Goal: Task Accomplishment & Management: Complete application form

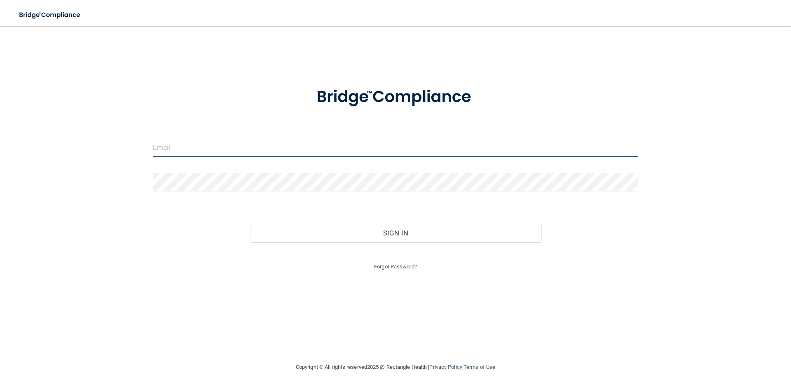
click at [214, 152] on input "email" at bounding box center [395, 147] width 485 height 19
type input "[EMAIL_ADDRESS][DOMAIN_NAME]"
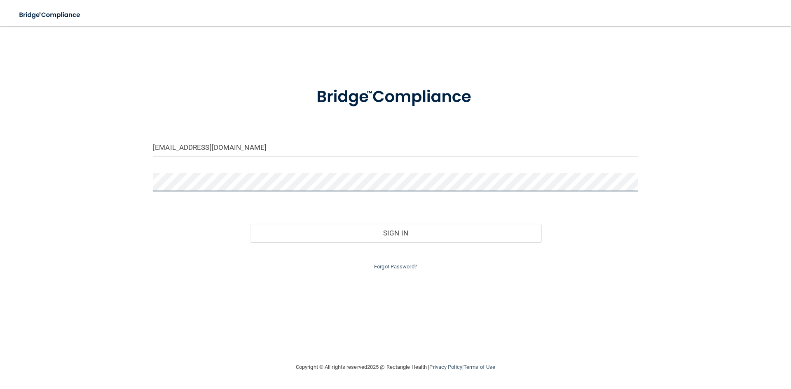
click at [250, 224] on button "Sign In" at bounding box center [395, 233] width 291 height 18
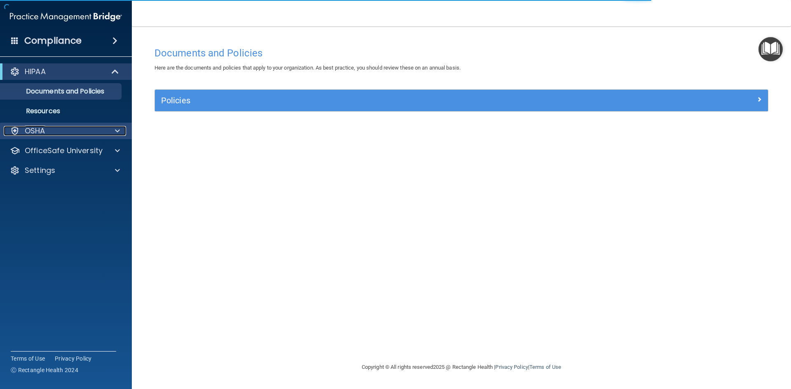
click at [114, 133] on div at bounding box center [116, 131] width 21 height 10
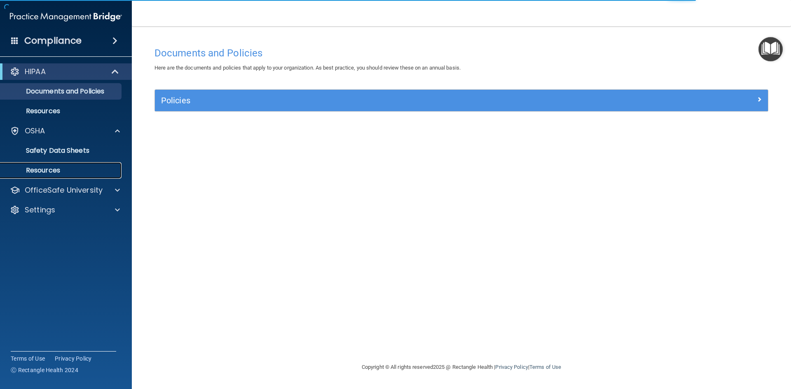
click at [84, 177] on link "Resources" at bounding box center [57, 170] width 130 height 16
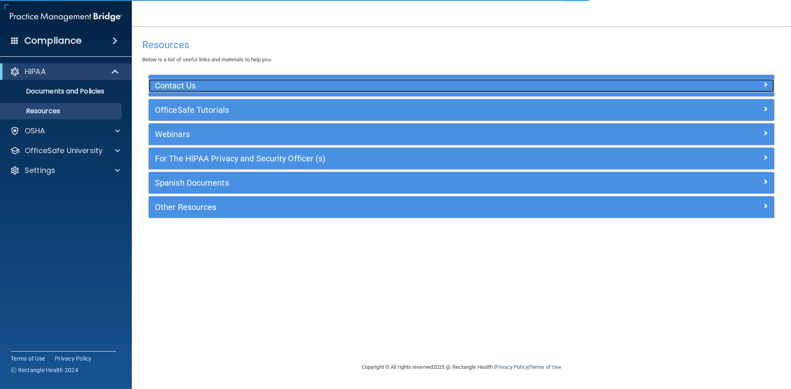
click at [235, 84] on h5 "Contact Us" at bounding box center [383, 85] width 457 height 9
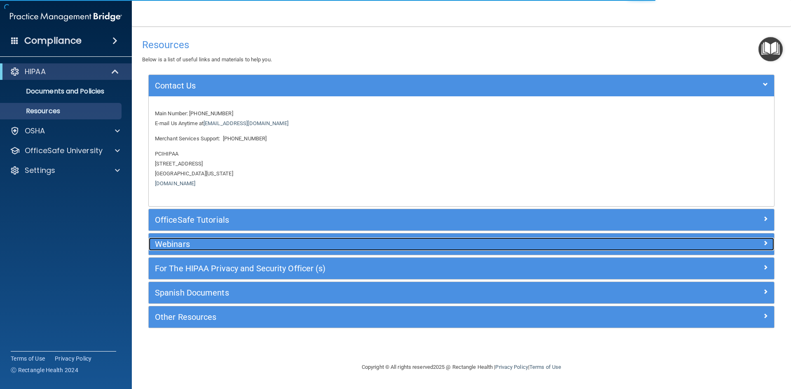
click at [215, 249] on h5 "Webinars" at bounding box center [383, 244] width 457 height 9
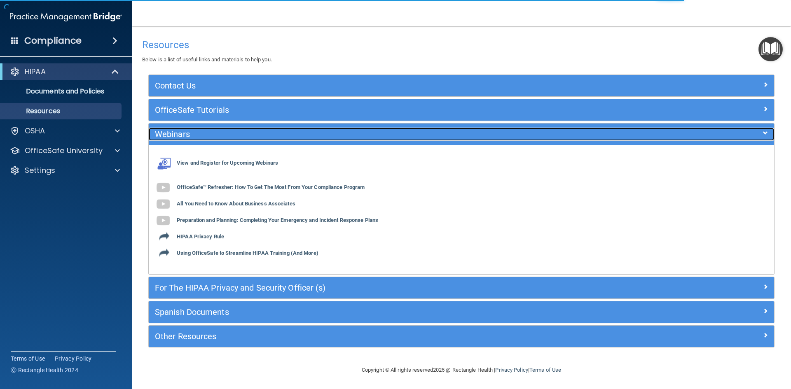
scroll to position [1, 0]
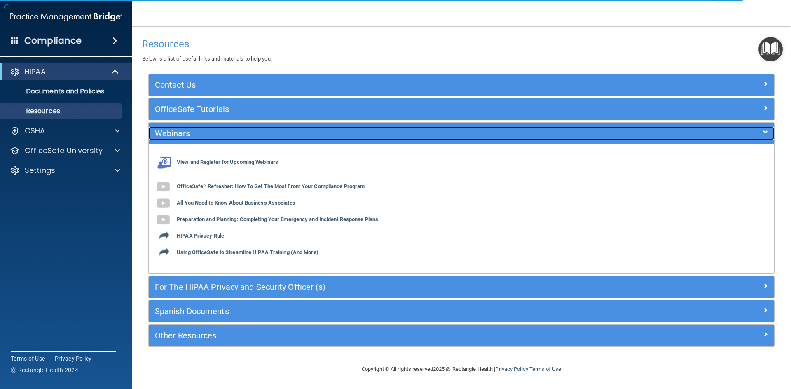
click at [722, 129] on div at bounding box center [696, 132] width 156 height 10
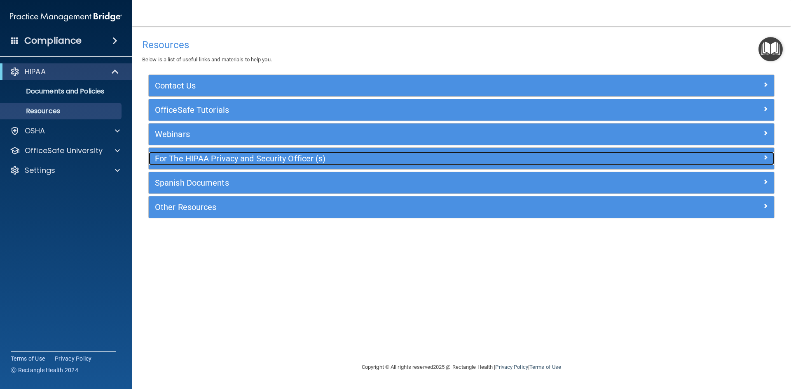
click at [207, 162] on h5 "For The HIPAA Privacy and Security Officer (s)" at bounding box center [383, 158] width 457 height 9
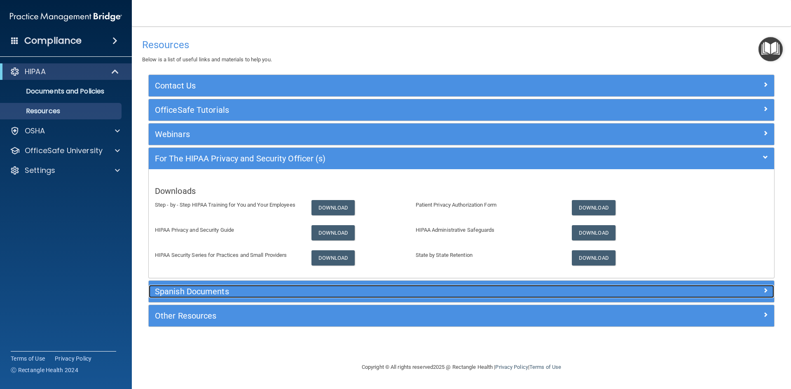
click at [199, 292] on h5 "Spanish Documents" at bounding box center [383, 291] width 457 height 9
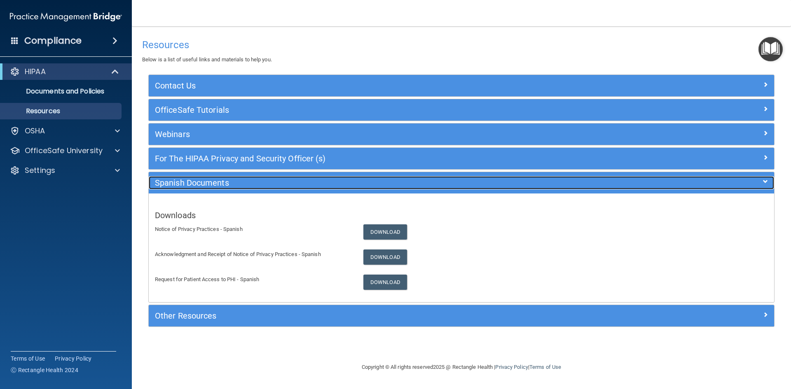
click at [213, 177] on div "Spanish Documents" at bounding box center [383, 182] width 469 height 13
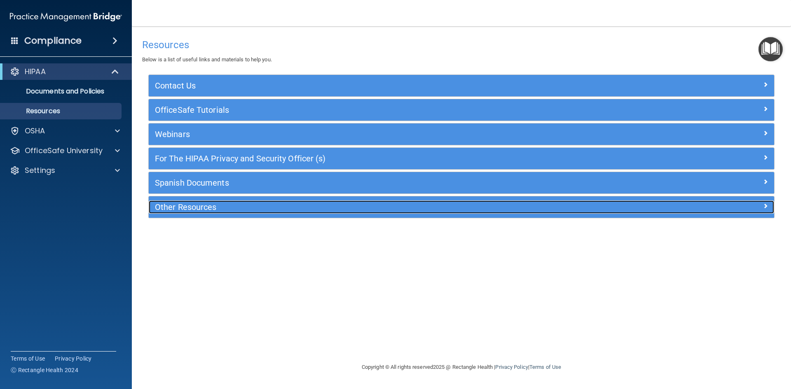
click at [199, 201] on div "Other Resources" at bounding box center [383, 207] width 469 height 13
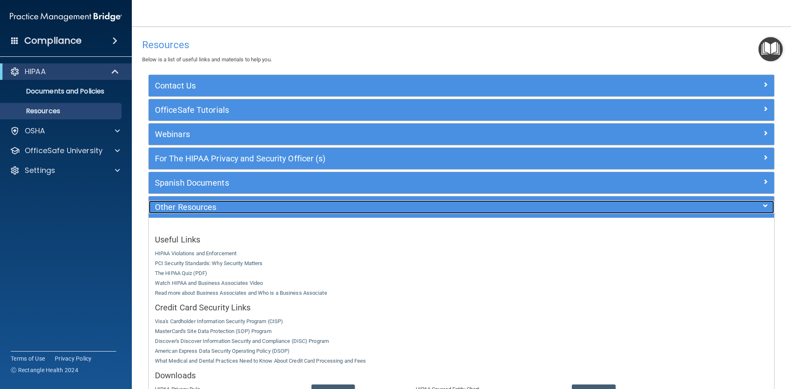
click at [198, 204] on h5 "Other Resources" at bounding box center [383, 207] width 457 height 9
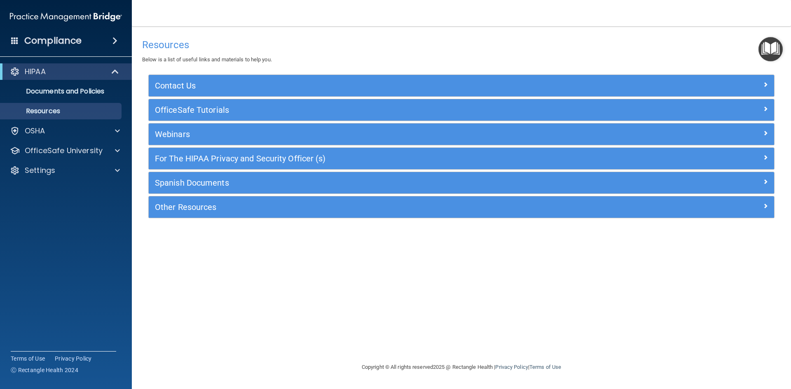
click at [112, 37] on span at bounding box center [114, 41] width 5 height 10
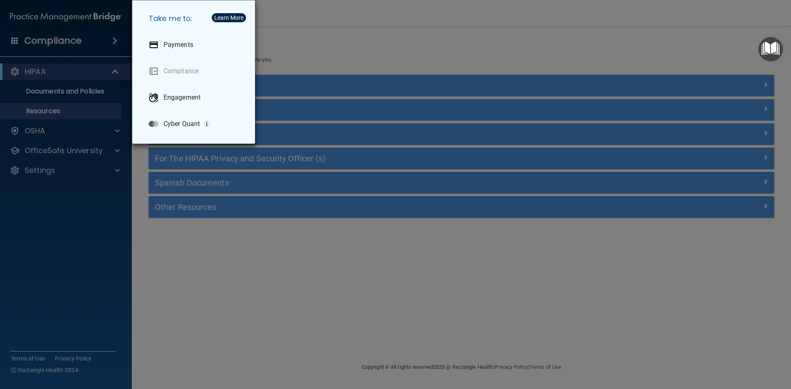
click at [90, 75] on div "Take me to: Payments Compliance Engagement Cyber Quant" at bounding box center [395, 194] width 791 height 389
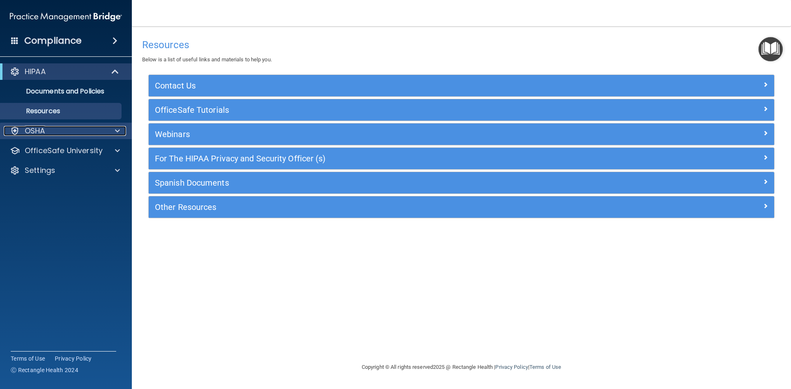
click at [90, 129] on div "OSHA" at bounding box center [55, 131] width 102 height 10
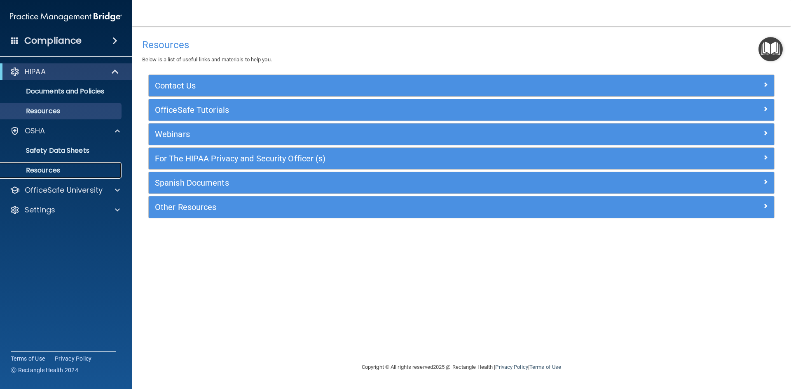
click at [77, 169] on p "Resources" at bounding box center [61, 170] width 112 height 8
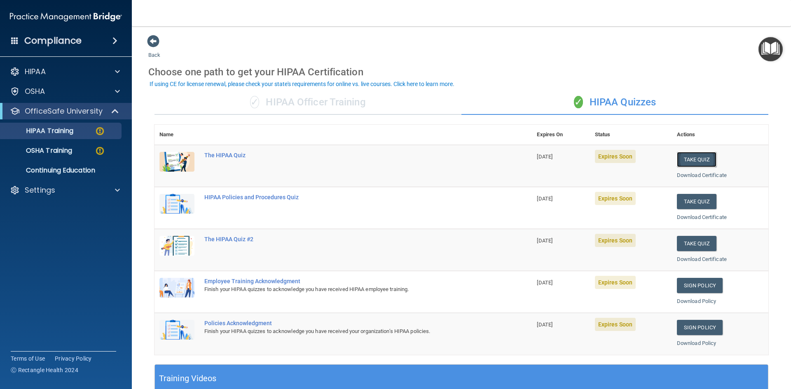
click at [692, 160] on button "Take Quiz" at bounding box center [696, 159] width 40 height 15
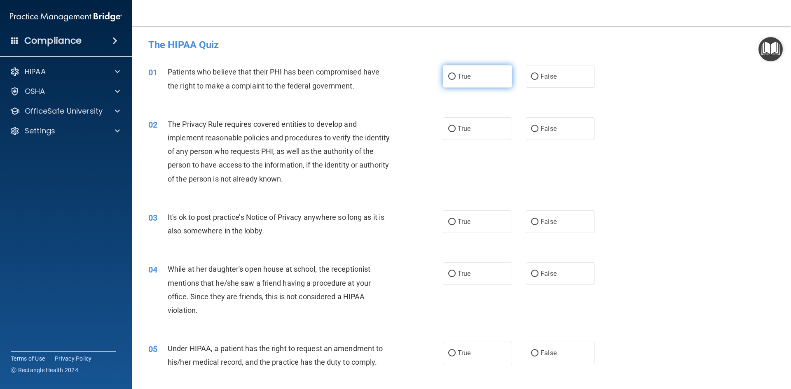
click at [448, 79] on input "True" at bounding box center [451, 77] width 7 height 6
radio input "true"
click at [483, 134] on label "True" at bounding box center [477, 128] width 69 height 23
click at [455, 132] on input "True" at bounding box center [451, 129] width 7 height 6
radio input "true"
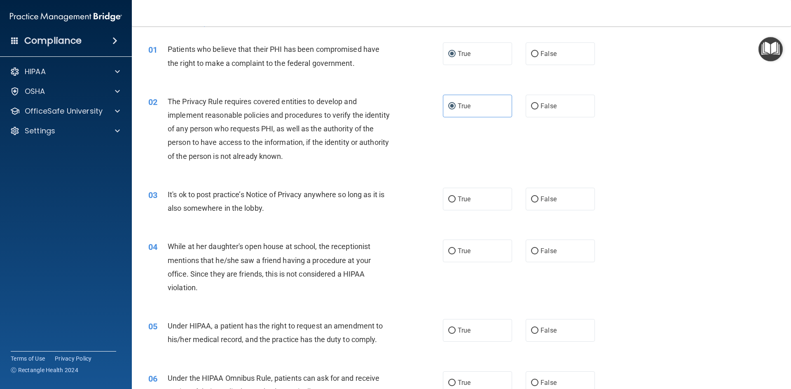
scroll to position [41, 0]
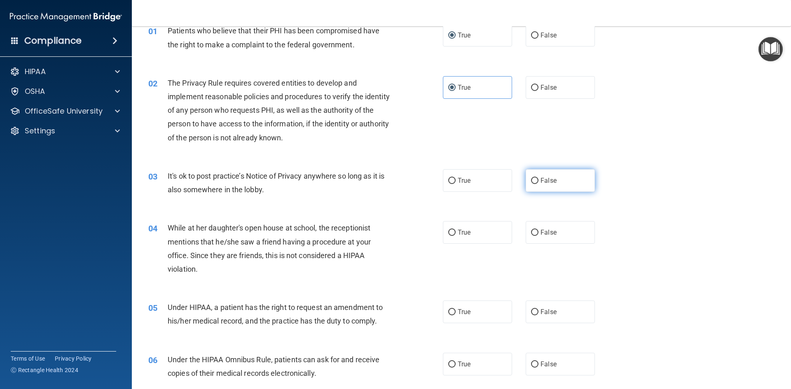
click at [570, 183] on label "False" at bounding box center [559, 180] width 69 height 23
click at [538, 183] on input "False" at bounding box center [534, 181] width 7 height 6
radio input "true"
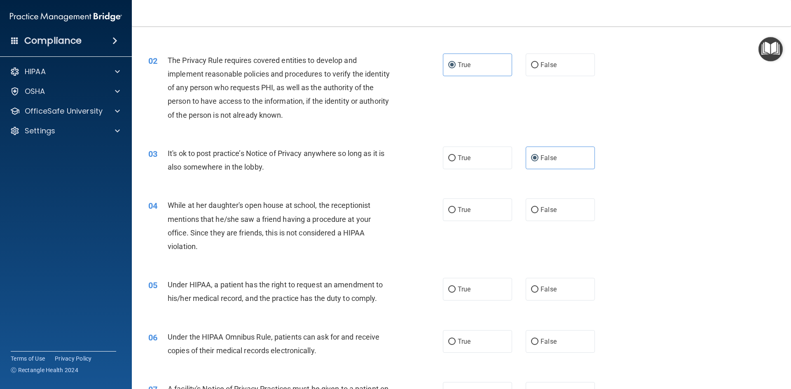
scroll to position [82, 0]
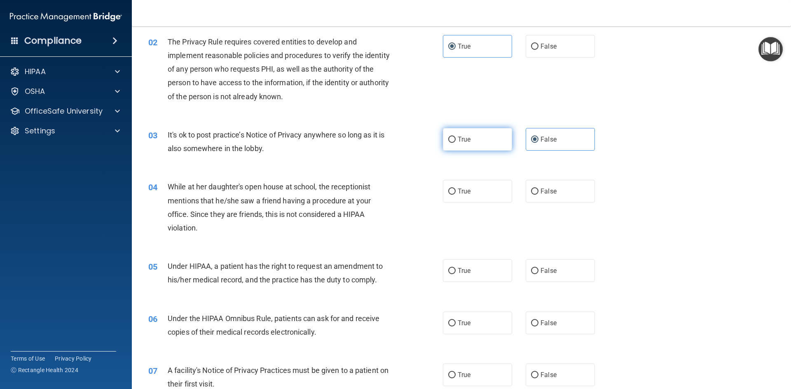
click at [492, 146] on label "True" at bounding box center [477, 139] width 69 height 23
click at [455, 143] on input "True" at bounding box center [451, 140] width 7 height 6
radio input "true"
radio input "false"
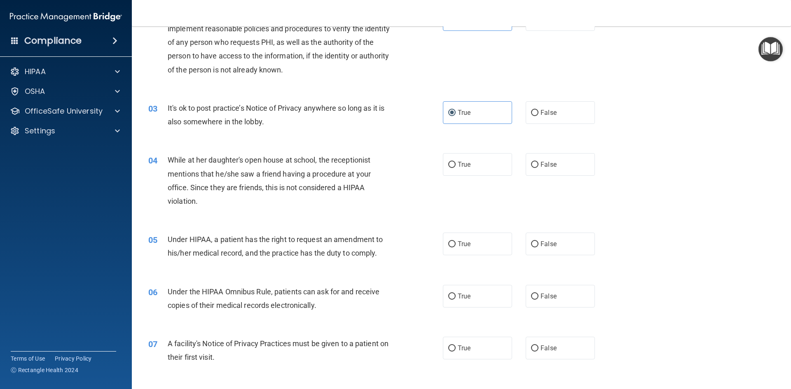
scroll to position [124, 0]
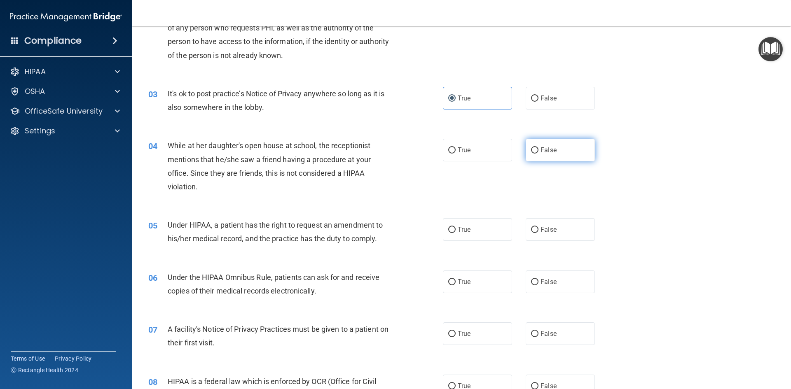
click at [549, 151] on span "False" at bounding box center [548, 150] width 16 height 8
click at [538, 151] on input "False" at bounding box center [534, 150] width 7 height 6
radio input "true"
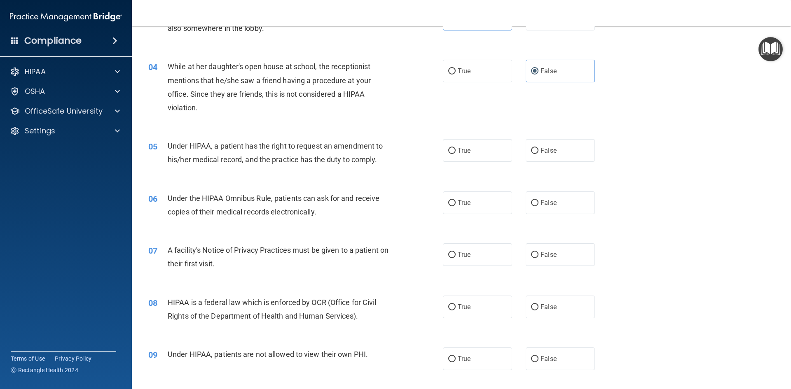
scroll to position [206, 0]
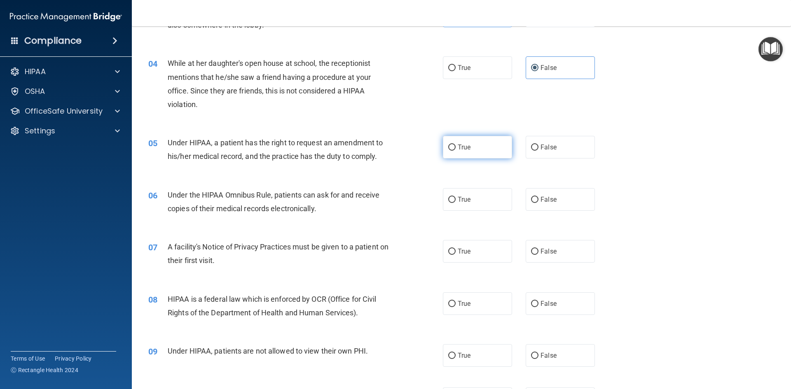
click at [459, 149] on span "True" at bounding box center [463, 147] width 13 height 8
click at [455, 149] on input "True" at bounding box center [451, 148] width 7 height 6
radio input "true"
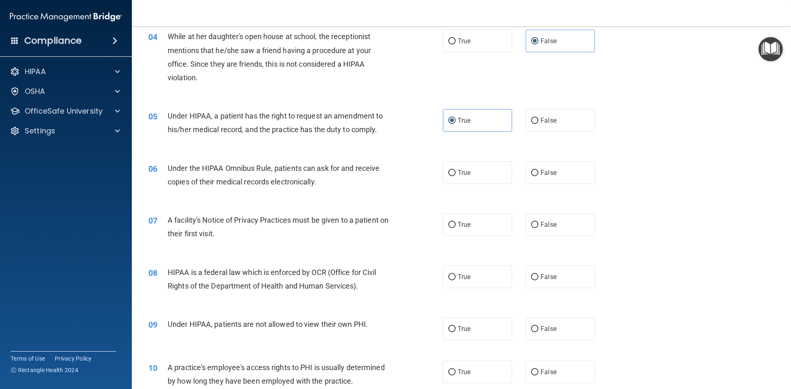
scroll to position [247, 0]
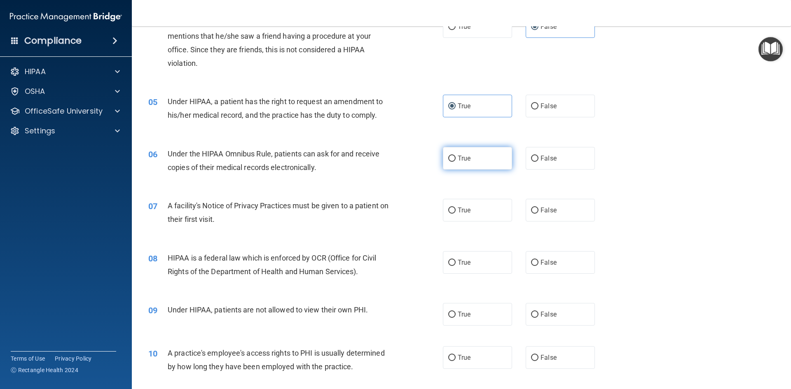
click at [473, 163] on label "True" at bounding box center [477, 158] width 69 height 23
click at [455, 162] on input "True" at bounding box center [451, 159] width 7 height 6
radio input "true"
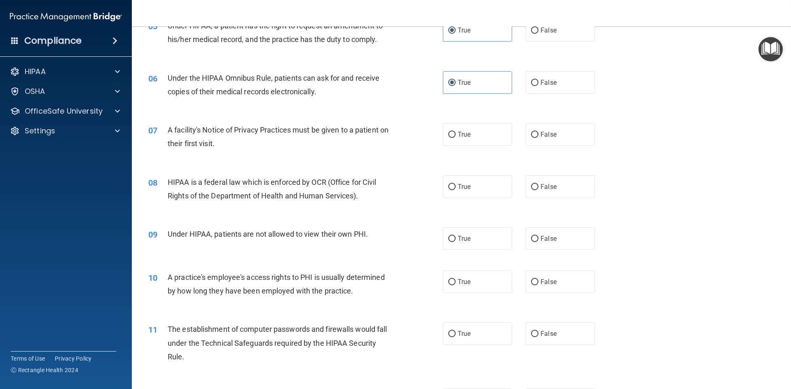
scroll to position [329, 0]
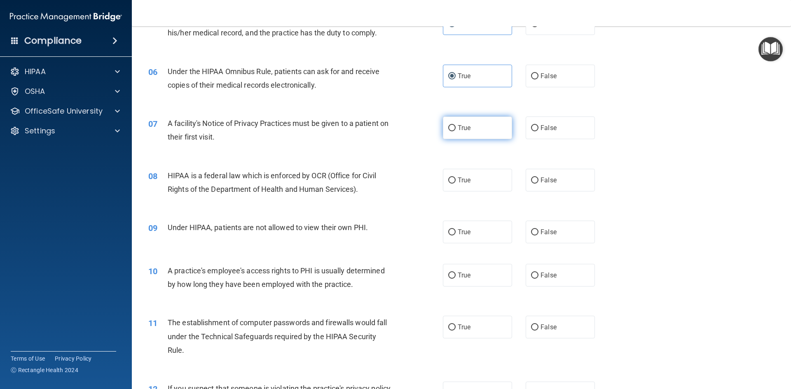
click at [449, 123] on label "True" at bounding box center [477, 128] width 69 height 23
click at [449, 125] on input "True" at bounding box center [451, 128] width 7 height 6
radio input "true"
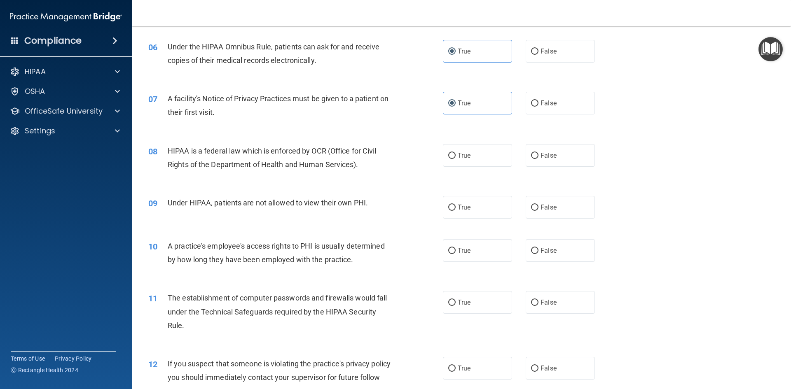
scroll to position [412, 0]
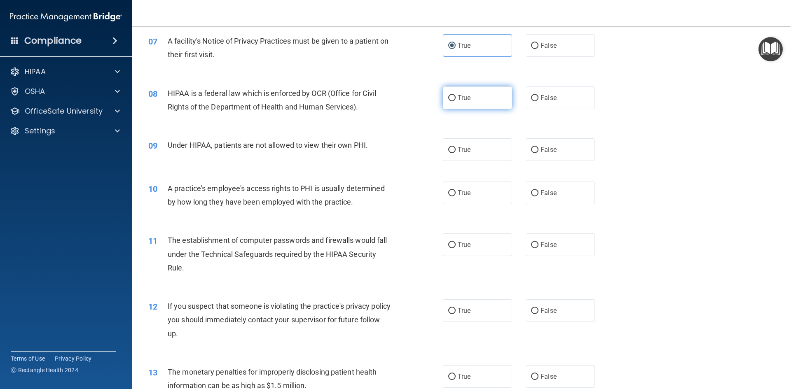
click at [472, 103] on label "True" at bounding box center [477, 97] width 69 height 23
click at [455, 101] on input "True" at bounding box center [451, 98] width 7 height 6
radio input "true"
click at [534, 157] on label "False" at bounding box center [559, 149] width 69 height 23
click at [534, 153] on input "False" at bounding box center [534, 150] width 7 height 6
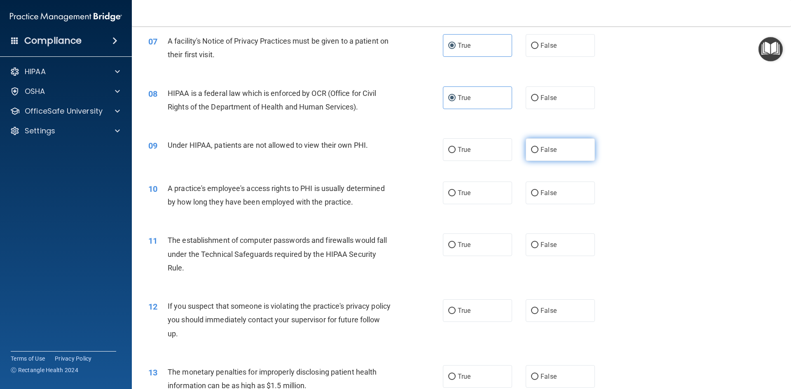
radio input "true"
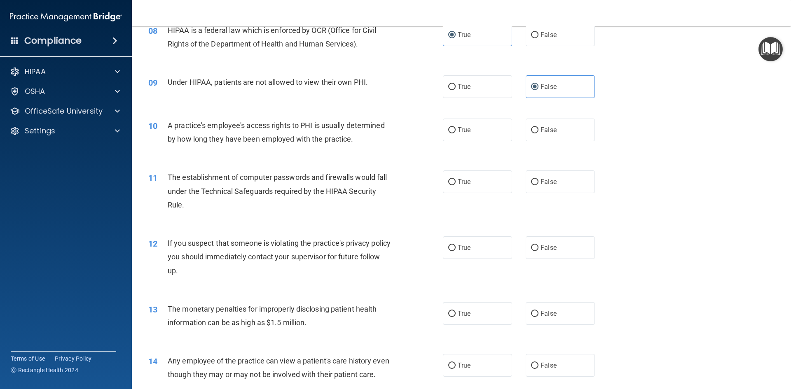
scroll to position [494, 0]
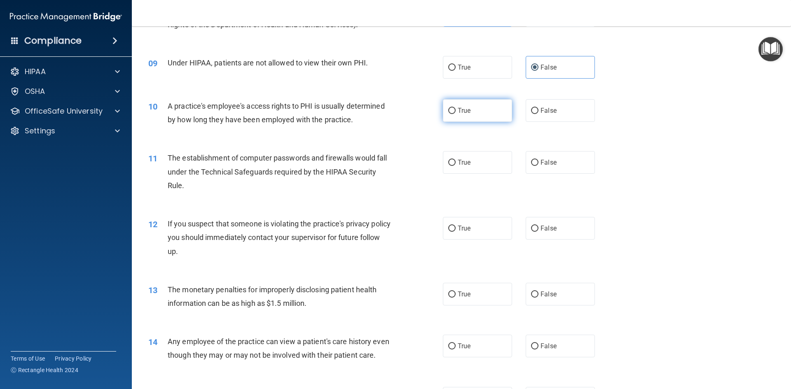
click at [465, 107] on span "True" at bounding box center [463, 111] width 13 height 8
click at [455, 108] on input "True" at bounding box center [451, 111] width 7 height 6
radio input "true"
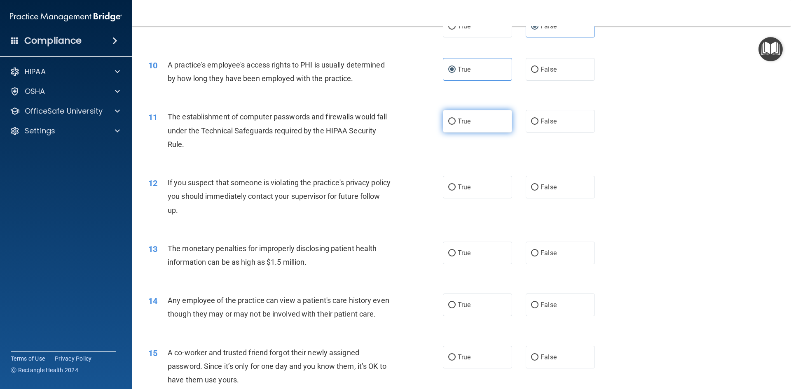
click at [465, 118] on span "True" at bounding box center [463, 121] width 13 height 8
click at [455, 119] on input "True" at bounding box center [451, 122] width 7 height 6
radio input "true"
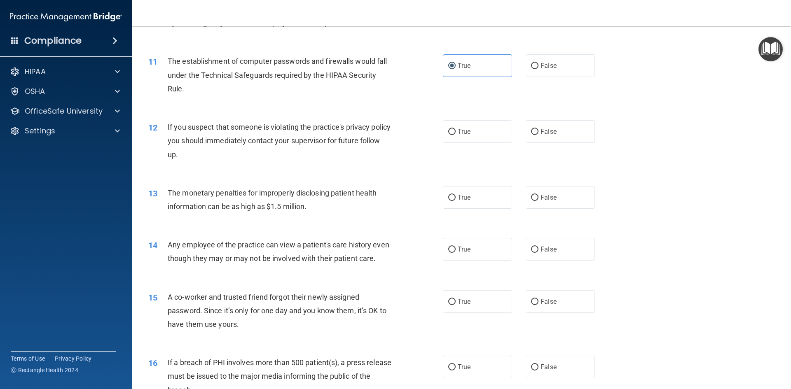
scroll to position [618, 0]
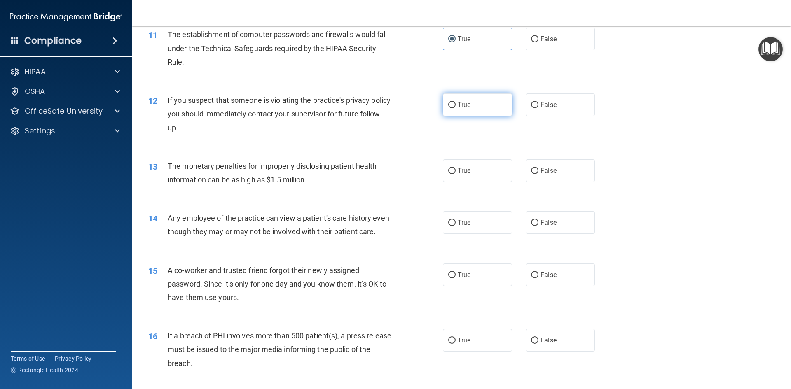
click at [486, 108] on label "True" at bounding box center [477, 104] width 69 height 23
click at [455, 108] on input "True" at bounding box center [451, 105] width 7 height 6
radio input "true"
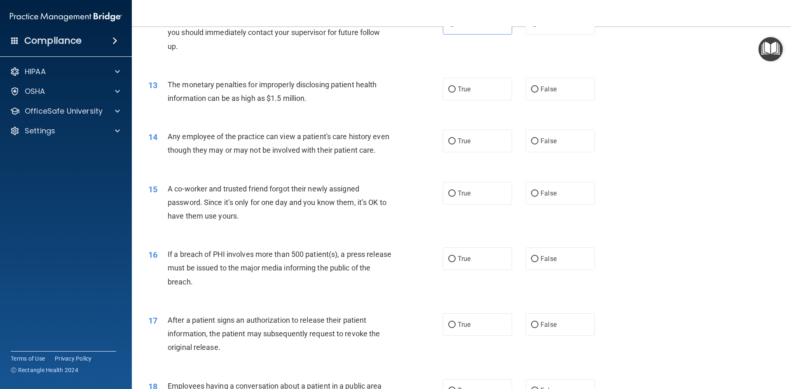
scroll to position [700, 0]
click at [481, 87] on label "True" at bounding box center [477, 88] width 69 height 23
click at [455, 87] on input "True" at bounding box center [451, 89] width 7 height 6
radio input "true"
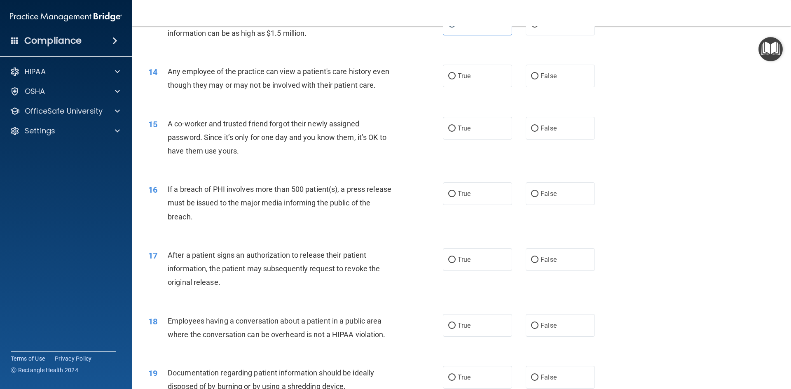
scroll to position [782, 0]
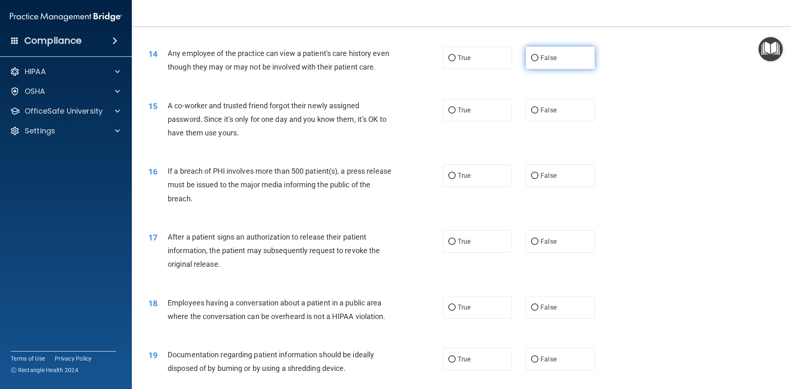
click at [525, 67] on label "False" at bounding box center [559, 58] width 69 height 23
click at [531, 61] on input "False" at bounding box center [534, 58] width 7 height 6
radio input "true"
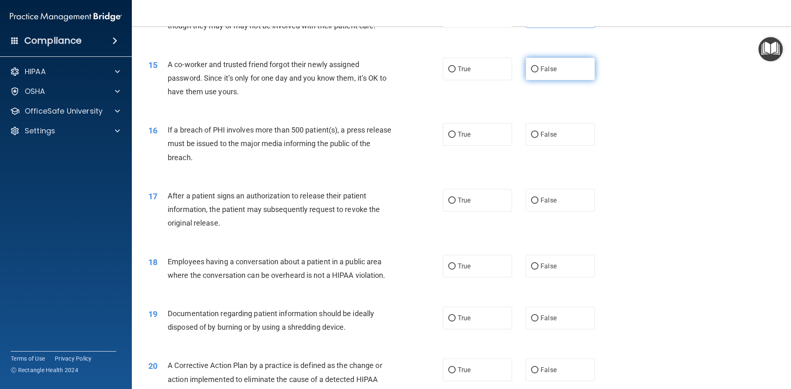
click at [565, 80] on label "False" at bounding box center [559, 69] width 69 height 23
click at [538, 72] on input "False" at bounding box center [534, 69] width 7 height 6
radio input "true"
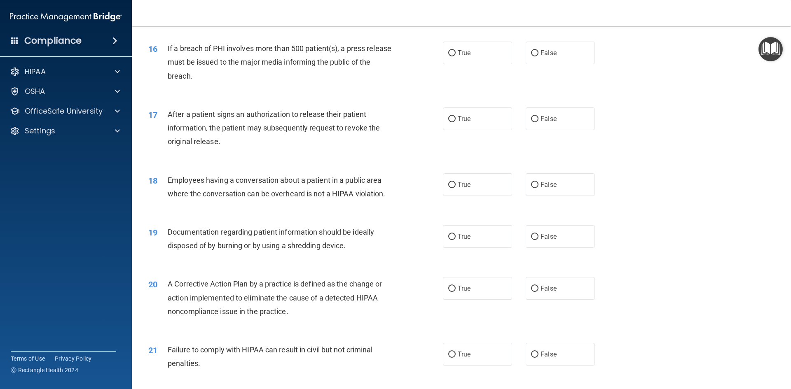
scroll to position [906, 0]
click at [544, 56] on span "False" at bounding box center [548, 52] width 16 height 8
click at [538, 56] on input "False" at bounding box center [534, 52] width 7 height 6
radio input "true"
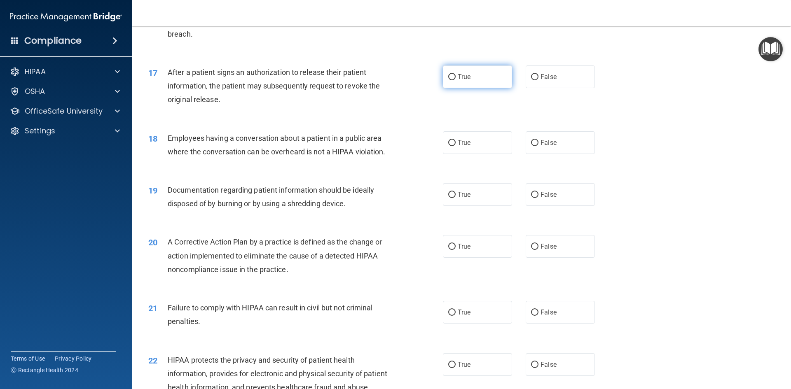
click at [486, 88] on label "True" at bounding box center [477, 76] width 69 height 23
click at [455, 80] on input "True" at bounding box center [451, 77] width 7 height 6
radio input "true"
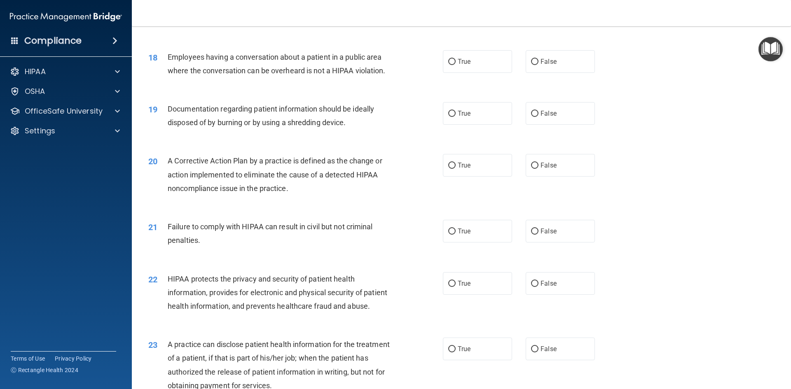
scroll to position [1029, 0]
click at [563, 72] on label "False" at bounding box center [559, 60] width 69 height 23
click at [538, 64] on input "False" at bounding box center [534, 61] width 7 height 6
radio input "true"
click at [486, 124] on label "True" at bounding box center [477, 112] width 69 height 23
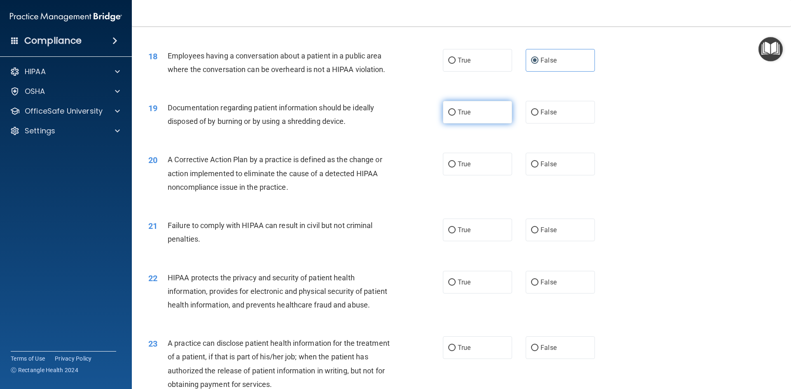
click at [455, 116] on input "True" at bounding box center [451, 113] width 7 height 6
radio input "true"
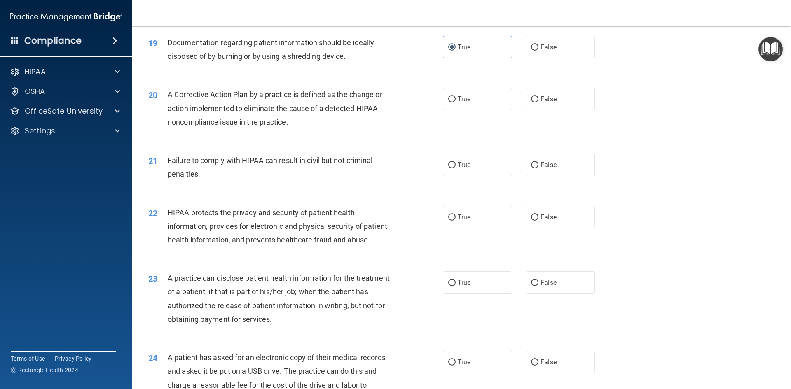
scroll to position [1112, 0]
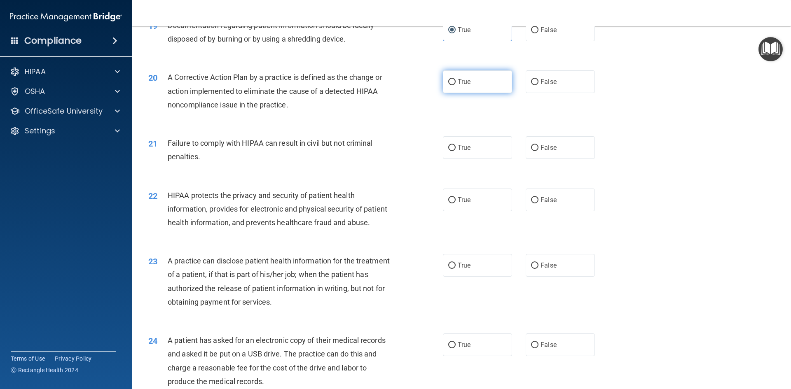
click at [462, 86] on span "True" at bounding box center [463, 82] width 13 height 8
click at [455, 85] on input "True" at bounding box center [451, 82] width 7 height 6
radio input "true"
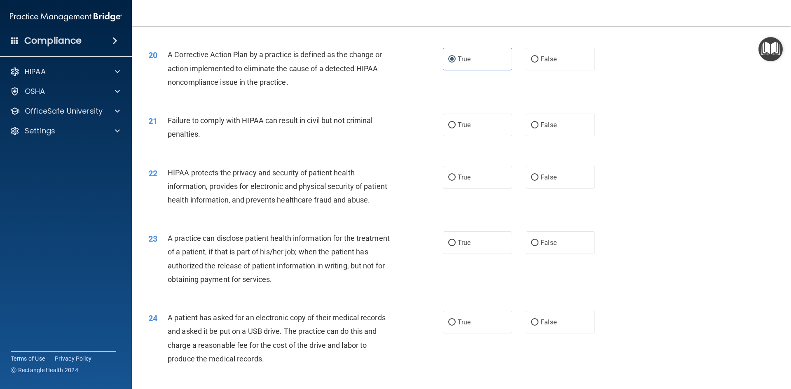
scroll to position [1153, 0]
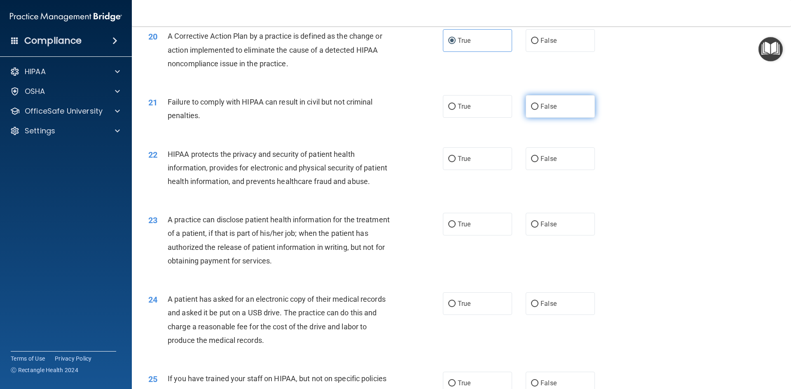
click at [544, 110] on span "False" at bounding box center [548, 107] width 16 height 8
click at [538, 110] on input "False" at bounding box center [534, 107] width 7 height 6
radio input "true"
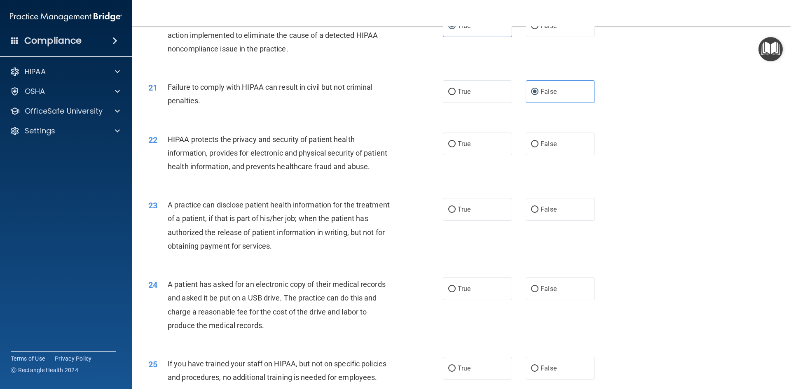
scroll to position [1194, 0]
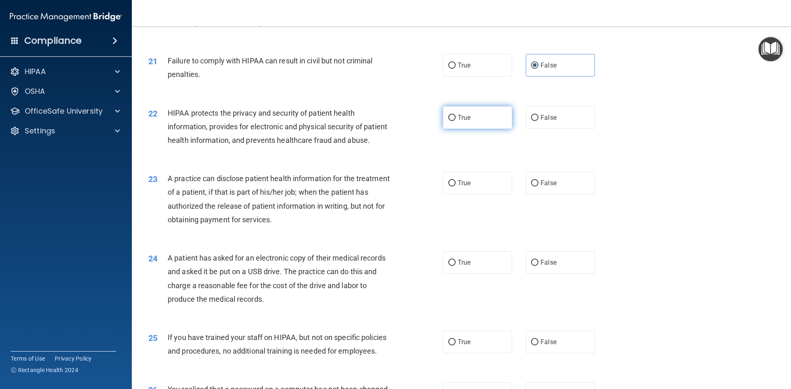
click at [466, 129] on label "True" at bounding box center [477, 117] width 69 height 23
click at [455, 121] on input "True" at bounding box center [451, 118] width 7 height 6
radio input "true"
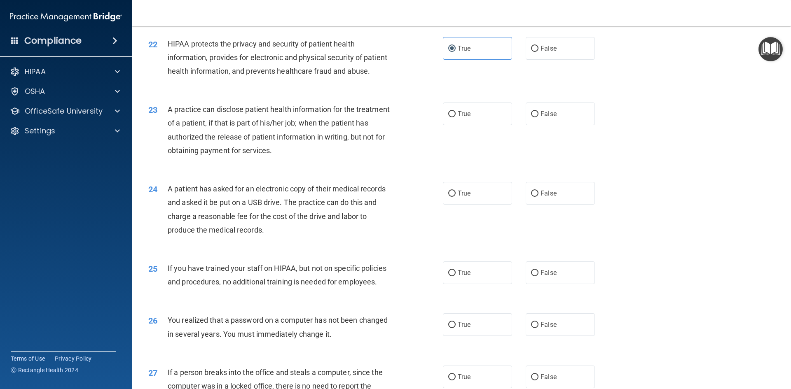
scroll to position [1276, 0]
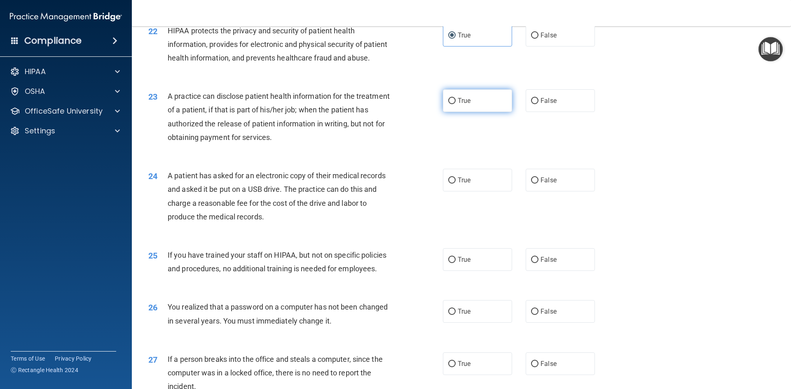
click at [467, 105] on span "True" at bounding box center [463, 101] width 13 height 8
click at [455, 104] on input "True" at bounding box center [451, 101] width 7 height 6
radio input "true"
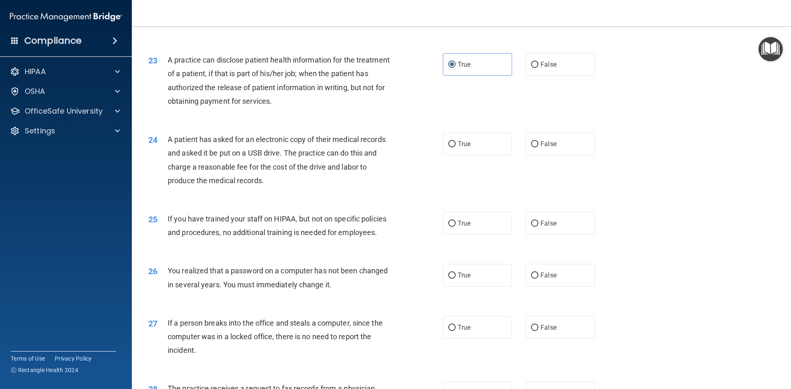
scroll to position [1354, 0]
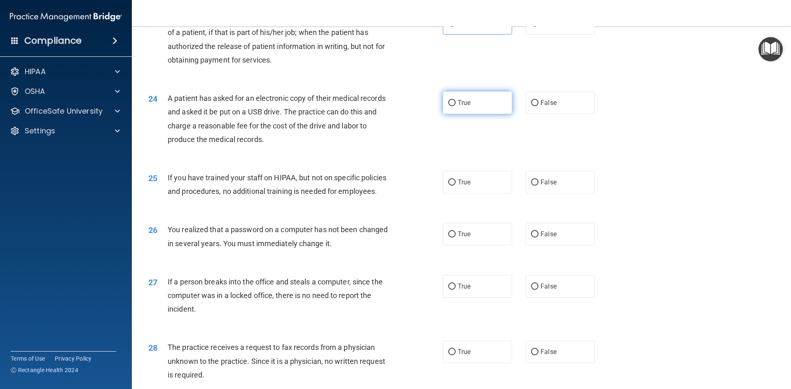
click at [469, 114] on label "True" at bounding box center [477, 102] width 69 height 23
click at [455, 106] on input "True" at bounding box center [451, 103] width 7 height 6
radio input "true"
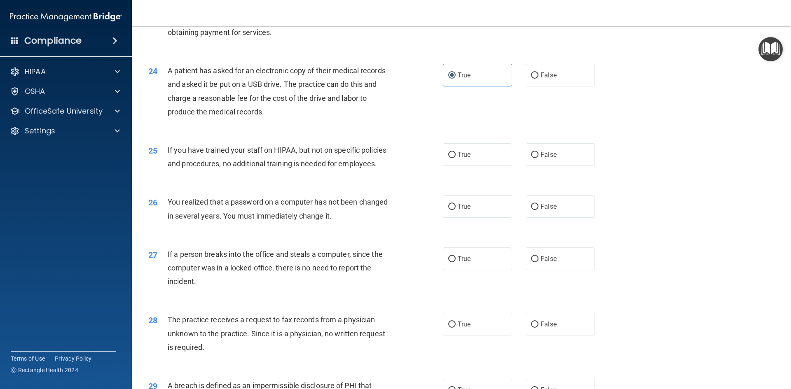
scroll to position [1395, 0]
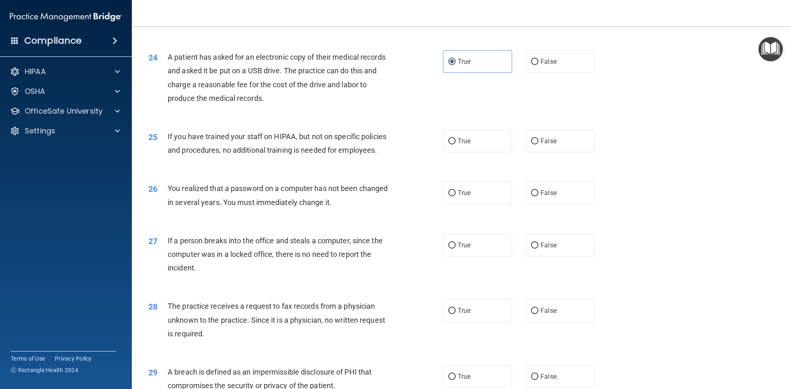
click at [520, 152] on div "True False" at bounding box center [526, 141] width 166 height 23
click at [533, 145] on input "False" at bounding box center [534, 141] width 7 height 6
radio input "true"
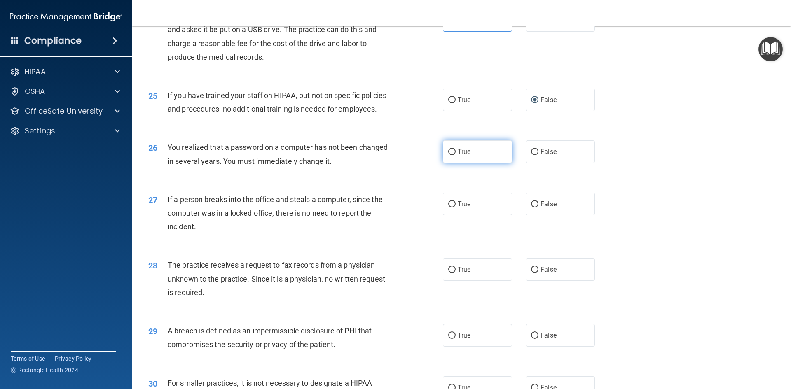
click at [447, 163] on label "True" at bounding box center [477, 151] width 69 height 23
click at [448, 155] on input "True" at bounding box center [451, 152] width 7 height 6
radio input "true"
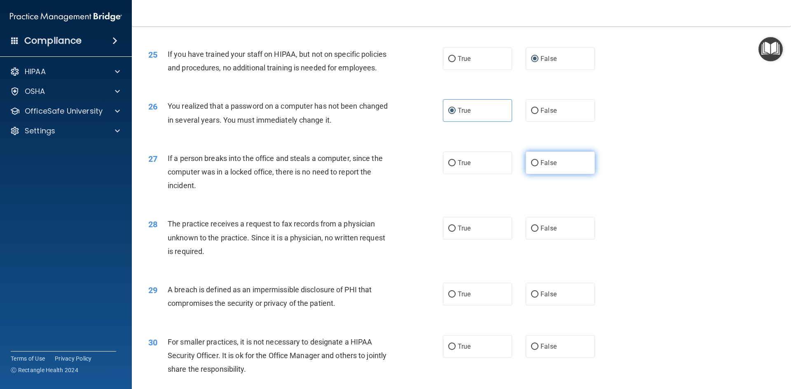
click at [548, 174] on label "False" at bounding box center [559, 163] width 69 height 23
click at [538, 166] on input "False" at bounding box center [534, 163] width 7 height 6
radio input "true"
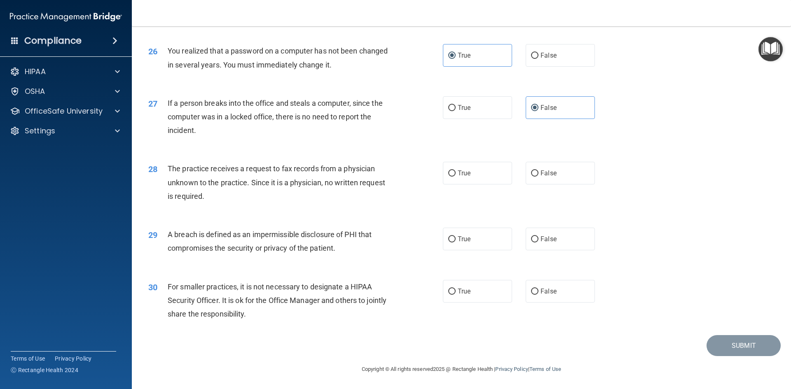
scroll to position [1560, 0]
click at [559, 191] on div "28 The practice receives a request to fax records from a physician unknown to t…" at bounding box center [461, 185] width 638 height 66
click at [552, 181] on label "False" at bounding box center [559, 173] width 69 height 23
click at [538, 177] on input "False" at bounding box center [534, 173] width 7 height 6
radio input "true"
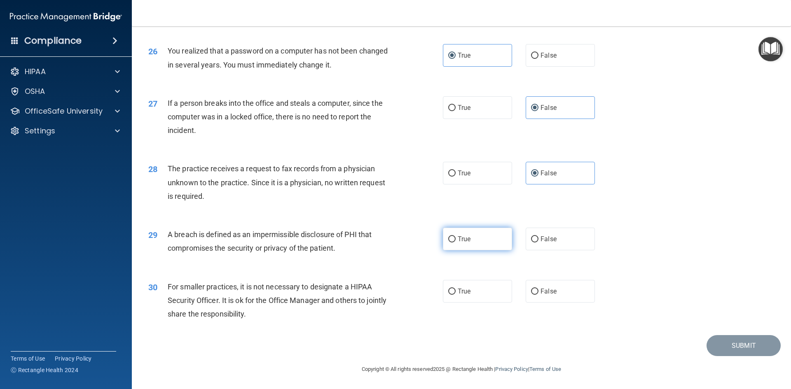
click at [460, 239] on span "True" at bounding box center [463, 239] width 13 height 8
click at [455, 239] on input "True" at bounding box center [451, 239] width 7 height 6
radio input "true"
click at [548, 299] on label "False" at bounding box center [559, 291] width 69 height 23
click at [538, 295] on input "False" at bounding box center [534, 292] width 7 height 6
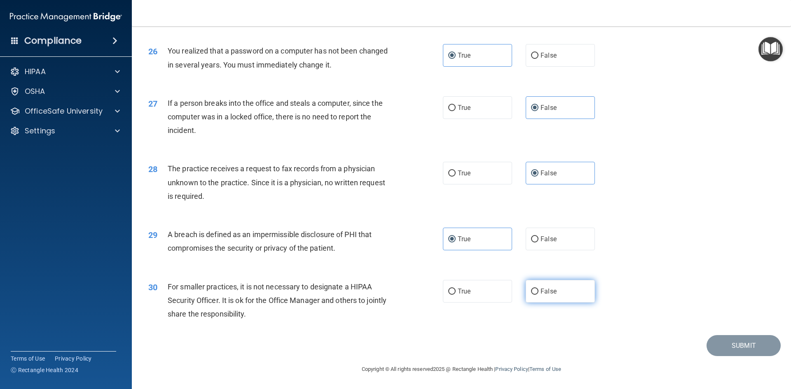
radio input "true"
click at [737, 352] on button "Submit" at bounding box center [743, 345] width 74 height 21
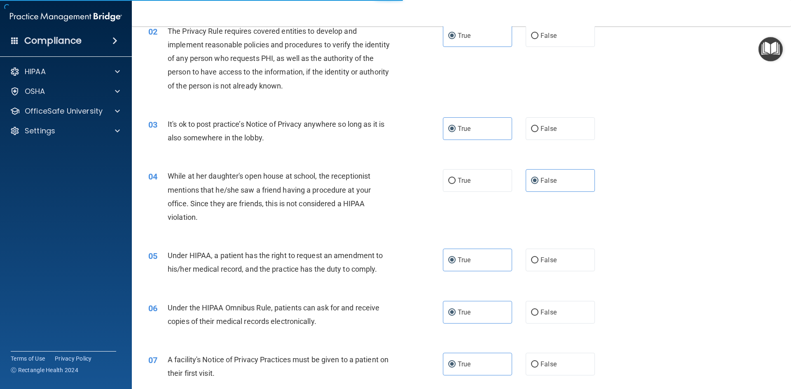
scroll to position [0, 0]
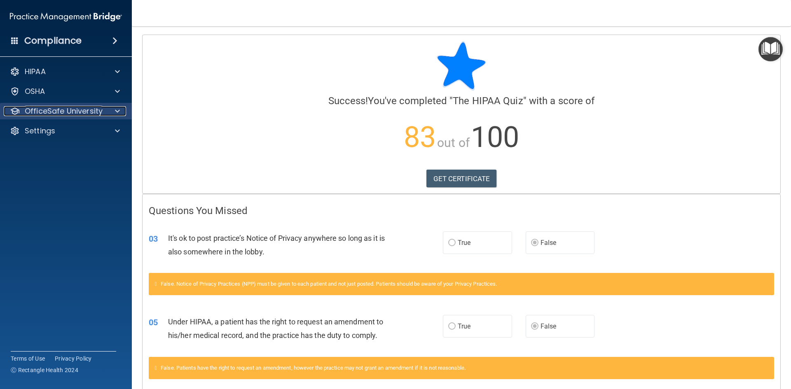
click at [120, 115] on div at bounding box center [116, 111] width 21 height 10
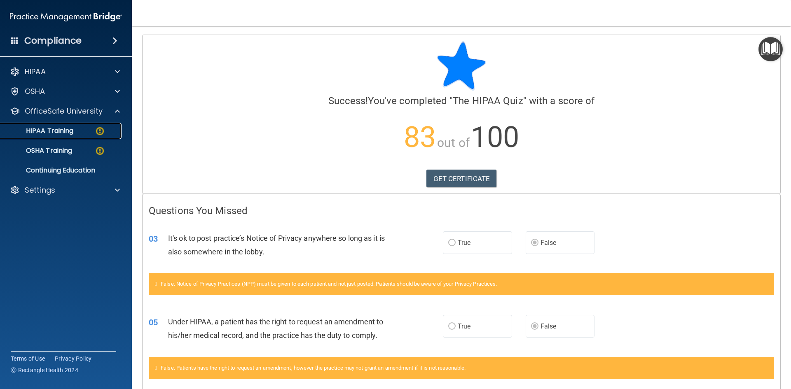
click at [97, 130] on img at bounding box center [100, 131] width 10 height 10
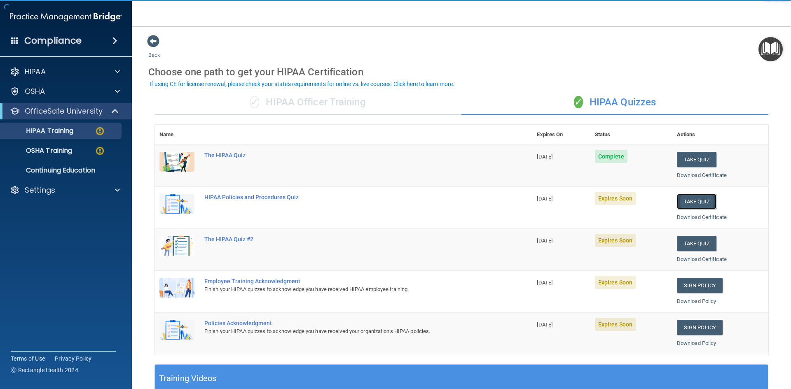
click at [699, 197] on button "Take Quiz" at bounding box center [696, 201] width 40 height 15
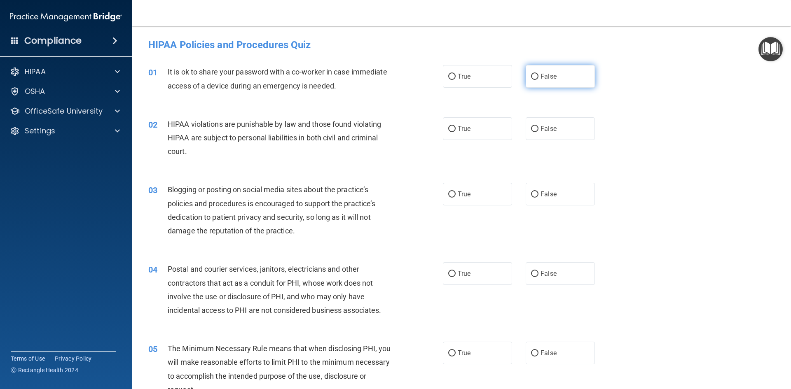
click at [525, 84] on label "False" at bounding box center [559, 76] width 69 height 23
click at [531, 80] on input "False" at bounding box center [534, 77] width 7 height 6
radio input "true"
click at [477, 145] on div "02 HIPAA violations are punishable by law and those found violating HIPAA are s…" at bounding box center [461, 140] width 638 height 66
click at [473, 140] on label "True" at bounding box center [477, 128] width 69 height 23
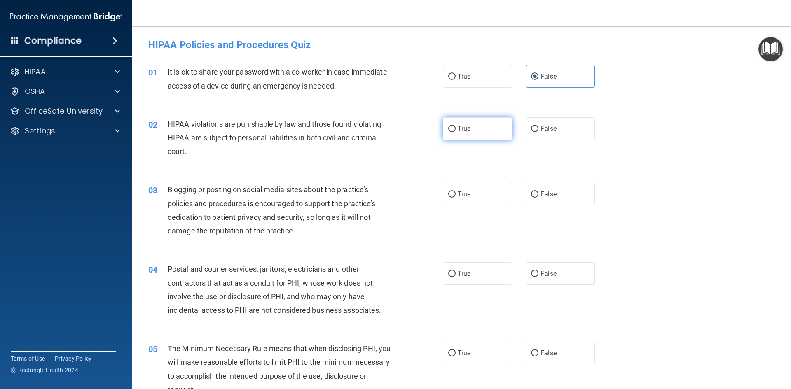
click at [455, 132] on input "True" at bounding box center [451, 129] width 7 height 6
radio input "true"
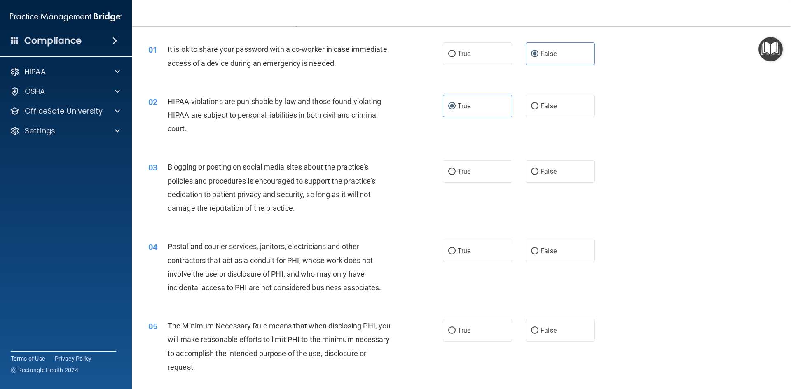
scroll to position [41, 0]
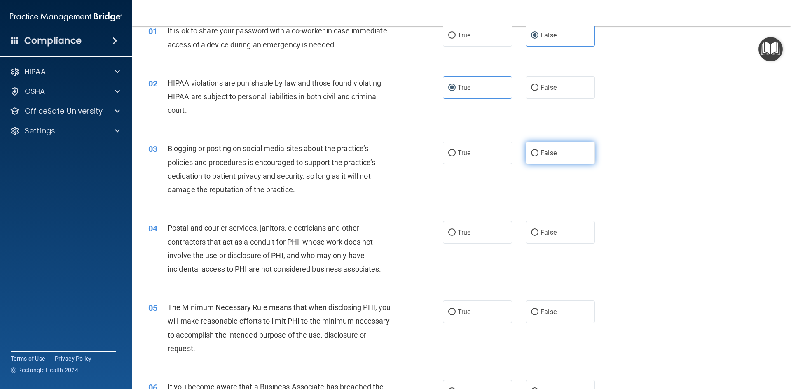
click at [525, 154] on label "False" at bounding box center [559, 153] width 69 height 23
click at [531, 154] on input "False" at bounding box center [534, 153] width 7 height 6
radio input "true"
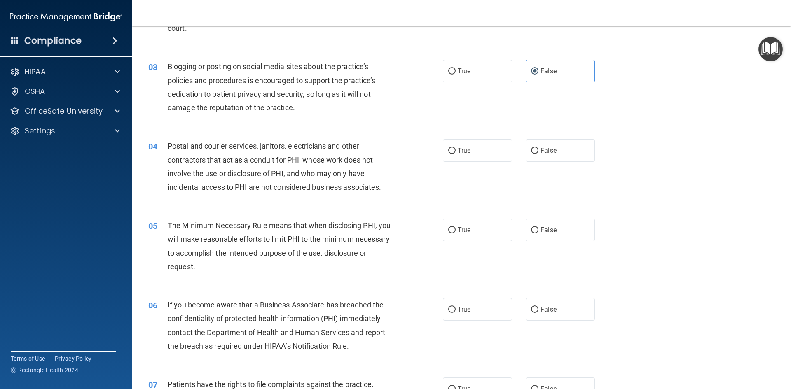
scroll to position [124, 0]
click at [452, 152] on input "True" at bounding box center [451, 150] width 7 height 6
radio input "true"
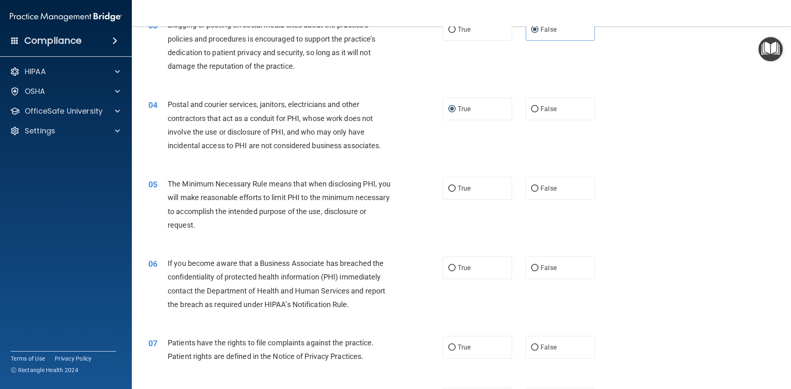
scroll to position [206, 0]
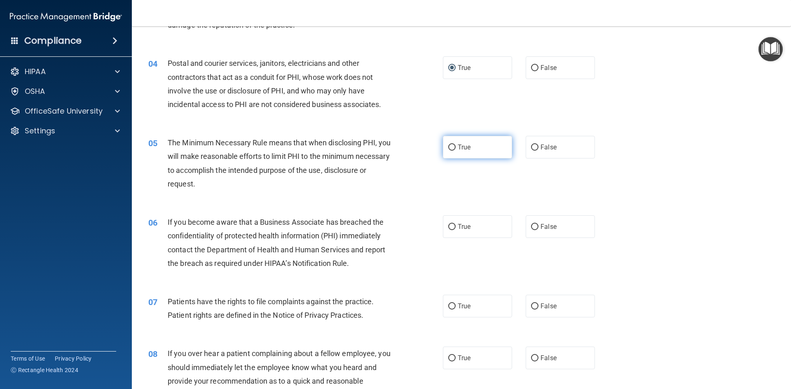
click at [471, 144] on label "True" at bounding box center [477, 147] width 69 height 23
click at [455, 145] on input "True" at bounding box center [451, 148] width 7 height 6
radio input "true"
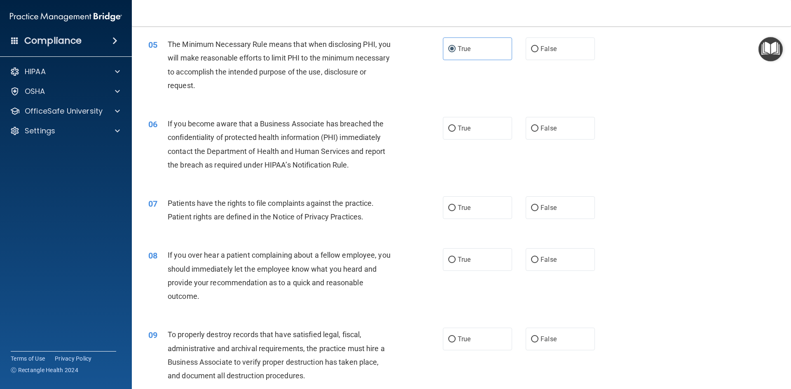
scroll to position [329, 0]
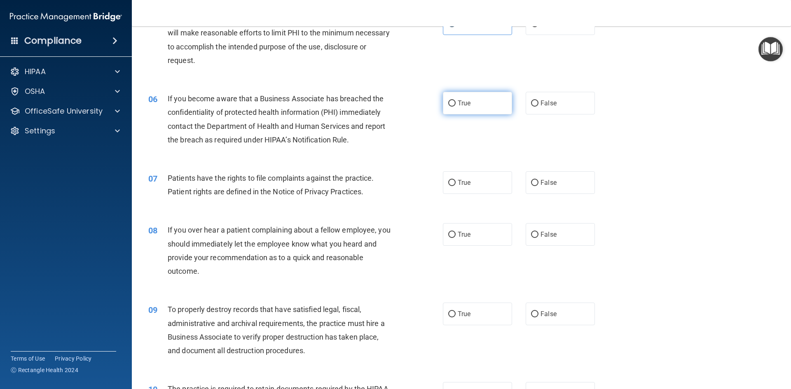
click at [460, 110] on label "True" at bounding box center [477, 103] width 69 height 23
click at [455, 107] on input "True" at bounding box center [451, 103] width 7 height 6
radio input "true"
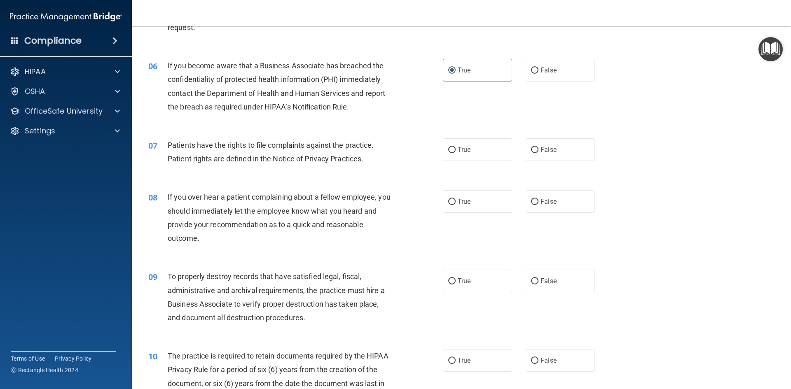
scroll to position [412, 0]
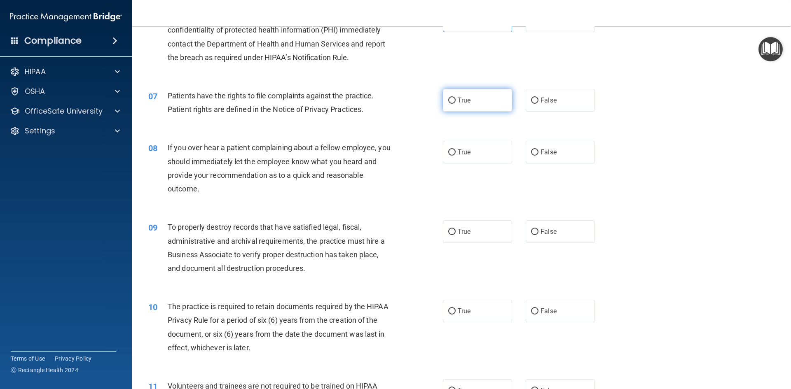
click at [455, 105] on label "True" at bounding box center [477, 100] width 69 height 23
click at [455, 104] on input "True" at bounding box center [451, 101] width 7 height 6
radio input "true"
click at [484, 149] on label "True" at bounding box center [477, 152] width 69 height 23
click at [455, 149] on input "True" at bounding box center [451, 152] width 7 height 6
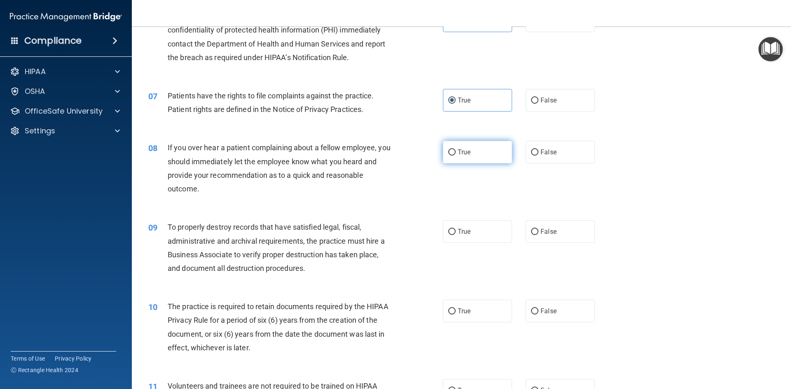
radio input "true"
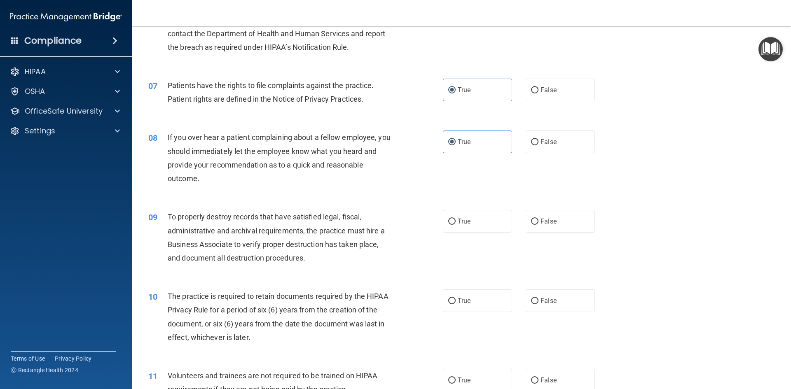
scroll to position [453, 0]
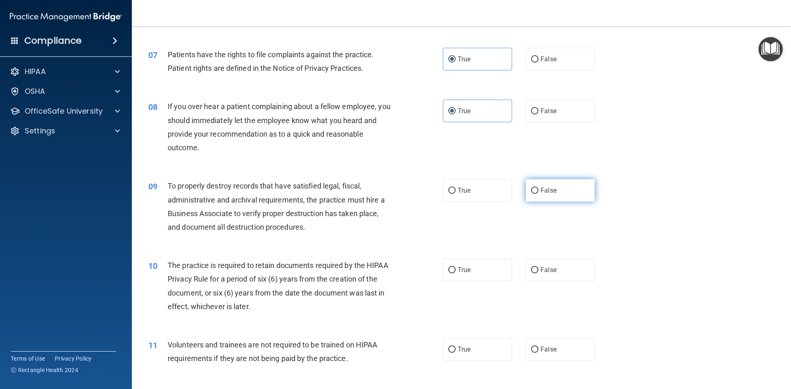
click at [545, 190] on span "False" at bounding box center [548, 191] width 16 height 8
click at [538, 190] on input "False" at bounding box center [534, 191] width 7 height 6
radio input "true"
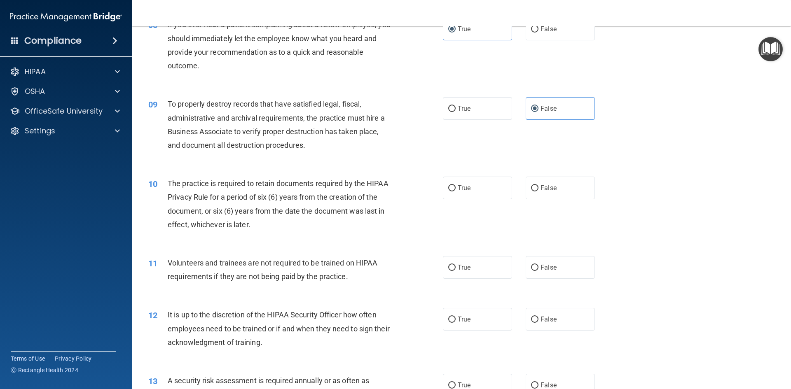
scroll to position [535, 0]
click at [450, 186] on input "True" at bounding box center [451, 188] width 7 height 6
radio input "true"
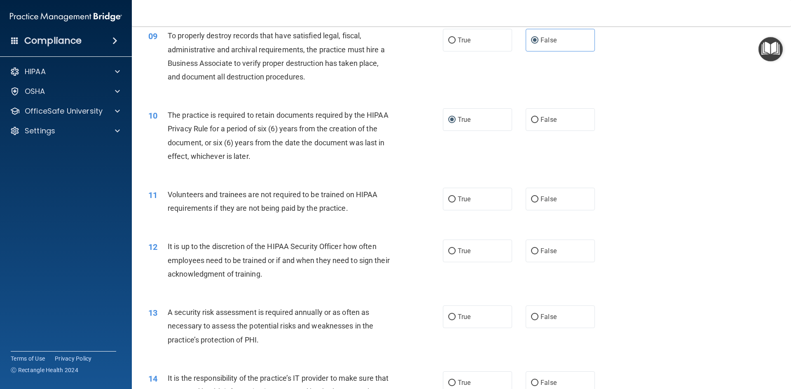
scroll to position [618, 0]
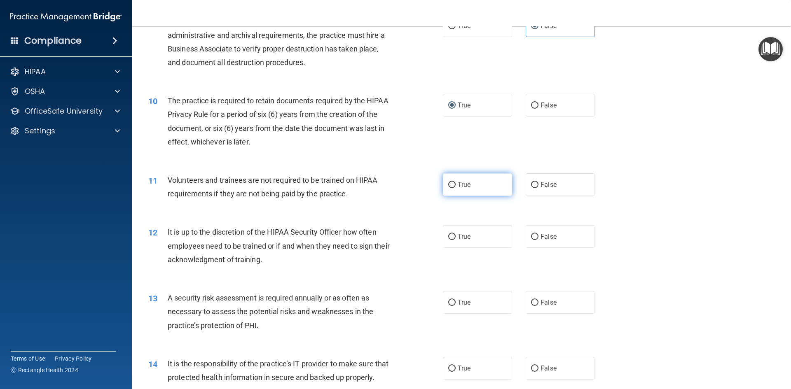
click at [453, 182] on label "True" at bounding box center [477, 184] width 69 height 23
click at [453, 182] on input "True" at bounding box center [451, 185] width 7 height 6
radio input "true"
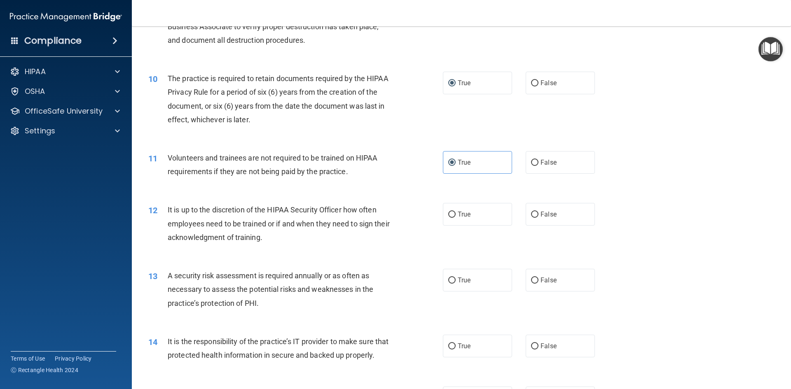
scroll to position [659, 0]
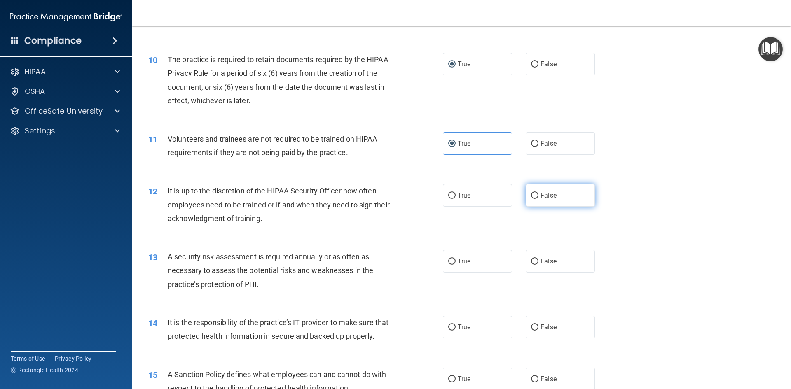
click at [536, 203] on label "False" at bounding box center [559, 195] width 69 height 23
click at [536, 199] on input "False" at bounding box center [534, 196] width 7 height 6
radio input "true"
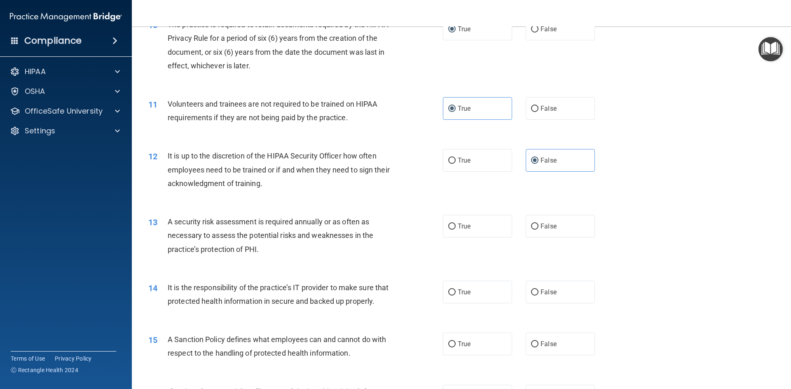
scroll to position [741, 0]
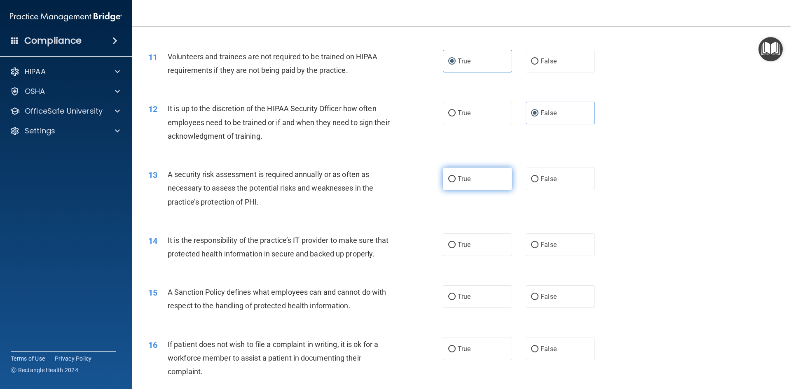
click at [461, 185] on label "True" at bounding box center [477, 179] width 69 height 23
click at [455, 182] on input "True" at bounding box center [451, 179] width 7 height 6
radio input "true"
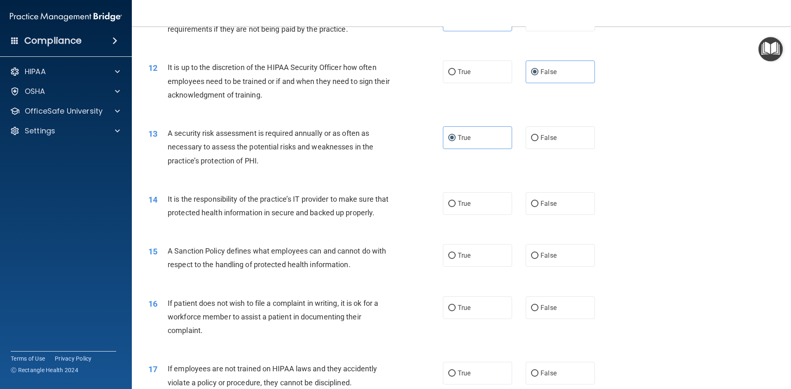
scroll to position [823, 0]
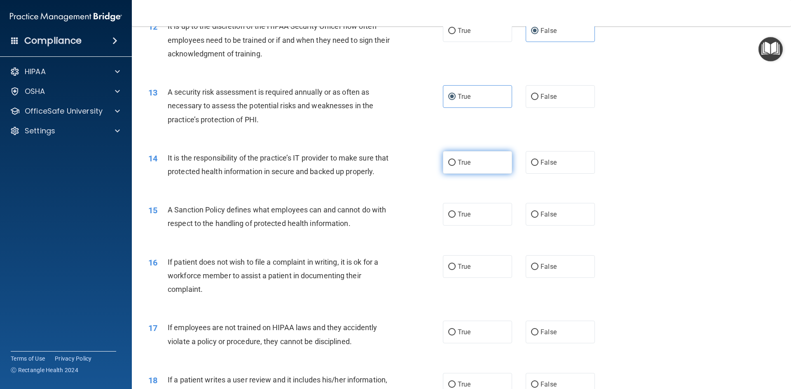
click at [455, 170] on label "True" at bounding box center [477, 162] width 69 height 23
click at [455, 166] on input "True" at bounding box center [451, 163] width 7 height 6
radio input "true"
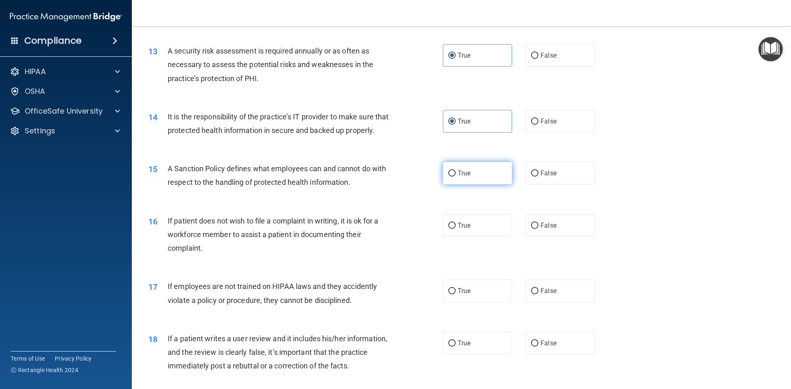
click at [453, 184] on label "True" at bounding box center [477, 173] width 69 height 23
click at [453, 177] on input "True" at bounding box center [451, 173] width 7 height 6
radio input "true"
click at [545, 256] on div "16 If patient does not wish to file a complaint in writing, it is ok for a work…" at bounding box center [461, 237] width 638 height 66
click at [550, 235] on label "False" at bounding box center [559, 225] width 69 height 23
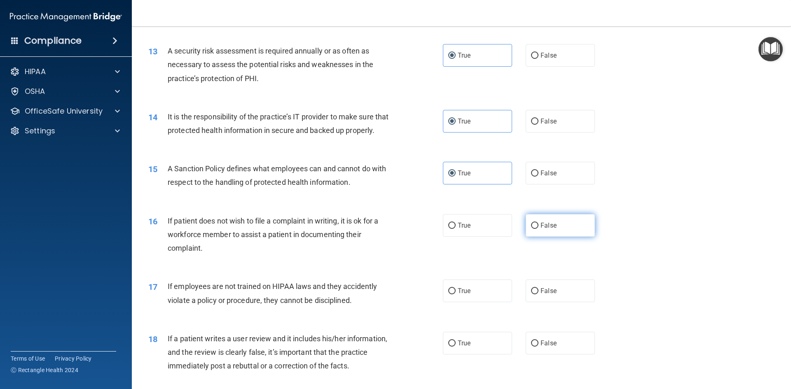
click at [538, 229] on input "False" at bounding box center [534, 226] width 7 height 6
radio input "true"
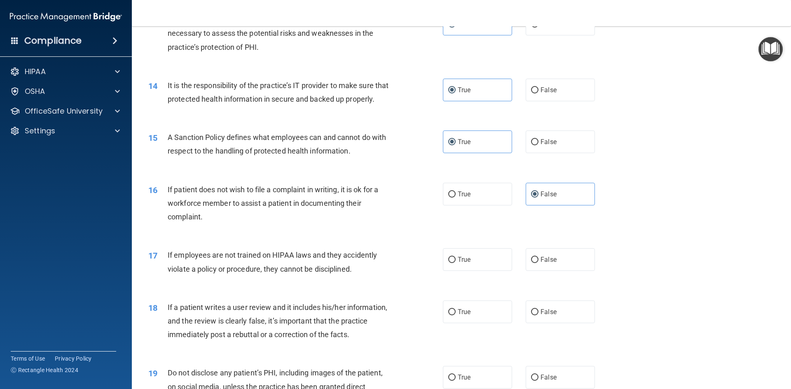
scroll to position [988, 0]
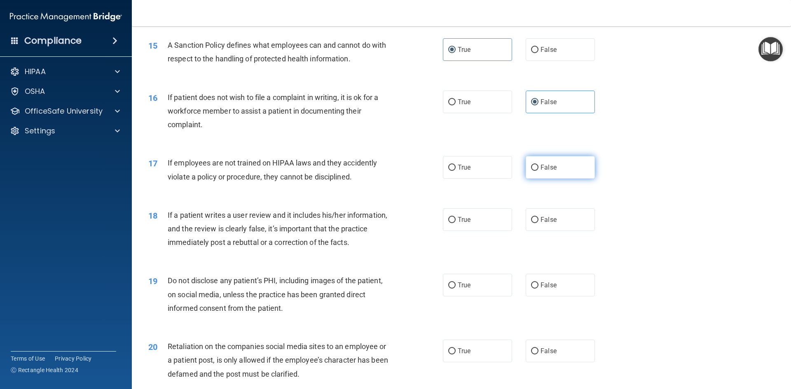
click at [544, 179] on label "False" at bounding box center [559, 167] width 69 height 23
click at [538, 171] on input "False" at bounding box center [534, 168] width 7 height 6
radio input "true"
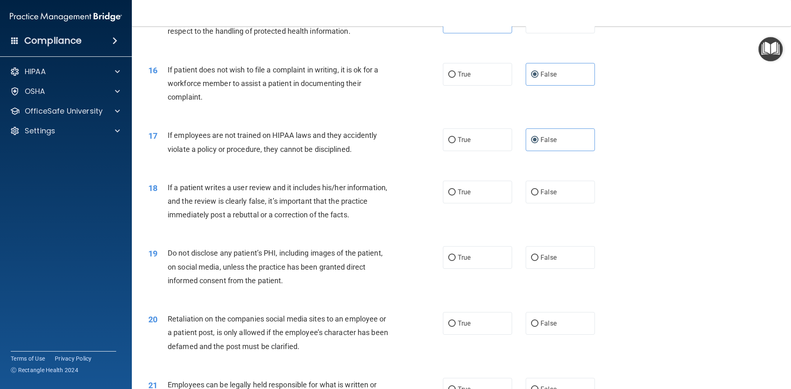
scroll to position [1070, 0]
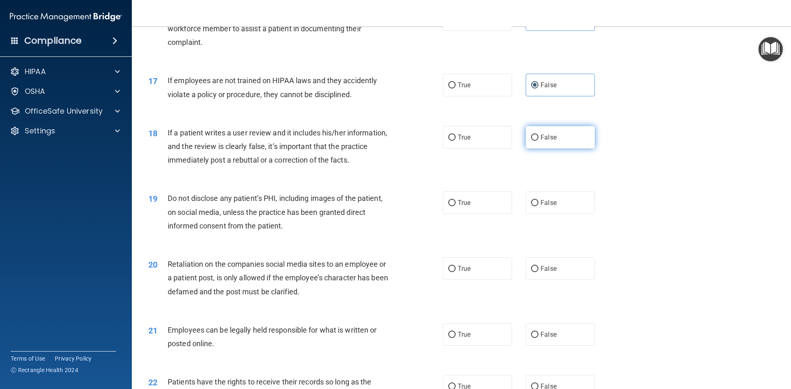
click at [531, 141] on input "False" at bounding box center [534, 138] width 7 height 6
radio input "true"
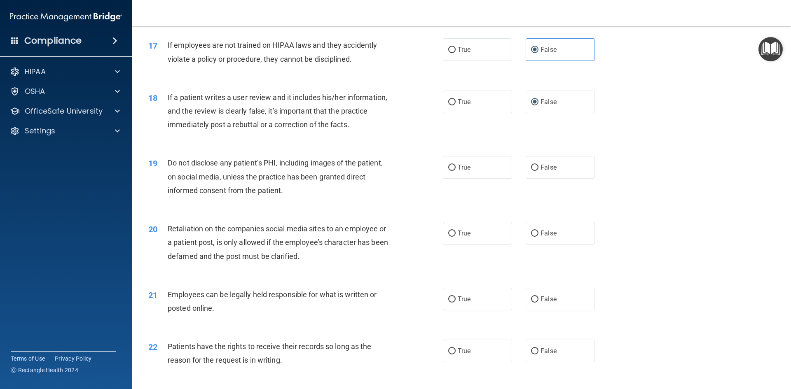
scroll to position [1153, 0]
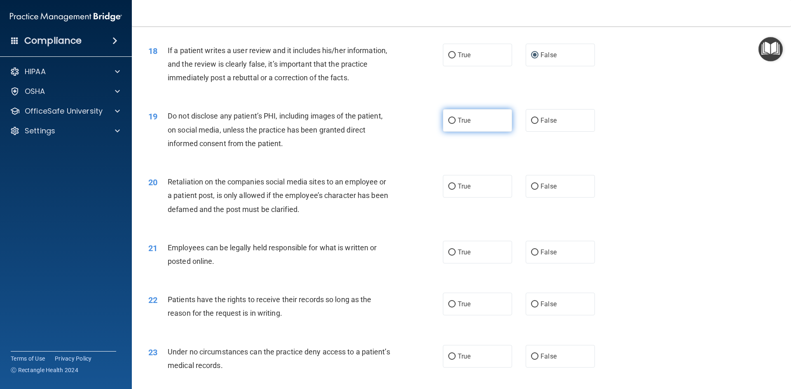
click at [457, 124] on span "True" at bounding box center [463, 121] width 13 height 8
click at [455, 124] on input "True" at bounding box center [451, 121] width 7 height 6
radio input "true"
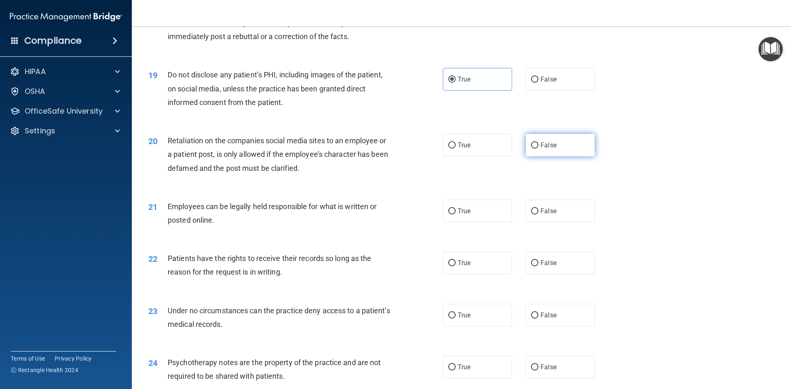
click at [531, 149] on input "False" at bounding box center [534, 145] width 7 height 6
radio input "true"
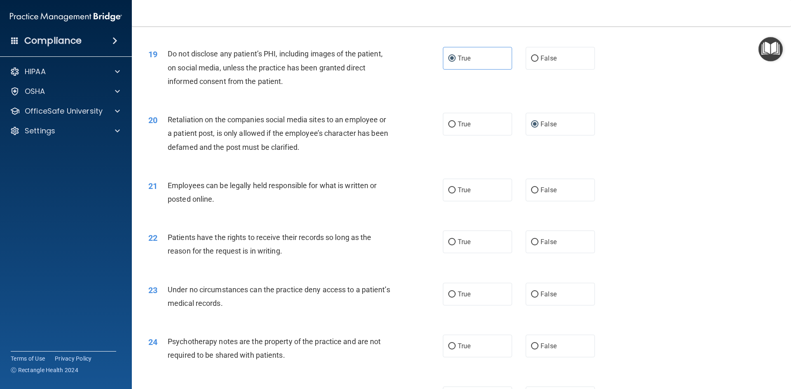
scroll to position [1235, 0]
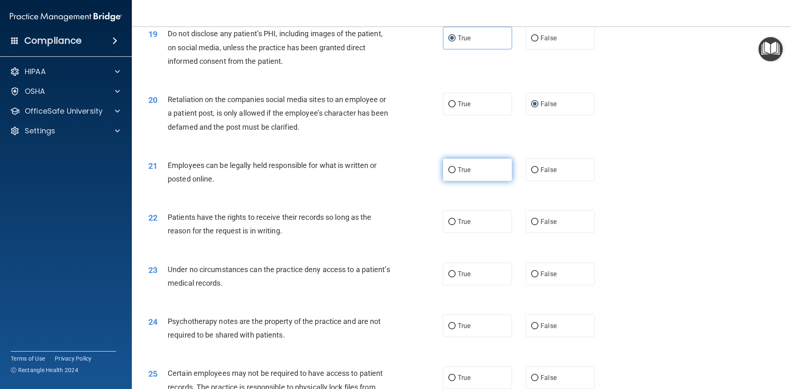
click at [465, 181] on label "True" at bounding box center [477, 170] width 69 height 23
click at [455, 173] on input "True" at bounding box center [451, 170] width 7 height 6
radio input "true"
click at [565, 181] on label "False" at bounding box center [559, 170] width 69 height 23
click at [538, 173] on input "False" at bounding box center [534, 170] width 7 height 6
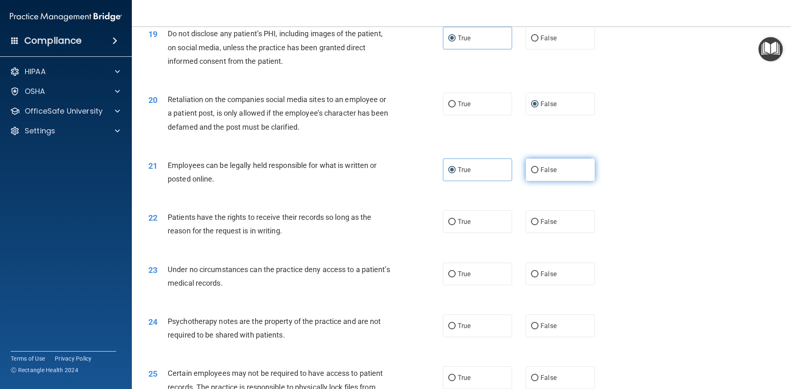
radio input "true"
radio input "false"
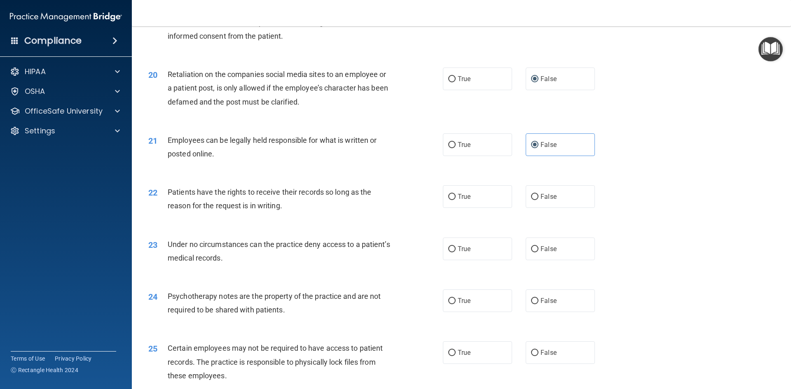
scroll to position [1318, 0]
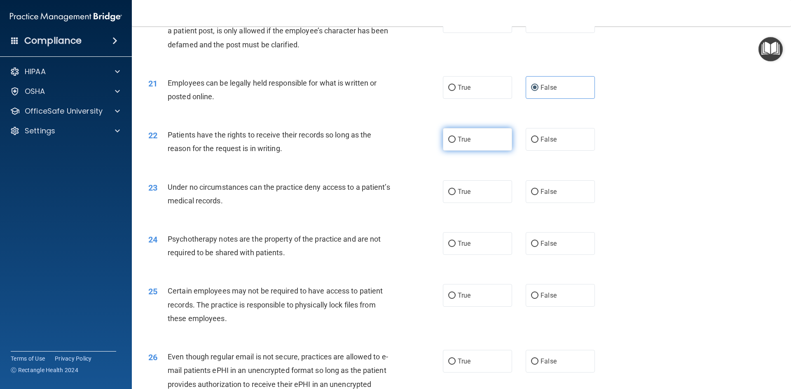
click at [468, 151] on label "True" at bounding box center [477, 139] width 69 height 23
click at [455, 143] on input "True" at bounding box center [451, 140] width 7 height 6
radio input "true"
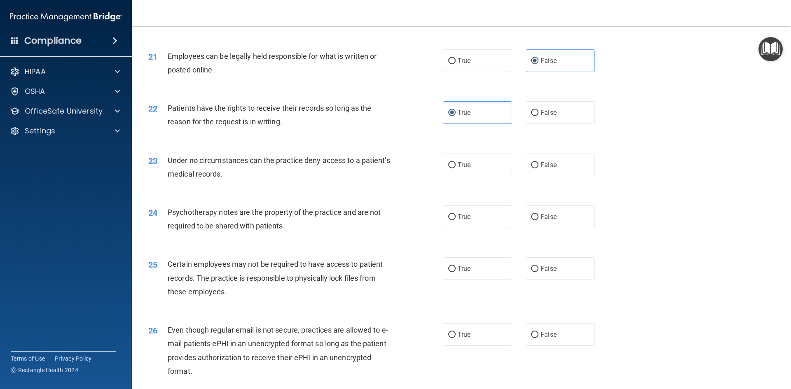
scroll to position [1359, 0]
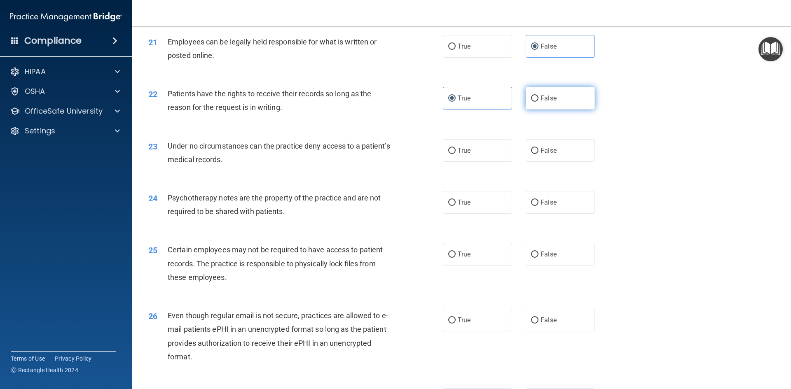
click at [545, 102] on span "False" at bounding box center [548, 98] width 16 height 8
click at [538, 102] on input "False" at bounding box center [534, 99] width 7 height 6
radio input "true"
radio input "false"
click at [480, 162] on label "True" at bounding box center [477, 150] width 69 height 23
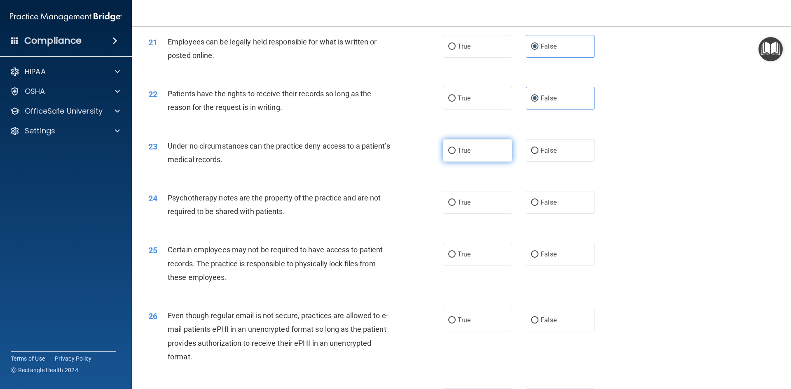
click at [455, 154] on input "True" at bounding box center [451, 151] width 7 height 6
radio input "true"
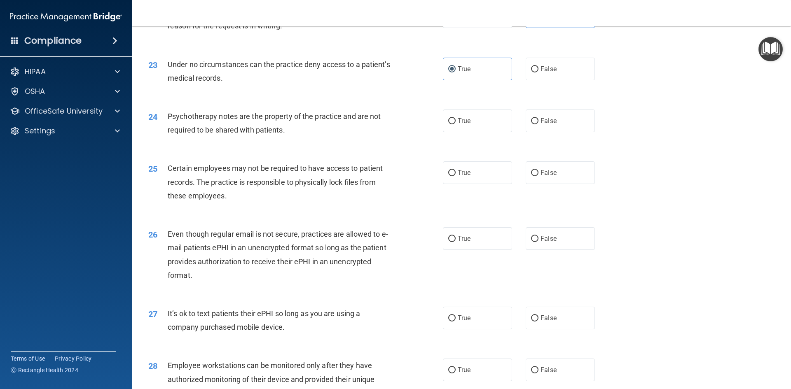
scroll to position [1441, 0]
click at [466, 131] on label "True" at bounding box center [477, 120] width 69 height 23
click at [455, 124] on input "True" at bounding box center [451, 120] width 7 height 6
radio input "true"
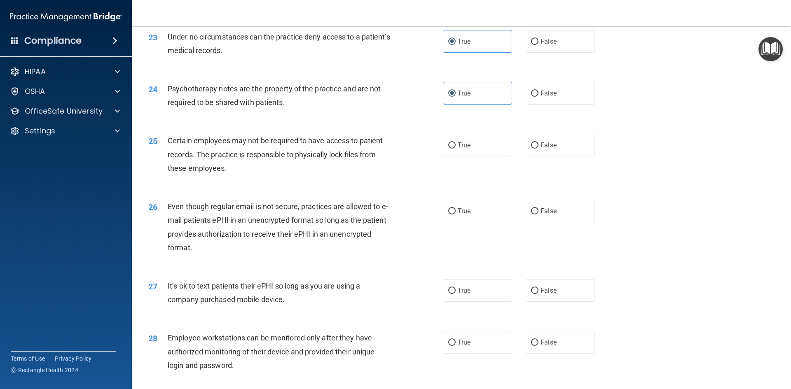
scroll to position [1482, 0]
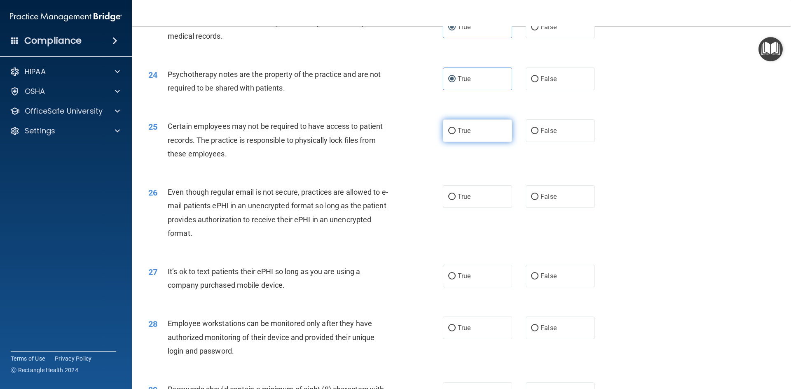
click at [452, 142] on label "True" at bounding box center [477, 130] width 69 height 23
click at [452, 134] on input "True" at bounding box center [451, 131] width 7 height 6
radio input "true"
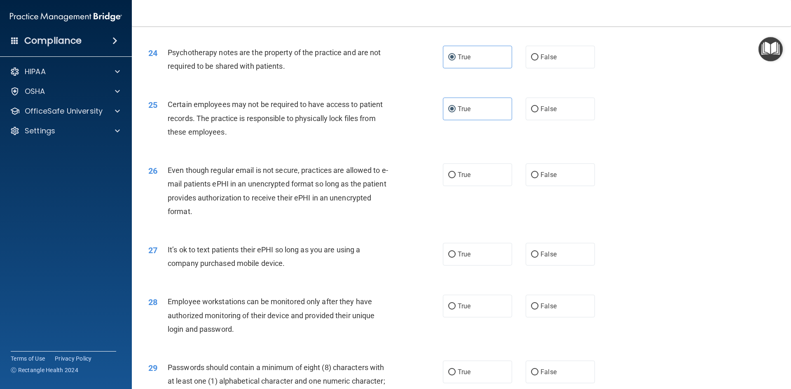
scroll to position [1565, 0]
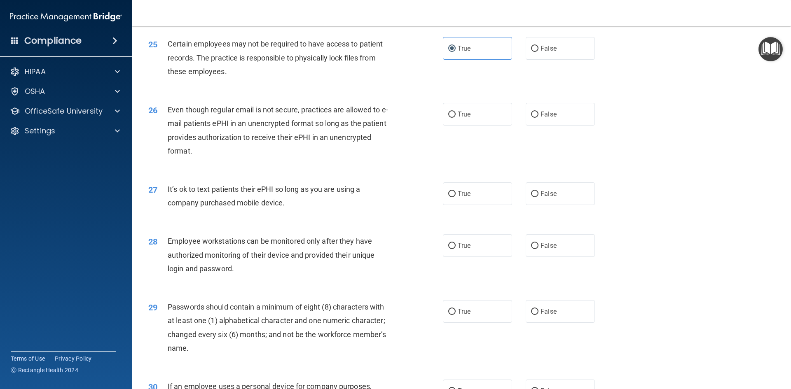
drag, startPoint x: 519, startPoint y: 136, endPoint x: 541, endPoint y: 131, distance: 23.3
click at [520, 126] on div "True False" at bounding box center [526, 114] width 166 height 23
click at [552, 118] on span "False" at bounding box center [548, 114] width 16 height 8
click at [538, 118] on input "False" at bounding box center [534, 115] width 7 height 6
radio input "true"
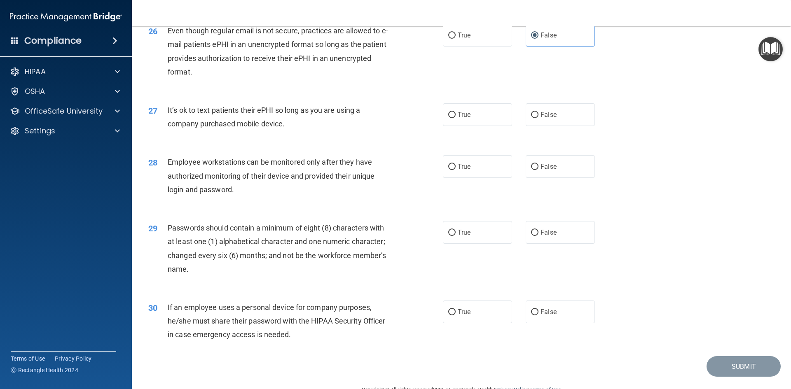
scroll to position [1647, 0]
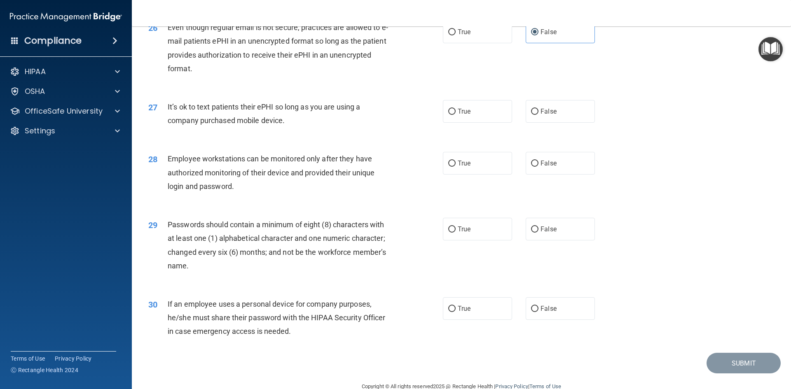
click at [513, 123] on div "True False" at bounding box center [526, 111] width 166 height 23
click at [525, 123] on label "False" at bounding box center [559, 111] width 69 height 23
click at [531, 115] on input "False" at bounding box center [534, 112] width 7 height 6
radio input "true"
drag, startPoint x: 585, startPoint y: 180, endPoint x: 581, endPoint y: 183, distance: 4.4
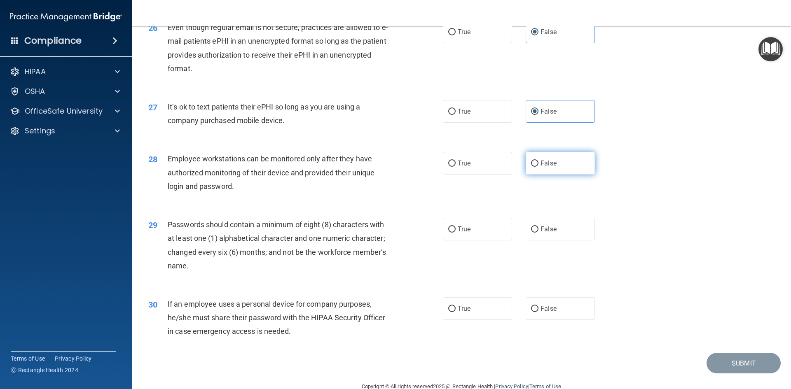
click at [583, 175] on label "False" at bounding box center [559, 163] width 69 height 23
click at [538, 167] on input "False" at bounding box center [534, 164] width 7 height 6
radio input "true"
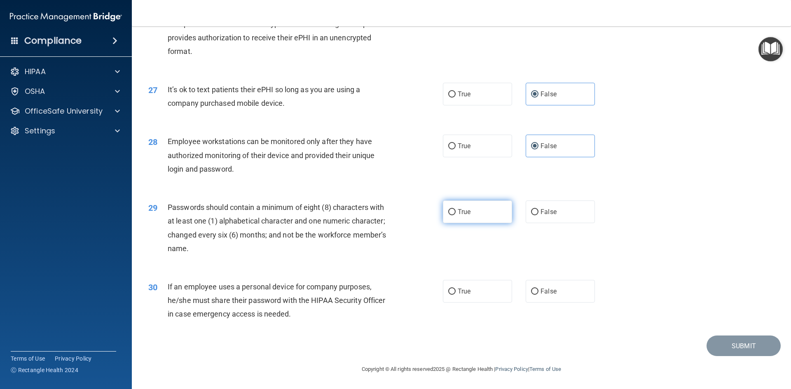
click at [443, 223] on label "True" at bounding box center [477, 212] width 69 height 23
click at [448, 215] on input "True" at bounding box center [451, 212] width 7 height 6
radio input "true"
click at [494, 296] on label "True" at bounding box center [477, 291] width 69 height 23
click at [455, 295] on input "True" at bounding box center [451, 292] width 7 height 6
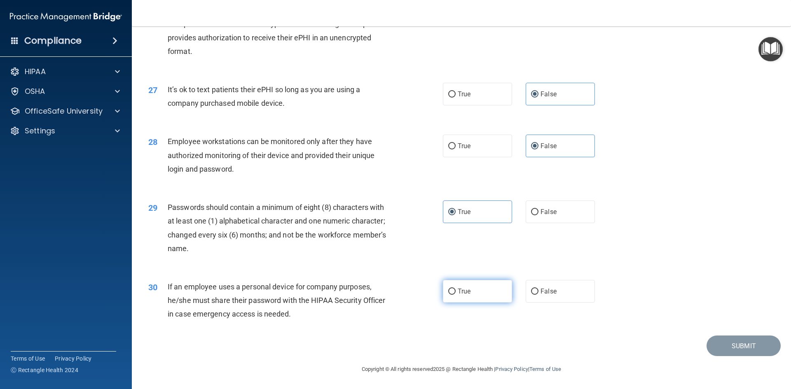
radio input "true"
click at [744, 348] on button "Submit" at bounding box center [743, 346] width 74 height 21
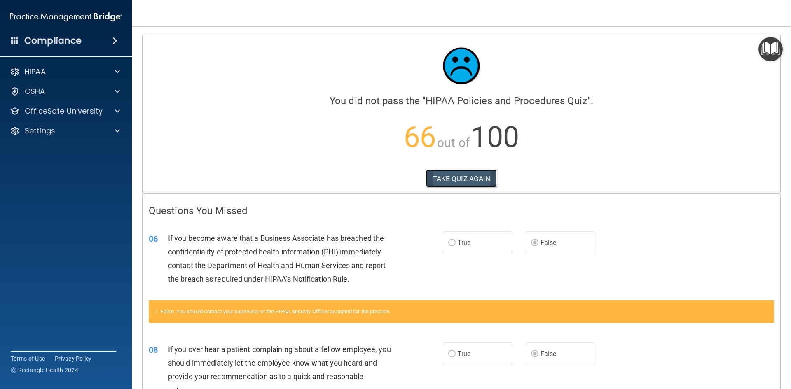
click at [464, 175] on button "TAKE QUIZ AGAIN" at bounding box center [461, 179] width 71 height 18
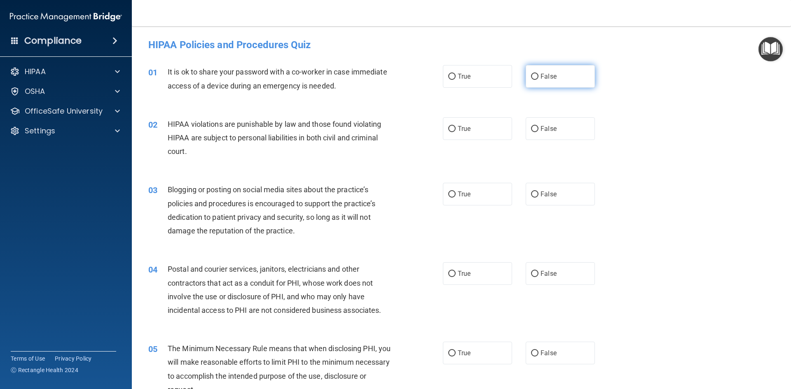
click at [553, 75] on label "False" at bounding box center [559, 76] width 69 height 23
click at [538, 75] on input "False" at bounding box center [534, 77] width 7 height 6
radio input "true"
click at [467, 138] on label "True" at bounding box center [477, 128] width 69 height 23
click at [455, 132] on input "True" at bounding box center [451, 129] width 7 height 6
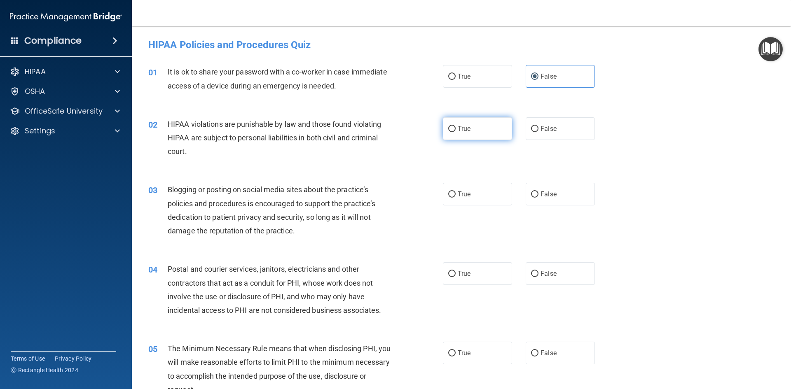
radio input "true"
click at [560, 194] on label "False" at bounding box center [559, 194] width 69 height 23
click at [538, 194] on input "False" at bounding box center [534, 194] width 7 height 6
radio input "true"
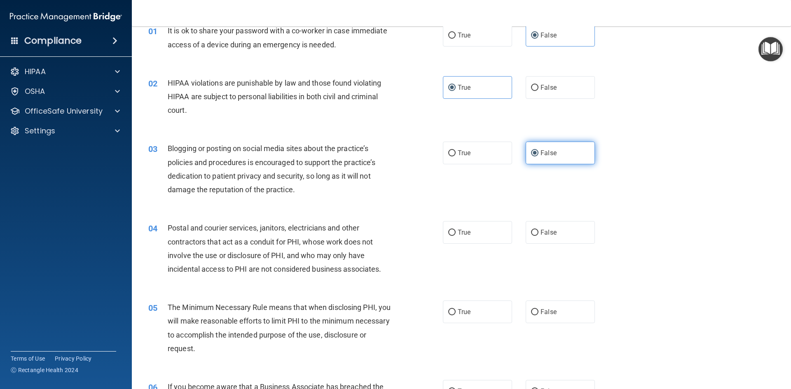
scroll to position [82, 0]
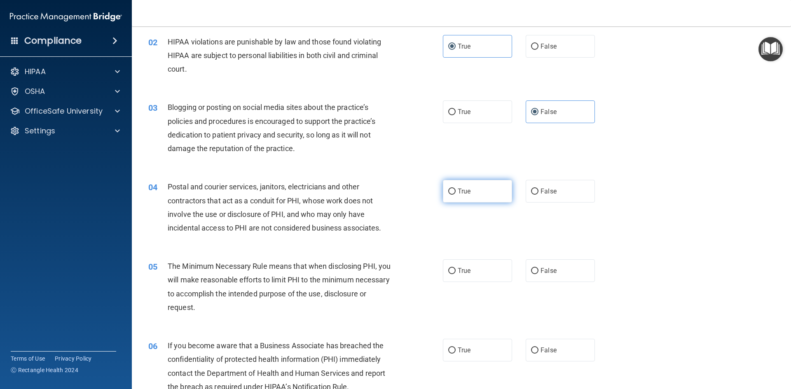
click at [474, 198] on label "True" at bounding box center [477, 191] width 69 height 23
click at [455, 195] on input "True" at bounding box center [451, 192] width 7 height 6
radio input "true"
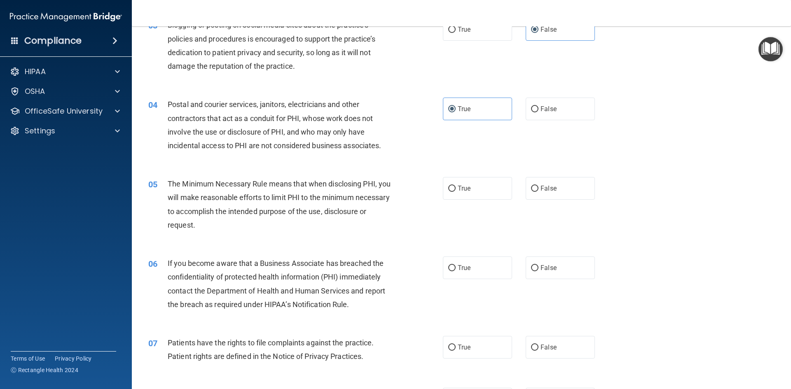
scroll to position [206, 0]
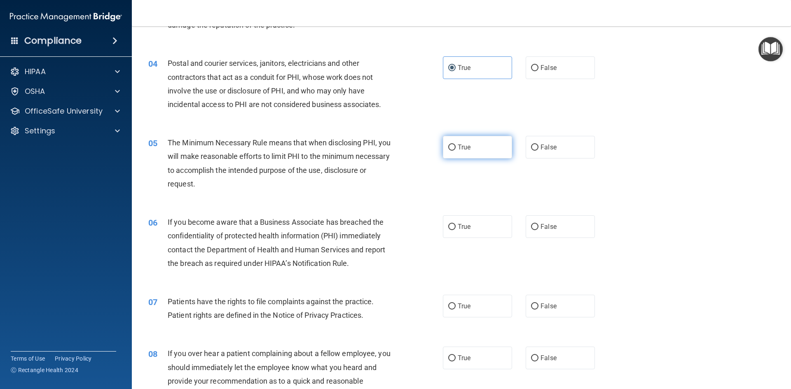
click at [477, 147] on label "True" at bounding box center [477, 147] width 69 height 23
click at [455, 147] on input "True" at bounding box center [451, 148] width 7 height 6
radio input "true"
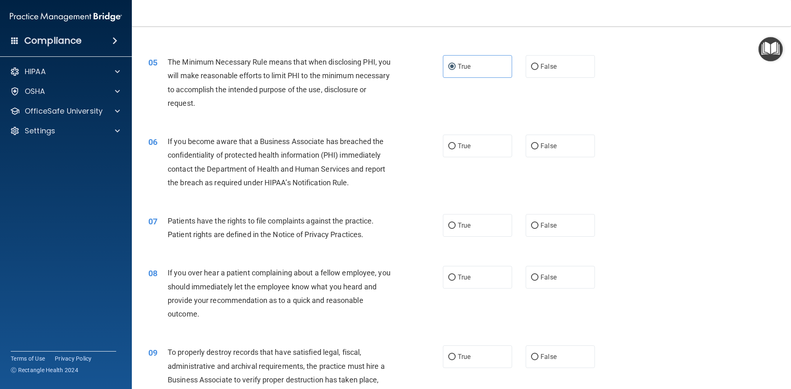
scroll to position [288, 0]
click at [537, 148] on label "False" at bounding box center [559, 144] width 69 height 23
click at [537, 148] on input "False" at bounding box center [534, 145] width 7 height 6
radio input "true"
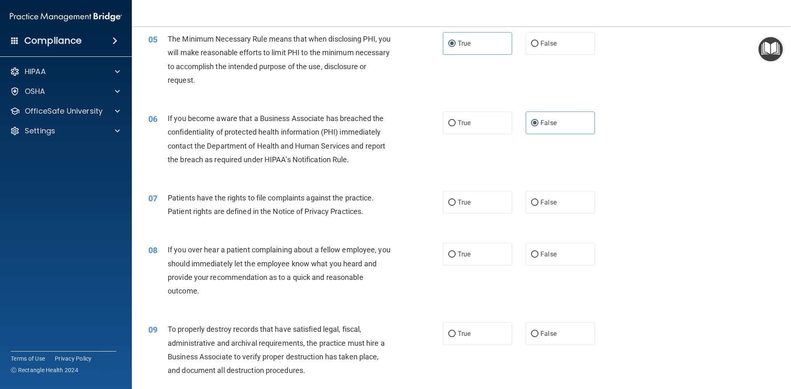
scroll to position [329, 0]
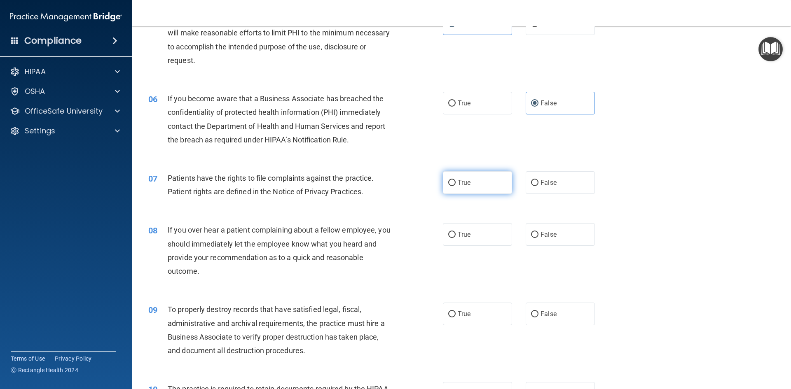
click at [458, 193] on label "True" at bounding box center [477, 182] width 69 height 23
click at [455, 186] on input "True" at bounding box center [451, 183] width 7 height 6
radio input "true"
click at [553, 233] on label "False" at bounding box center [559, 234] width 69 height 23
click at [538, 233] on input "False" at bounding box center [534, 235] width 7 height 6
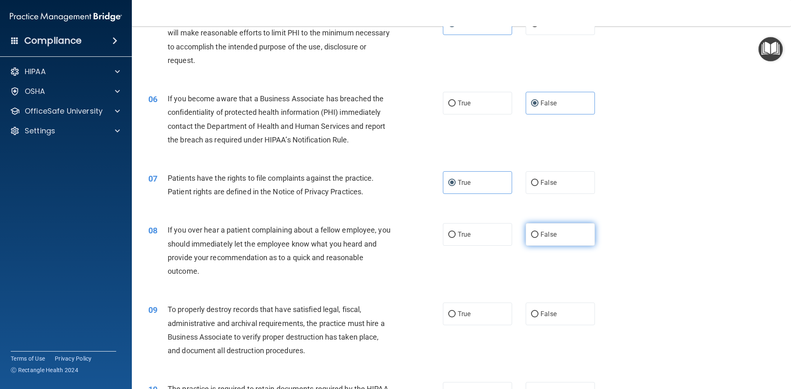
radio input "true"
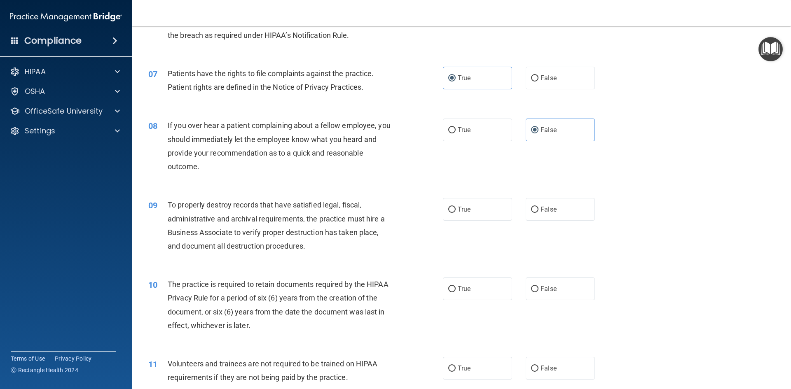
scroll to position [453, 0]
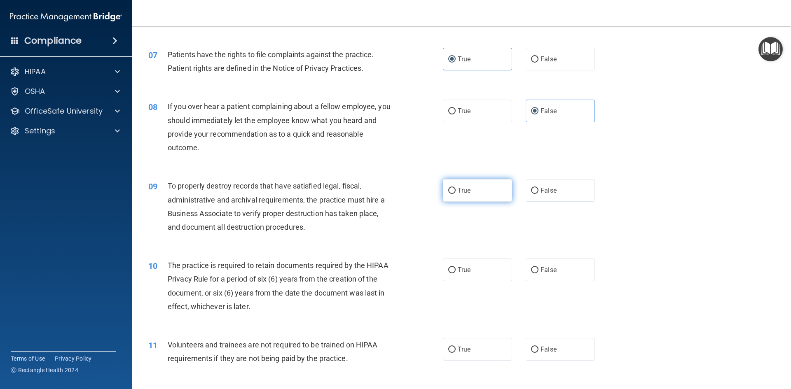
click at [458, 191] on span "True" at bounding box center [463, 191] width 13 height 8
click at [455, 191] on input "True" at bounding box center [451, 191] width 7 height 6
radio input "true"
click at [552, 196] on label "False" at bounding box center [559, 190] width 69 height 23
click at [538, 194] on input "False" at bounding box center [534, 191] width 7 height 6
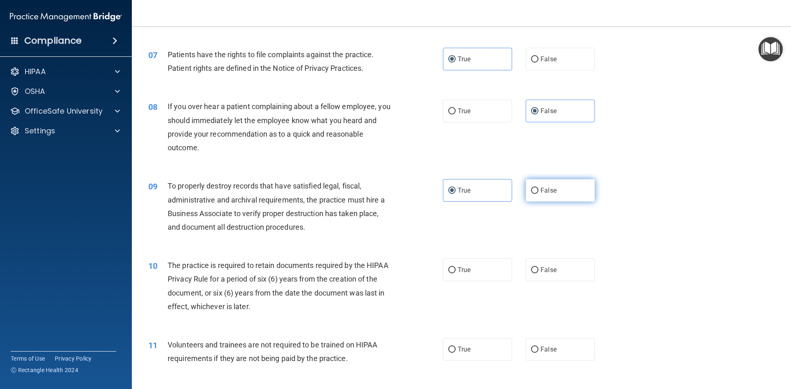
radio input "true"
radio input "false"
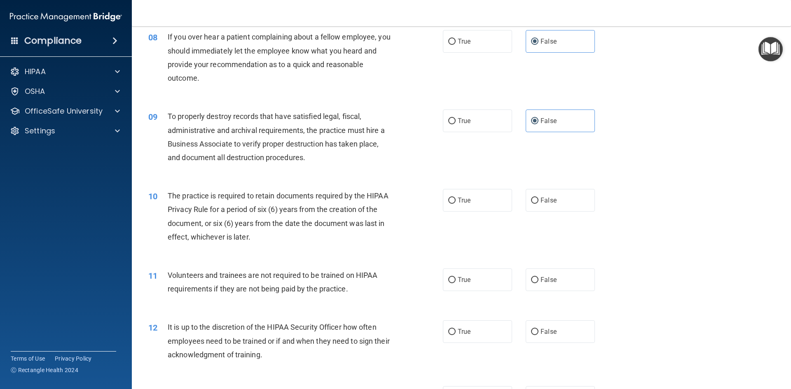
scroll to position [535, 0]
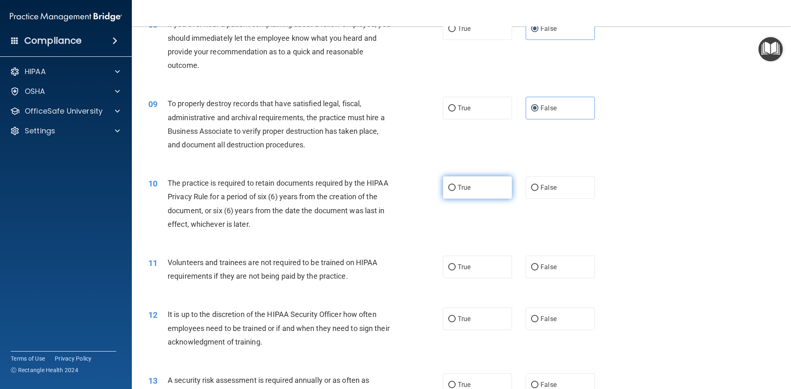
click at [469, 190] on label "True" at bounding box center [477, 187] width 69 height 23
click at [455, 190] on input "True" at bounding box center [451, 188] width 7 height 6
radio input "true"
click at [531, 267] on input "False" at bounding box center [534, 267] width 7 height 6
radio input "true"
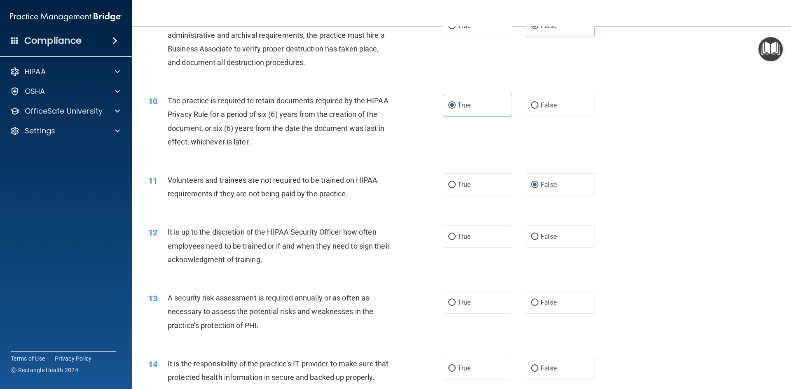
scroll to position [659, 0]
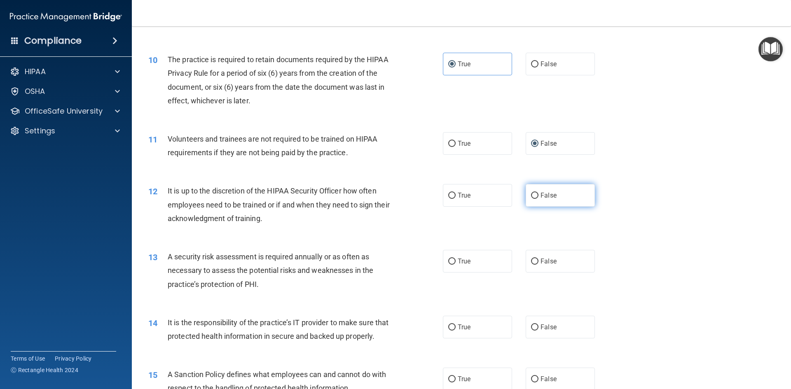
click at [540, 203] on label "False" at bounding box center [559, 195] width 69 height 23
click at [538, 199] on input "False" at bounding box center [534, 196] width 7 height 6
radio input "true"
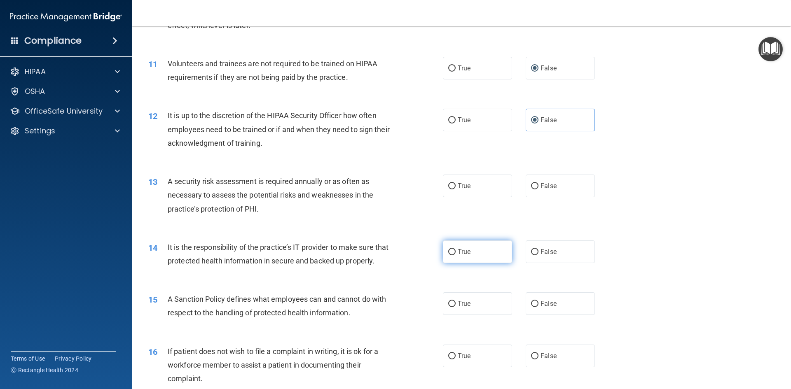
scroll to position [741, 0]
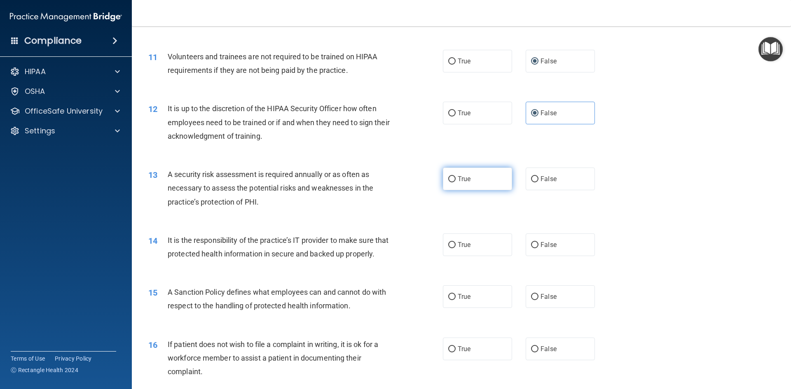
click at [471, 179] on label "True" at bounding box center [477, 179] width 69 height 23
click at [455, 179] on input "True" at bounding box center [451, 179] width 7 height 6
radio input "true"
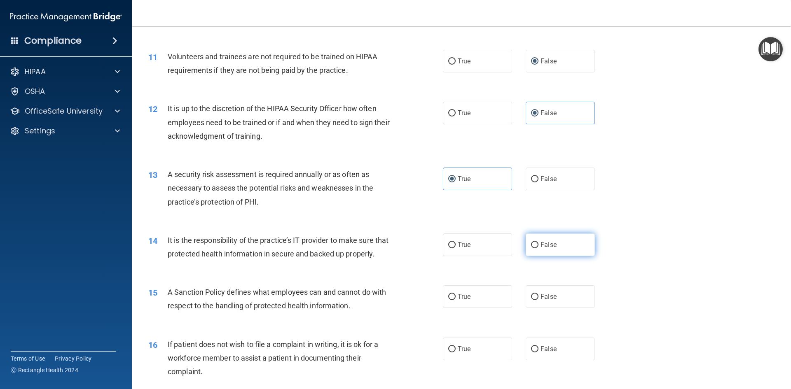
click at [544, 245] on span "False" at bounding box center [548, 245] width 16 height 8
click at [538, 245] on input "False" at bounding box center [534, 245] width 7 height 6
radio input "true"
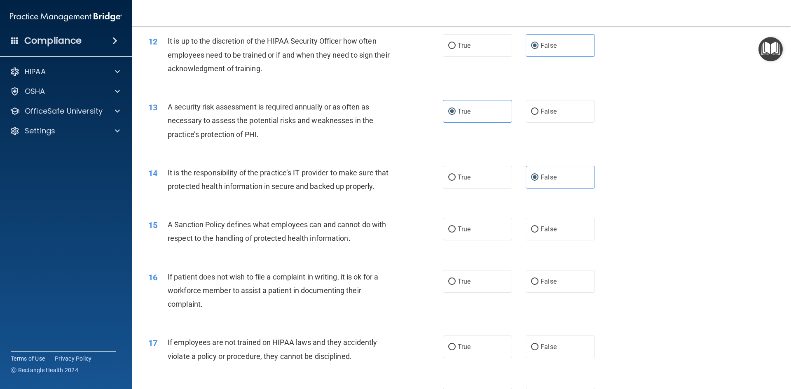
scroll to position [823, 0]
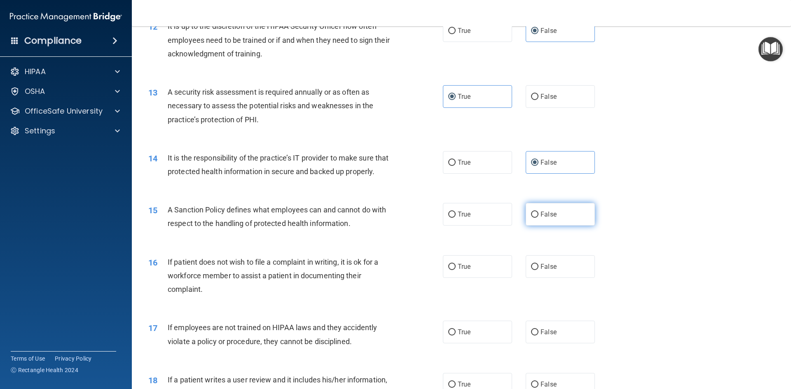
click at [550, 218] on span "False" at bounding box center [548, 214] width 16 height 8
click at [538, 218] on input "False" at bounding box center [534, 215] width 7 height 6
radio input "true"
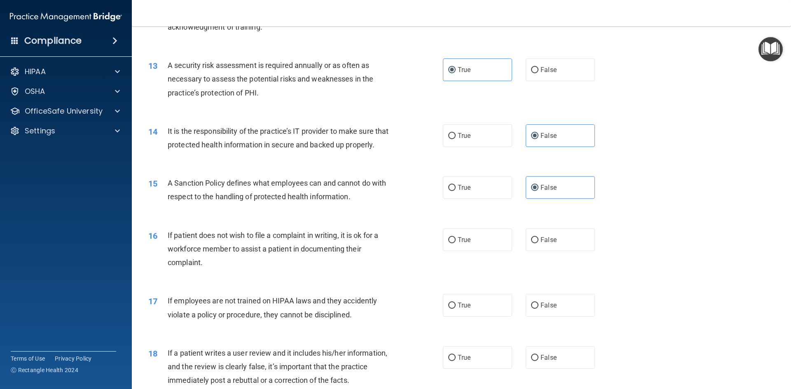
scroll to position [865, 0]
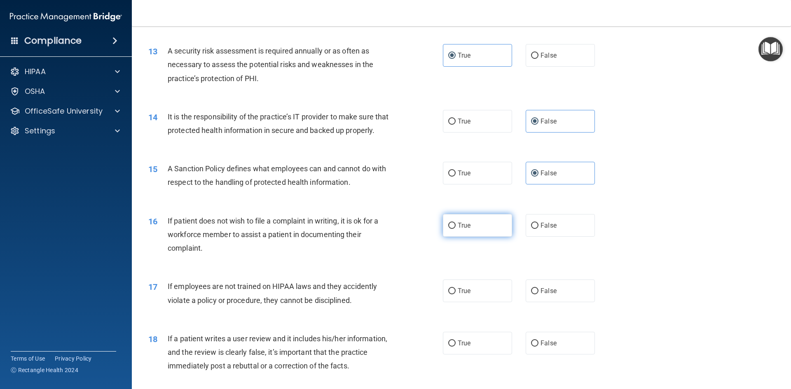
click at [459, 229] on span "True" at bounding box center [463, 226] width 13 height 8
click at [455, 229] on input "True" at bounding box center [451, 226] width 7 height 6
radio input "true"
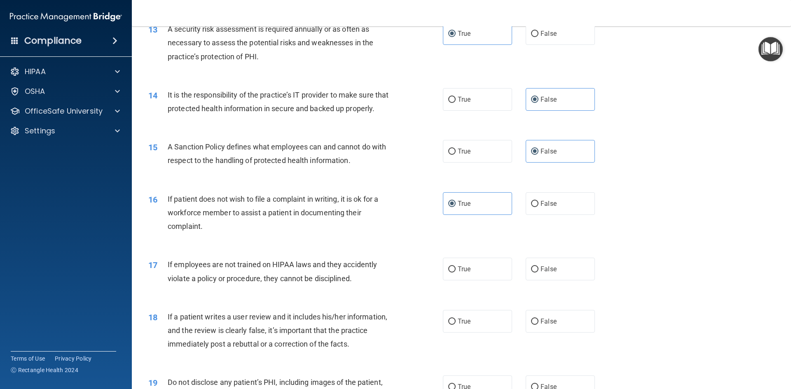
scroll to position [906, 0]
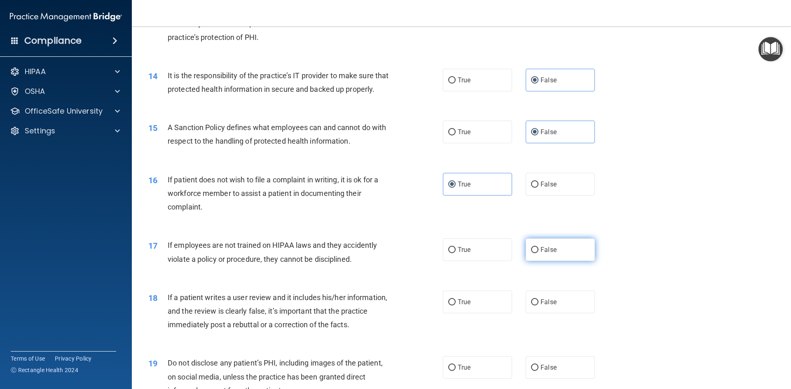
click at [554, 261] on label "False" at bounding box center [559, 249] width 69 height 23
click at [538, 253] on input "False" at bounding box center [534, 250] width 7 height 6
radio input "true"
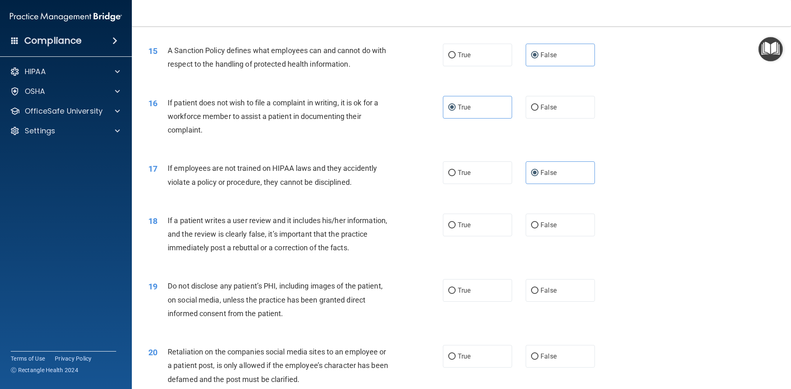
scroll to position [988, 0]
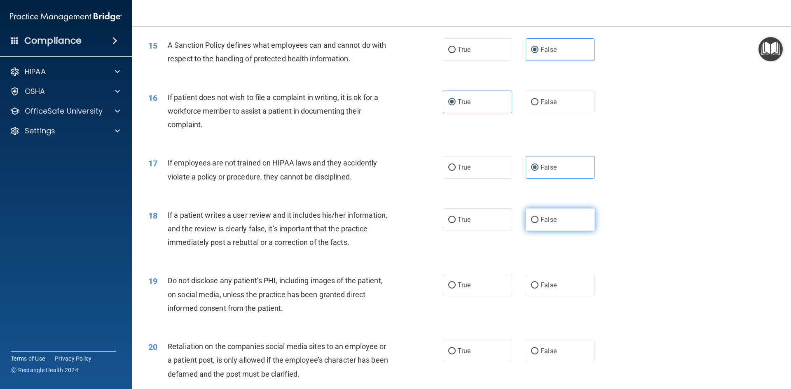
click at [542, 224] on span "False" at bounding box center [548, 220] width 16 height 8
click at [538, 223] on input "False" at bounding box center [534, 220] width 7 height 6
radio input "true"
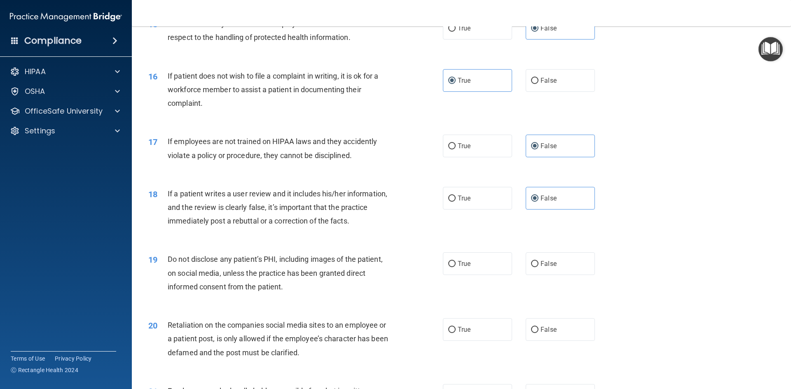
scroll to position [1029, 0]
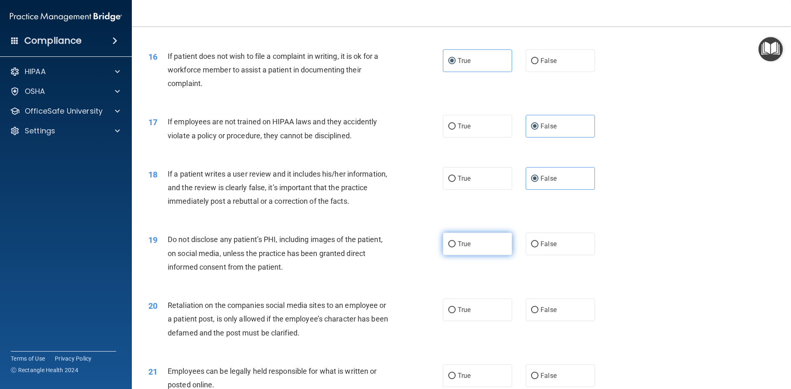
click at [466, 255] on label "True" at bounding box center [477, 244] width 69 height 23
click at [455, 247] on input "True" at bounding box center [451, 244] width 7 height 6
radio input "true"
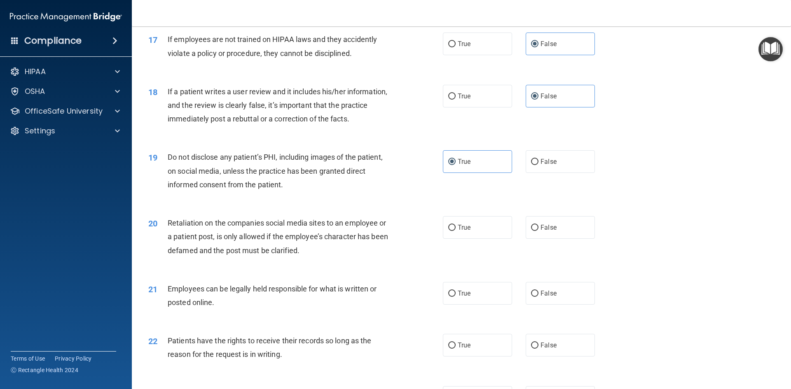
scroll to position [1153, 0]
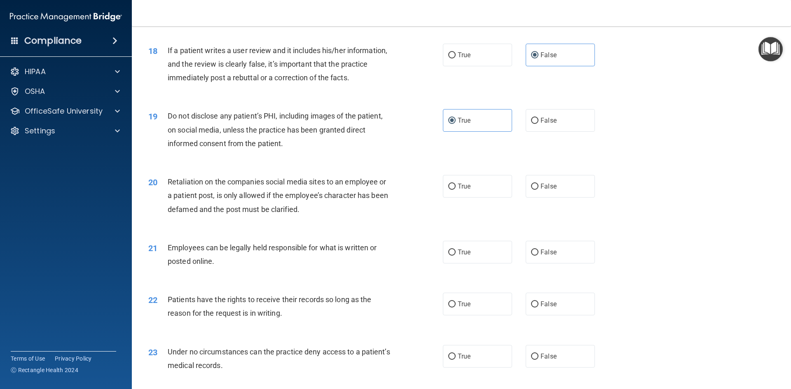
click at [566, 212] on div "20 Retaliation on the companies social media sites to an employee or a patient …" at bounding box center [461, 198] width 638 height 66
click at [560, 198] on label "False" at bounding box center [559, 186] width 69 height 23
click at [538, 190] on input "False" at bounding box center [534, 187] width 7 height 6
radio input "true"
click at [454, 264] on label "True" at bounding box center [477, 252] width 69 height 23
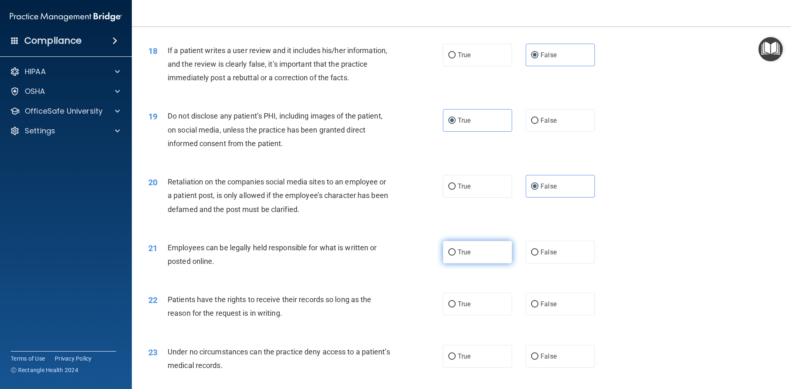
click at [454, 256] on input "True" at bounding box center [451, 253] width 7 height 6
radio input "true"
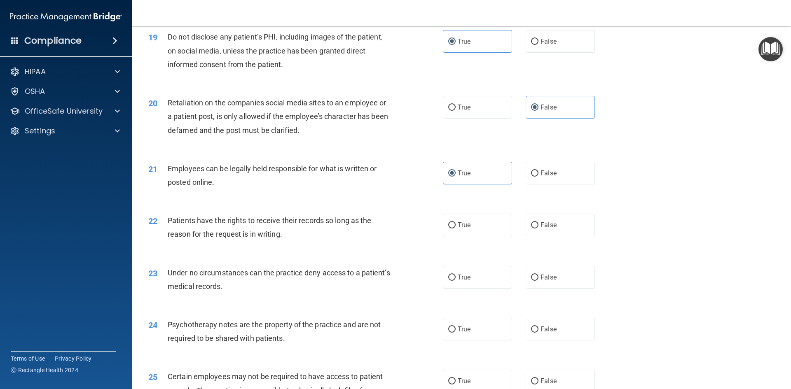
scroll to position [1235, 0]
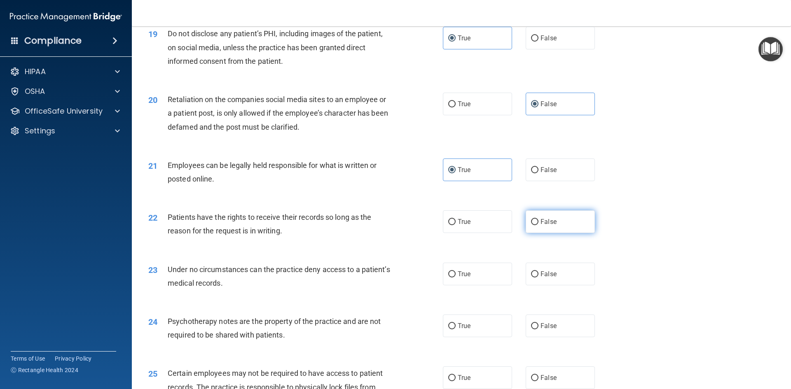
click at [559, 233] on label "False" at bounding box center [559, 221] width 69 height 23
click at [538, 225] on input "False" at bounding box center [534, 222] width 7 height 6
radio input "true"
click at [540, 278] on span "False" at bounding box center [548, 274] width 16 height 8
click at [538, 278] on input "False" at bounding box center [534, 274] width 7 height 6
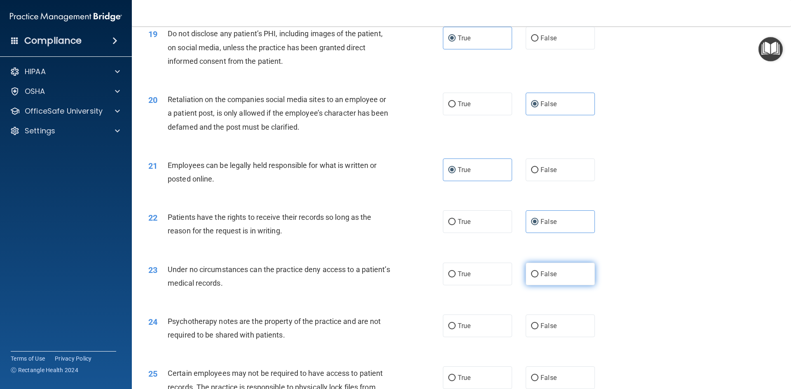
radio input "true"
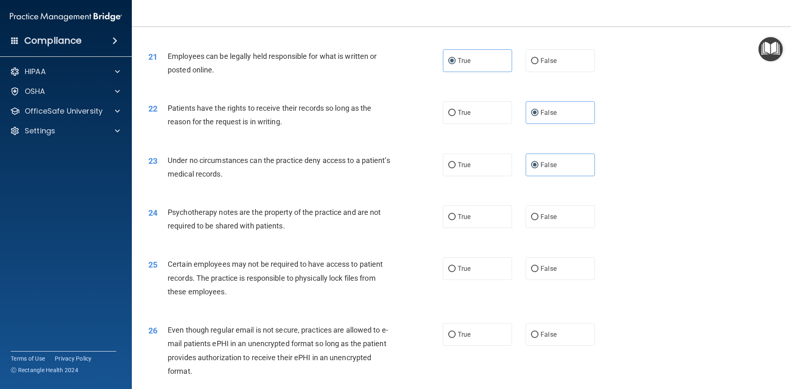
scroll to position [1359, 0]
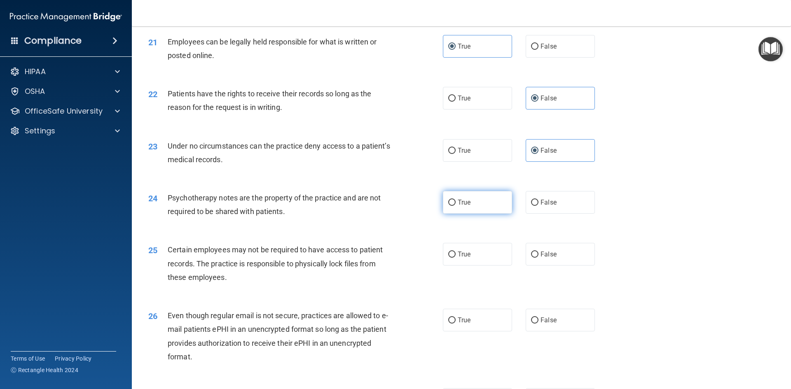
click at [476, 214] on label "True" at bounding box center [477, 202] width 69 height 23
click at [455, 206] on input "True" at bounding box center [451, 203] width 7 height 6
radio input "true"
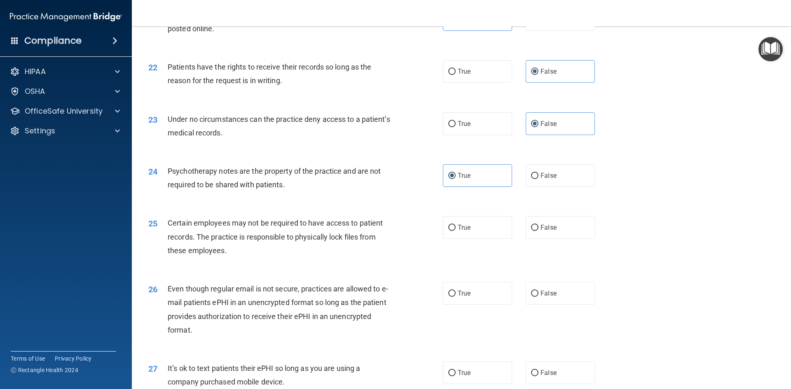
scroll to position [1400, 0]
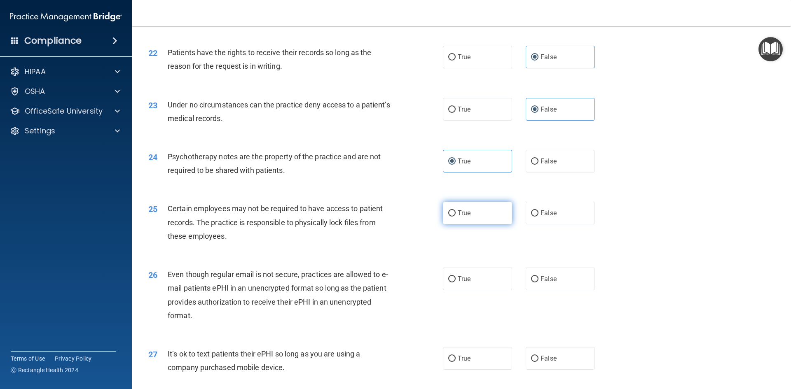
click at [448, 217] on input "True" at bounding box center [451, 213] width 7 height 6
radio input "true"
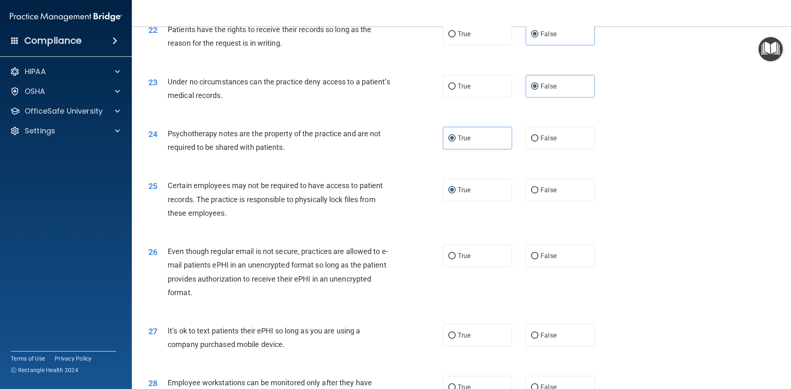
scroll to position [1441, 0]
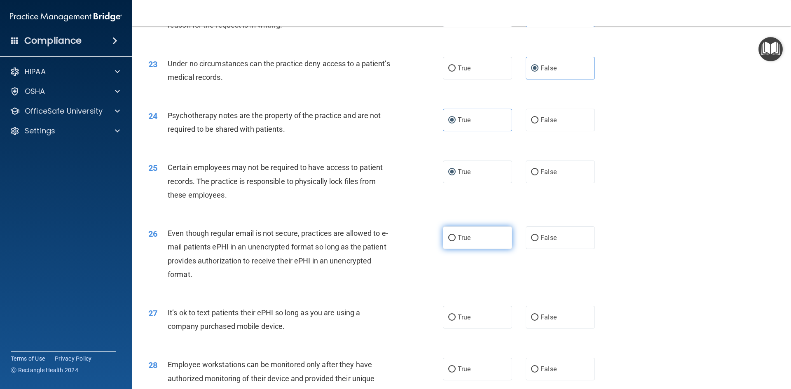
click at [464, 242] on span "True" at bounding box center [463, 238] width 13 height 8
click at [455, 241] on input "True" at bounding box center [451, 238] width 7 height 6
radio input "true"
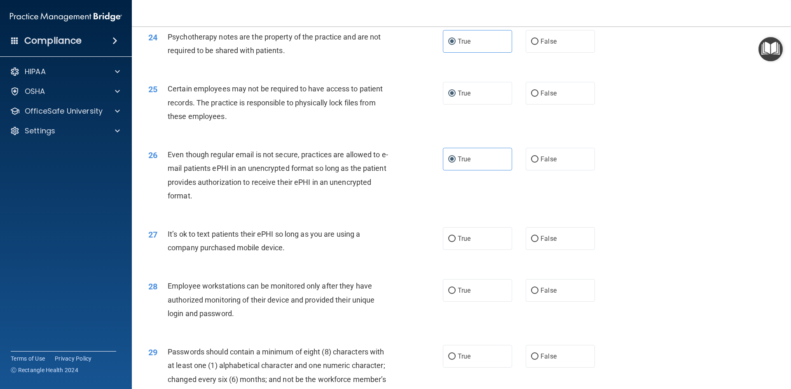
scroll to position [1523, 0]
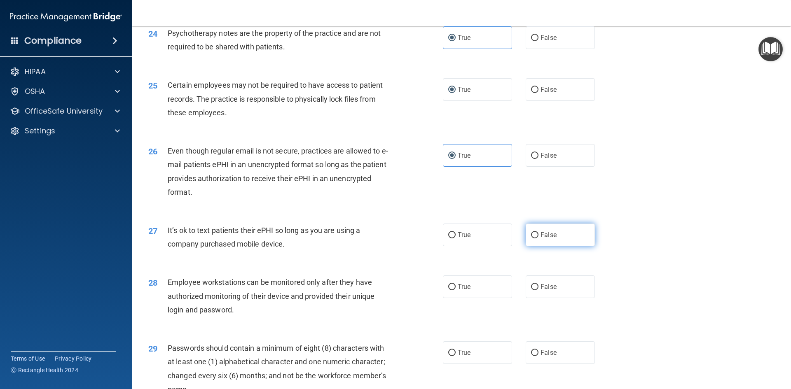
drag, startPoint x: 537, startPoint y: 252, endPoint x: 535, endPoint y: 256, distance: 4.4
click at [540, 239] on span "False" at bounding box center [548, 235] width 16 height 8
click at [536, 238] on input "False" at bounding box center [534, 235] width 7 height 6
radio input "true"
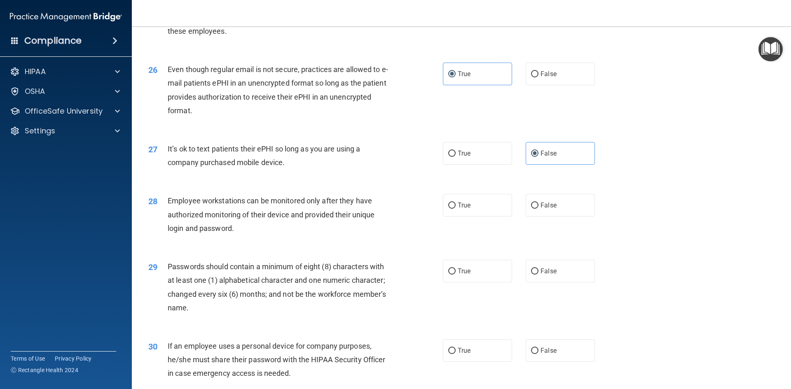
scroll to position [1606, 0]
click at [551, 208] on span "False" at bounding box center [548, 205] width 16 height 8
click at [538, 208] on input "False" at bounding box center [534, 205] width 7 height 6
radio input "true"
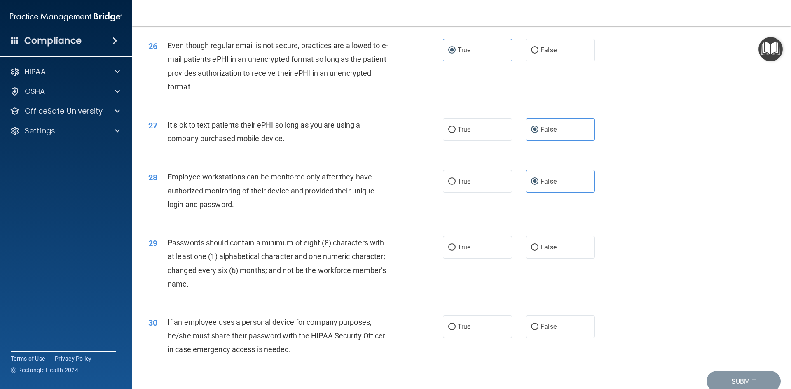
scroll to position [1678, 0]
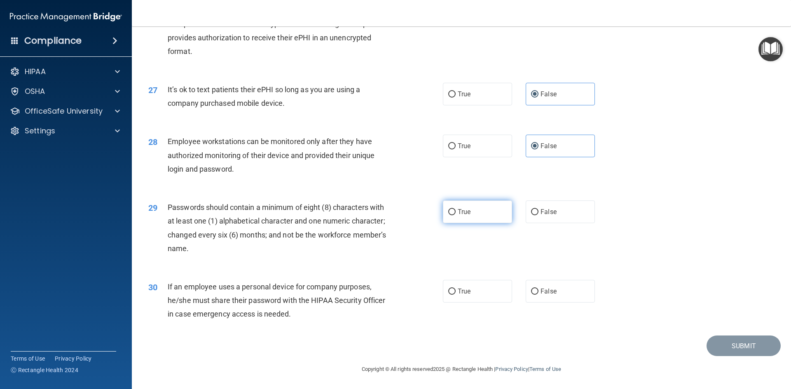
click at [469, 214] on label "True" at bounding box center [477, 212] width 69 height 23
click at [455, 214] on input "True" at bounding box center [451, 212] width 7 height 6
radio input "true"
click at [559, 294] on label "False" at bounding box center [559, 291] width 69 height 23
click at [538, 294] on input "False" at bounding box center [534, 292] width 7 height 6
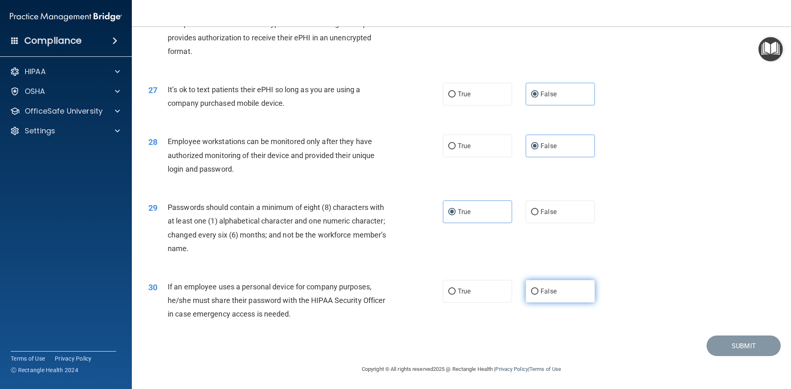
radio input "true"
click at [723, 352] on button "Submit" at bounding box center [743, 346] width 74 height 21
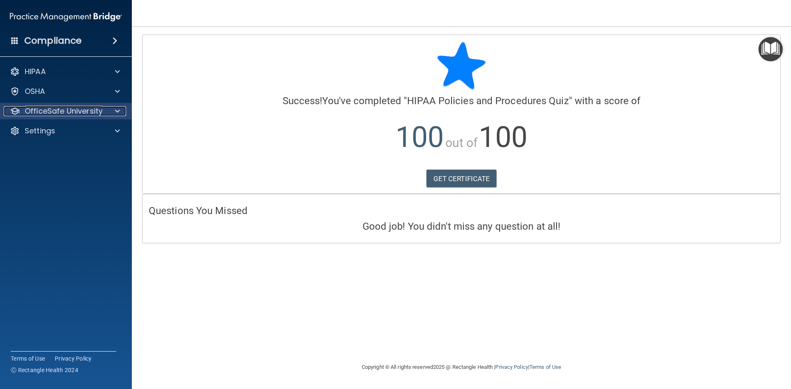
click at [109, 112] on div at bounding box center [116, 111] width 21 height 10
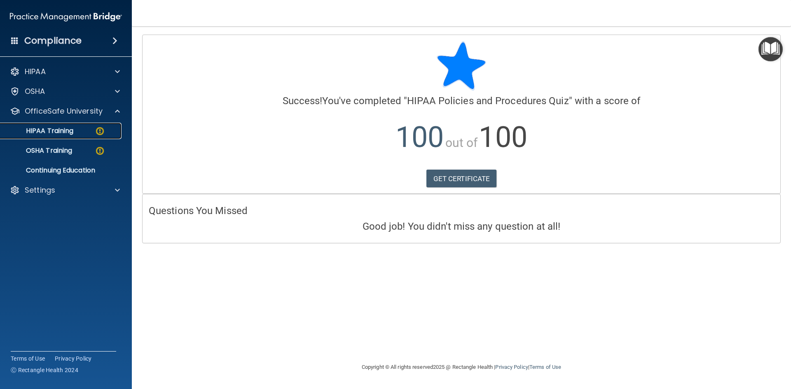
click at [112, 131] on div "HIPAA Training" at bounding box center [61, 131] width 112 height 8
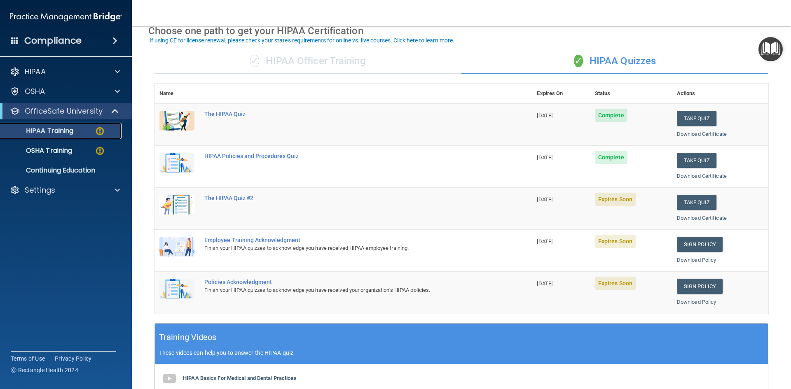
scroll to position [82, 0]
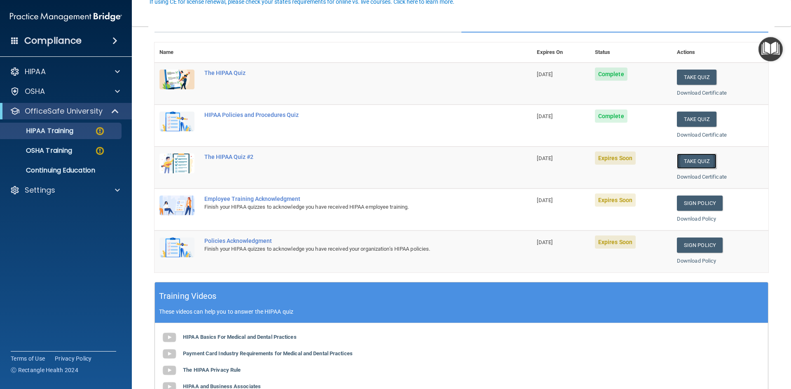
click at [690, 161] on button "Take Quiz" at bounding box center [696, 161] width 40 height 15
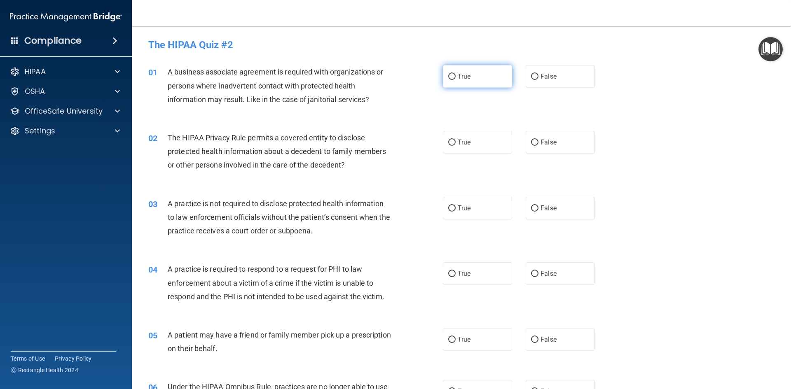
click at [464, 86] on label "True" at bounding box center [477, 76] width 69 height 23
click at [455, 80] on input "True" at bounding box center [451, 77] width 7 height 6
radio input "true"
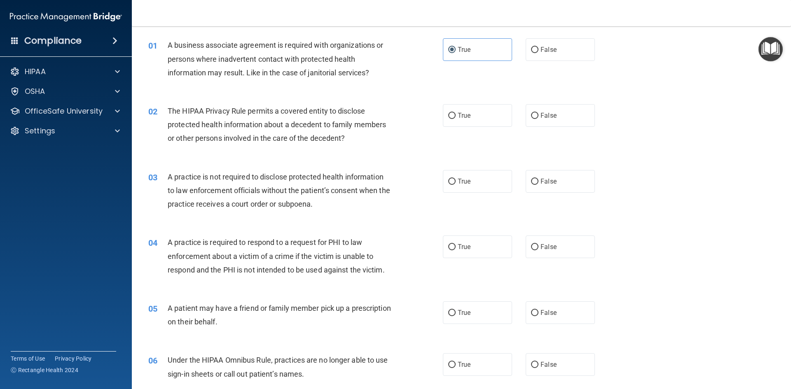
scroll to position [41, 0]
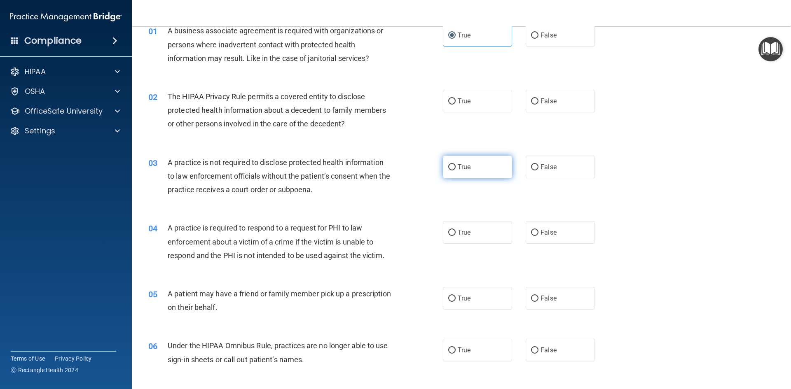
click at [462, 171] on label "True" at bounding box center [477, 167] width 69 height 23
click at [455, 170] on input "True" at bounding box center [451, 167] width 7 height 6
radio input "true"
click at [549, 98] on span "False" at bounding box center [548, 101] width 16 height 8
click at [538, 98] on input "False" at bounding box center [534, 101] width 7 height 6
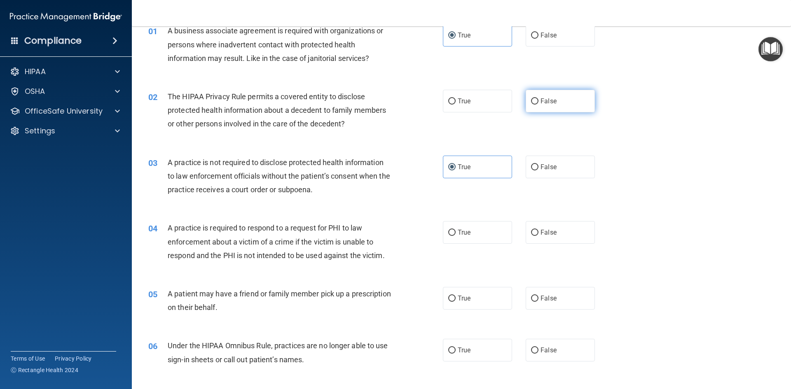
radio input "true"
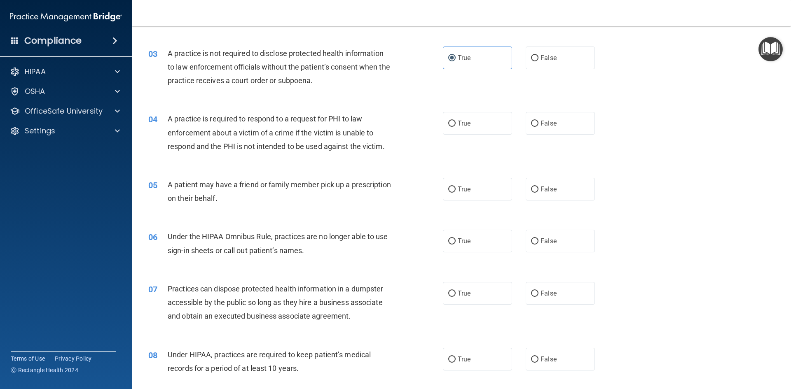
scroll to position [165, 0]
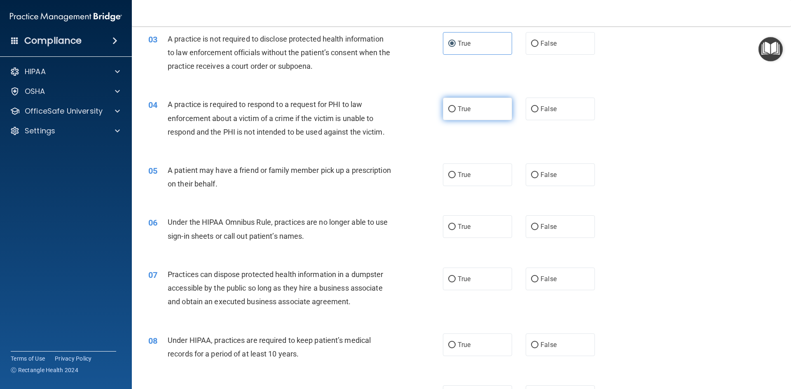
click at [468, 107] on label "True" at bounding box center [477, 109] width 69 height 23
click at [455, 107] on input "True" at bounding box center [451, 109] width 7 height 6
radio input "true"
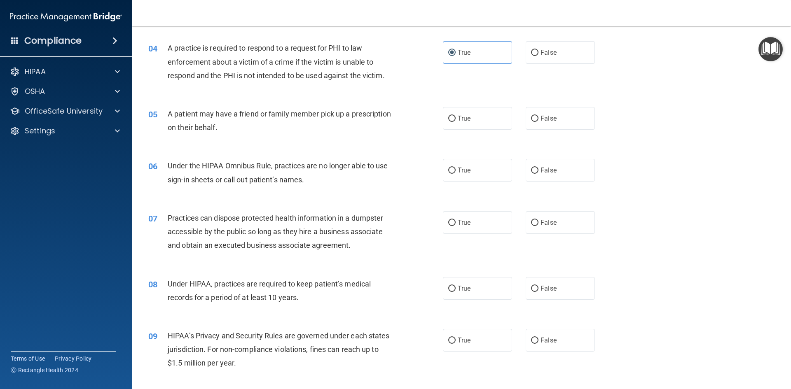
scroll to position [247, 0]
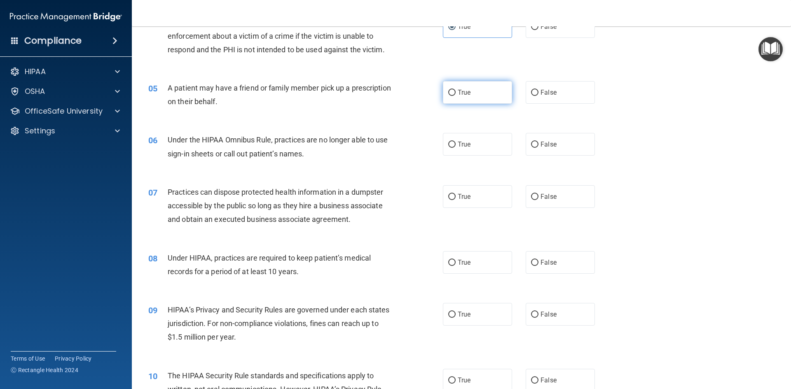
click at [446, 98] on label "True" at bounding box center [477, 92] width 69 height 23
click at [448, 96] on input "True" at bounding box center [451, 93] width 7 height 6
radio input "true"
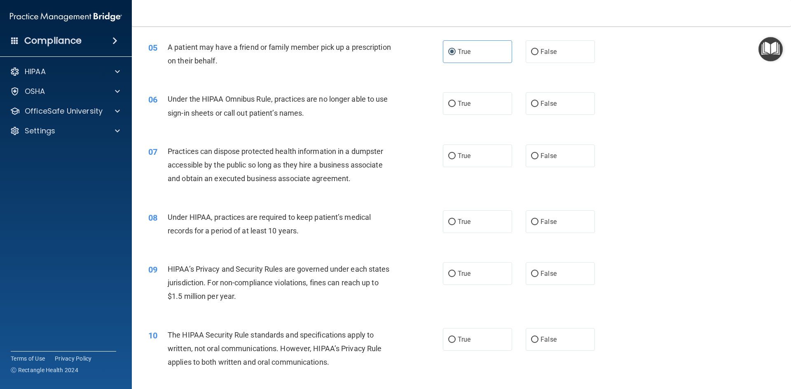
scroll to position [288, 0]
click at [525, 108] on label "False" at bounding box center [559, 103] width 69 height 23
click at [531, 107] on input "False" at bounding box center [534, 103] width 7 height 6
radio input "true"
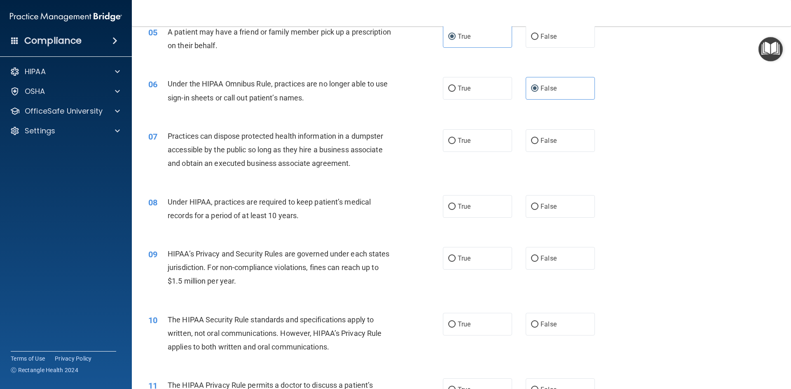
scroll to position [329, 0]
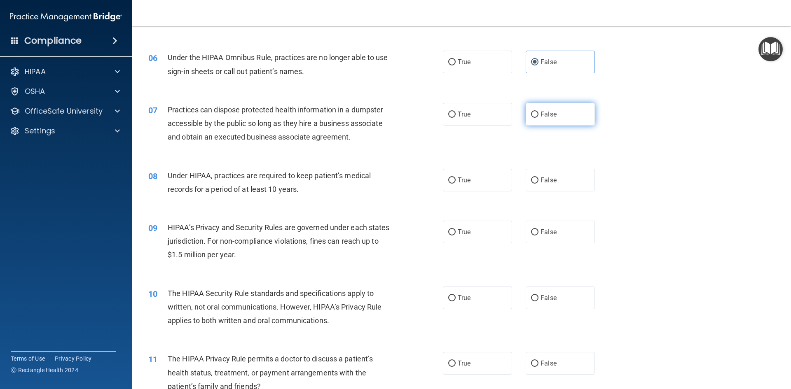
click at [551, 122] on label "False" at bounding box center [559, 114] width 69 height 23
click at [538, 118] on input "False" at bounding box center [534, 115] width 7 height 6
radio input "true"
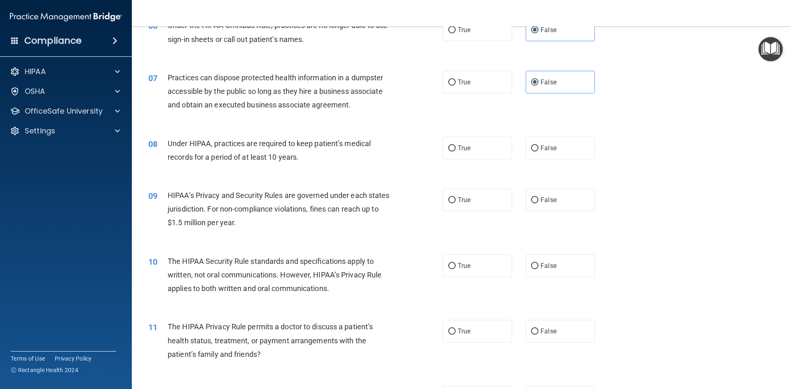
scroll to position [412, 0]
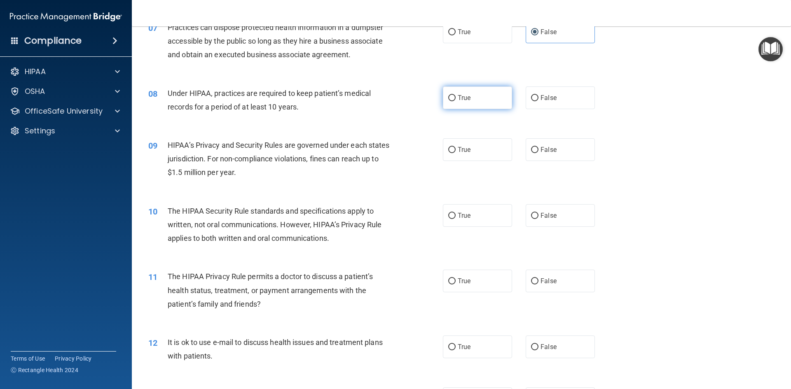
click at [489, 93] on label "True" at bounding box center [477, 97] width 69 height 23
click at [455, 95] on input "True" at bounding box center [451, 98] width 7 height 6
radio input "true"
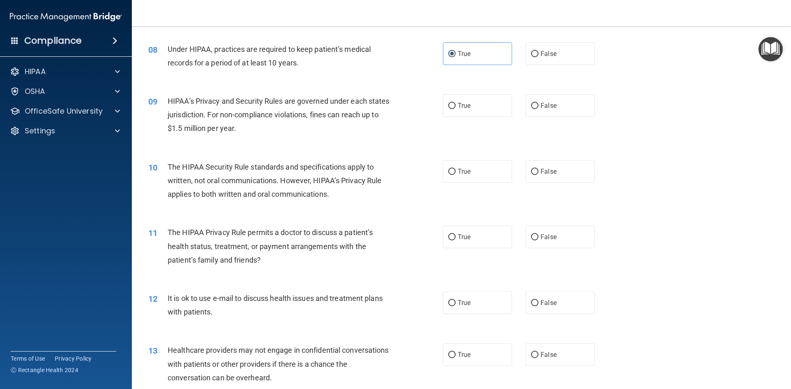
scroll to position [494, 0]
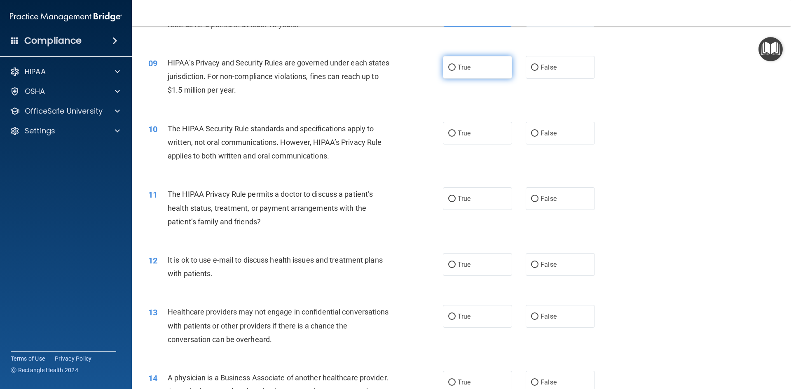
click at [449, 75] on label "True" at bounding box center [477, 67] width 69 height 23
click at [449, 71] on input "True" at bounding box center [451, 68] width 7 height 6
radio input "true"
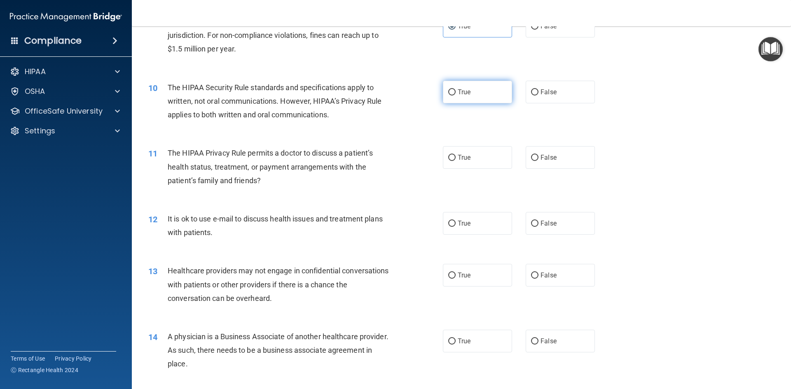
click at [444, 91] on label "True" at bounding box center [477, 92] width 69 height 23
click at [448, 91] on input "True" at bounding box center [451, 92] width 7 height 6
radio input "true"
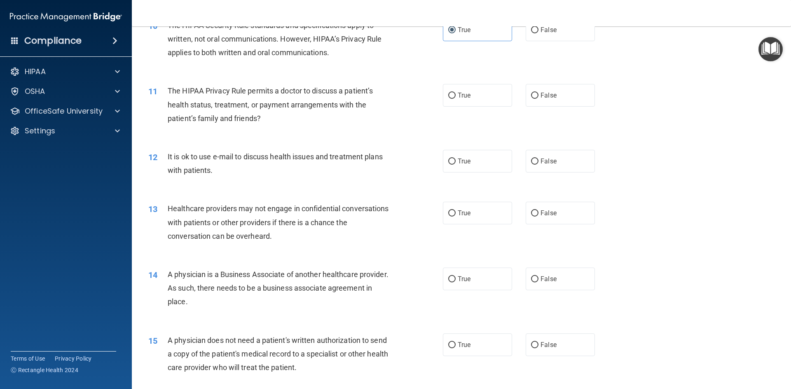
scroll to position [618, 0]
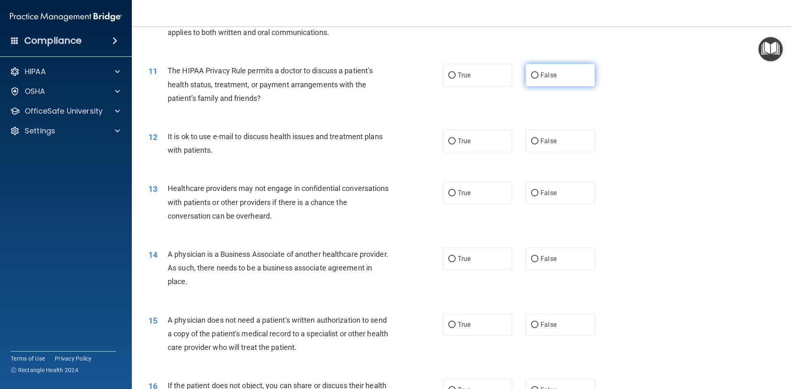
click at [532, 84] on label "False" at bounding box center [559, 75] width 69 height 23
click at [532, 79] on input "False" at bounding box center [534, 75] width 7 height 6
radio input "true"
click at [548, 151] on label "False" at bounding box center [559, 141] width 69 height 23
click at [538, 145] on input "False" at bounding box center [534, 141] width 7 height 6
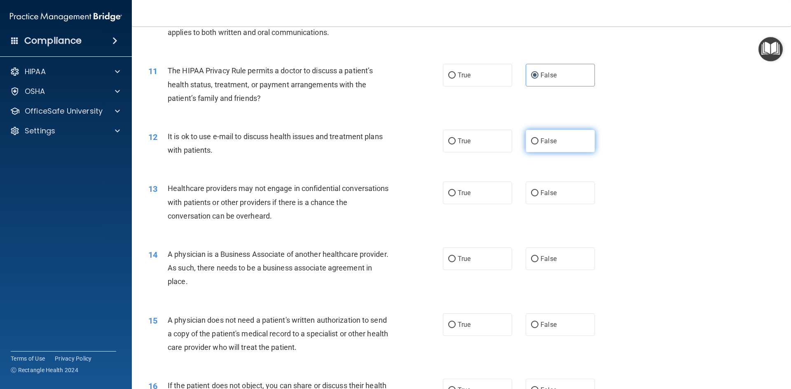
radio input "true"
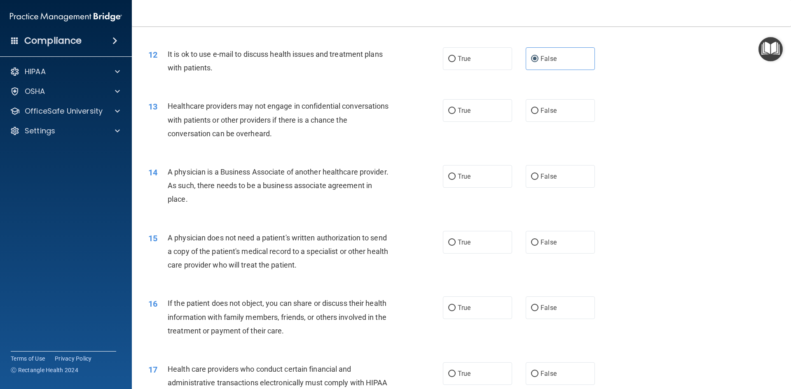
scroll to position [741, 0]
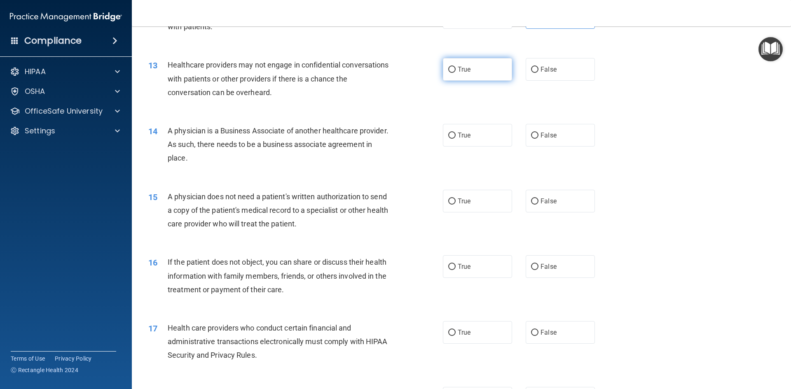
click at [465, 77] on label "True" at bounding box center [477, 69] width 69 height 23
click at [455, 73] on input "True" at bounding box center [451, 70] width 7 height 6
radio input "true"
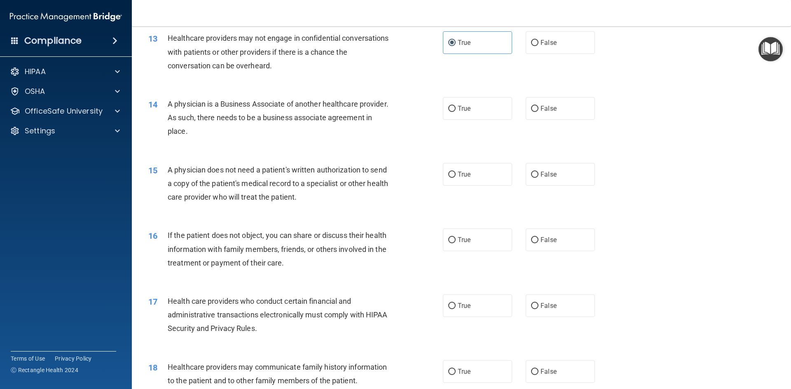
scroll to position [782, 0]
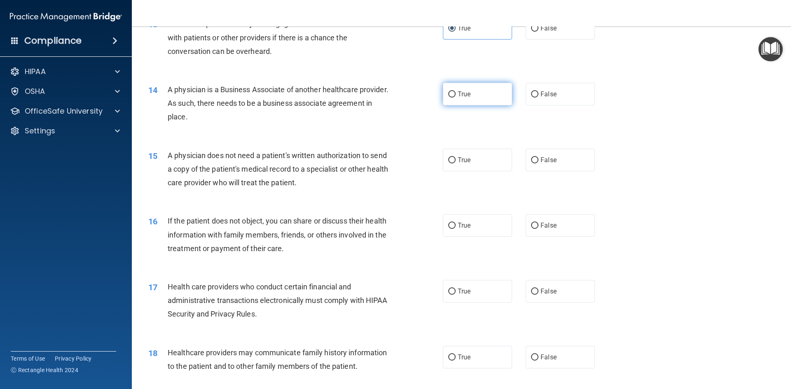
click at [465, 100] on label "True" at bounding box center [477, 94] width 69 height 23
click at [455, 98] on input "True" at bounding box center [451, 94] width 7 height 6
radio input "true"
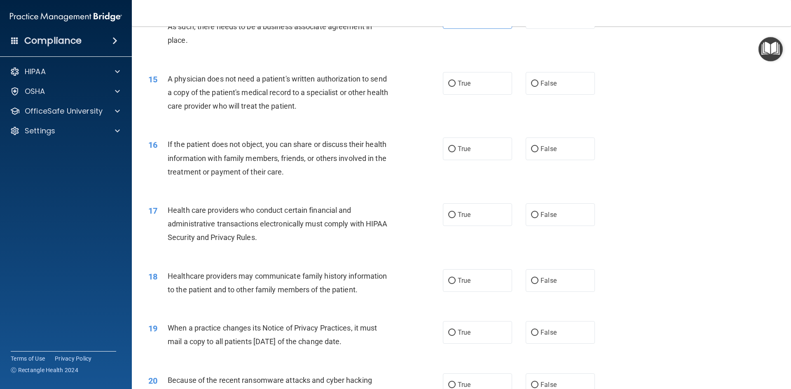
scroll to position [865, 0]
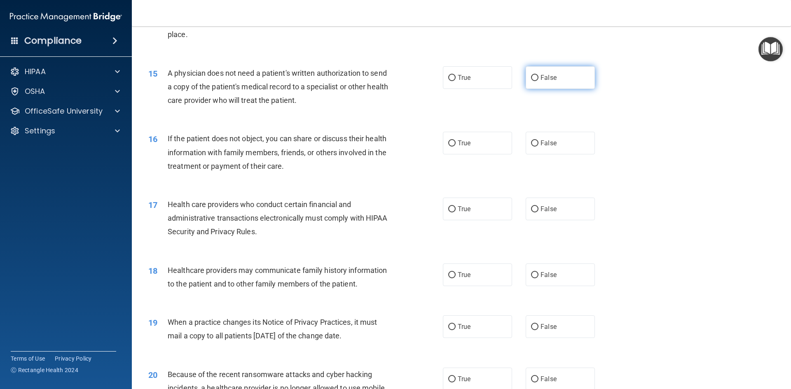
click at [536, 84] on label "False" at bounding box center [559, 77] width 69 height 23
click at [536, 81] on input "False" at bounding box center [534, 78] width 7 height 6
radio input "true"
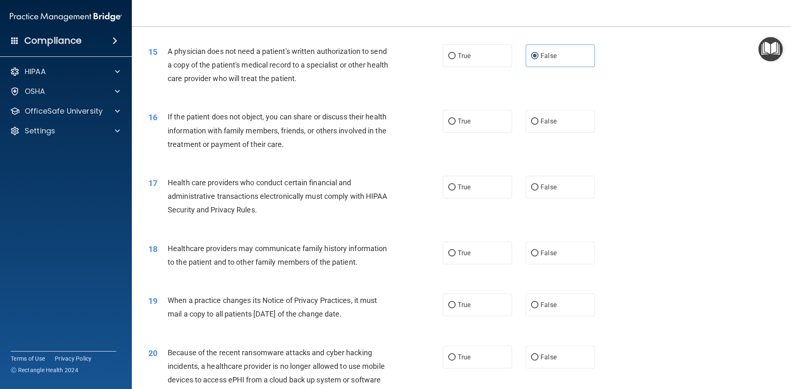
scroll to position [906, 0]
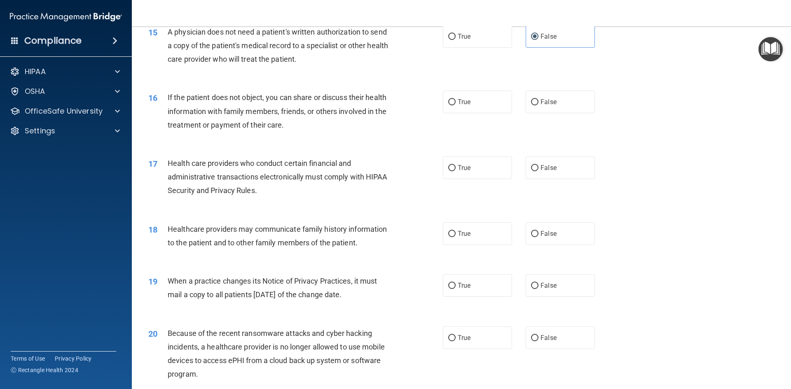
click at [490, 89] on div "16 If the patient does not object, you can share or discuss their health inform…" at bounding box center [461, 113] width 638 height 66
click at [480, 100] on label "True" at bounding box center [477, 102] width 69 height 23
click at [455, 100] on input "True" at bounding box center [451, 102] width 7 height 6
radio input "true"
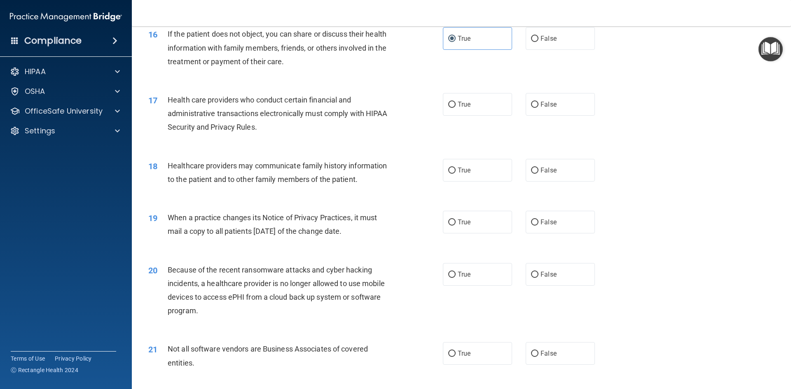
scroll to position [988, 0]
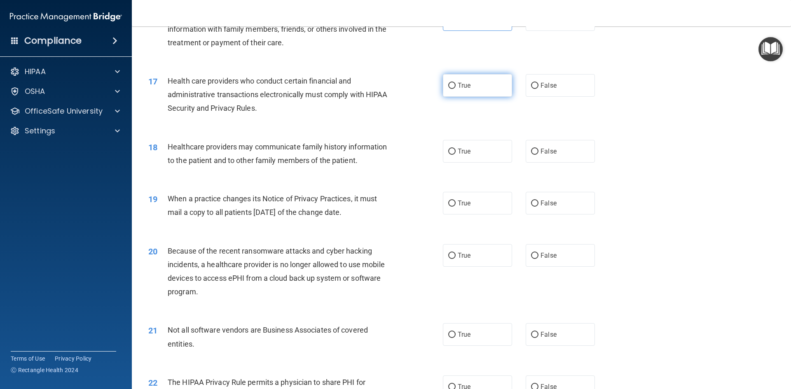
click at [471, 87] on label "True" at bounding box center [477, 85] width 69 height 23
click at [455, 87] on input "True" at bounding box center [451, 86] width 7 height 6
radio input "true"
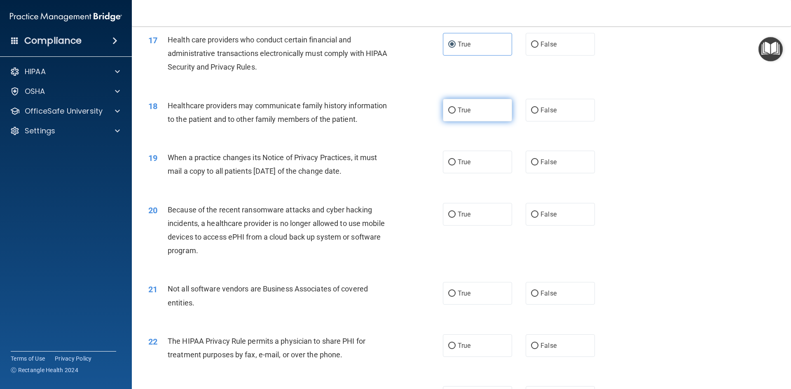
click at [466, 108] on span "True" at bounding box center [463, 110] width 13 height 8
click at [455, 108] on input "True" at bounding box center [451, 110] width 7 height 6
radio input "true"
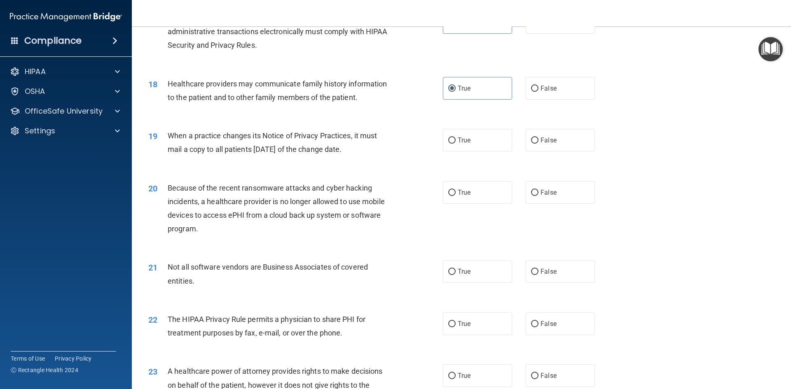
scroll to position [1070, 0]
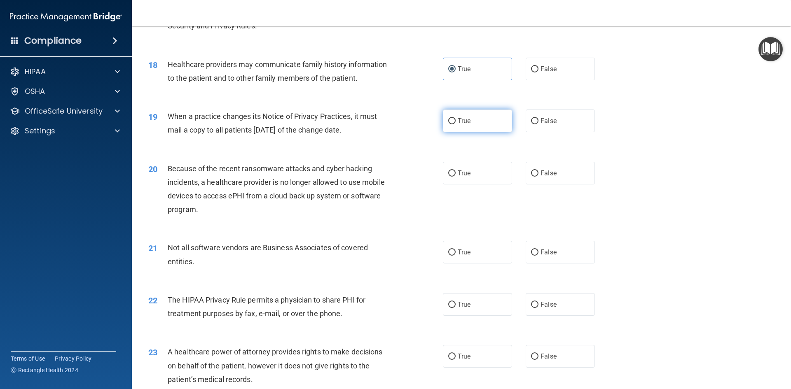
click at [443, 129] on label "True" at bounding box center [477, 121] width 69 height 23
click at [448, 124] on input "True" at bounding box center [451, 121] width 7 height 6
radio input "true"
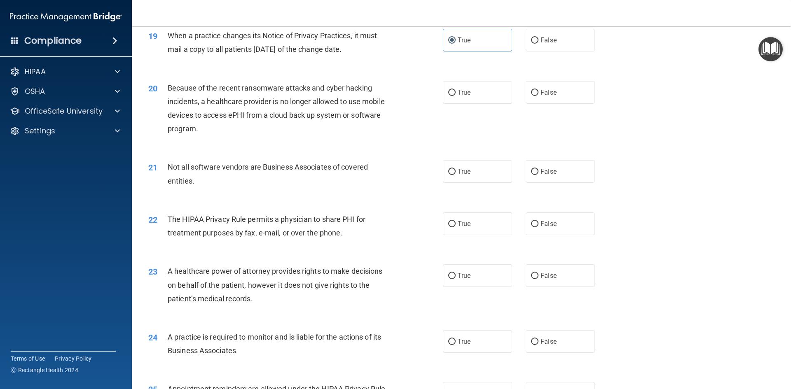
scroll to position [1153, 0]
click at [467, 84] on label "True" at bounding box center [477, 90] width 69 height 23
click at [455, 88] on input "True" at bounding box center [451, 91] width 7 height 6
radio input "true"
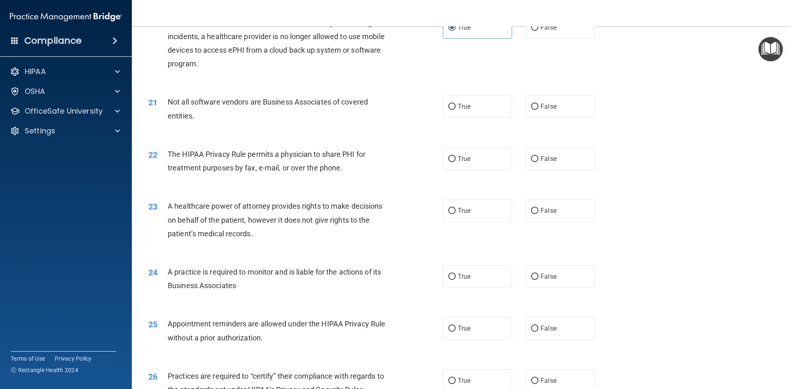
scroll to position [1235, 0]
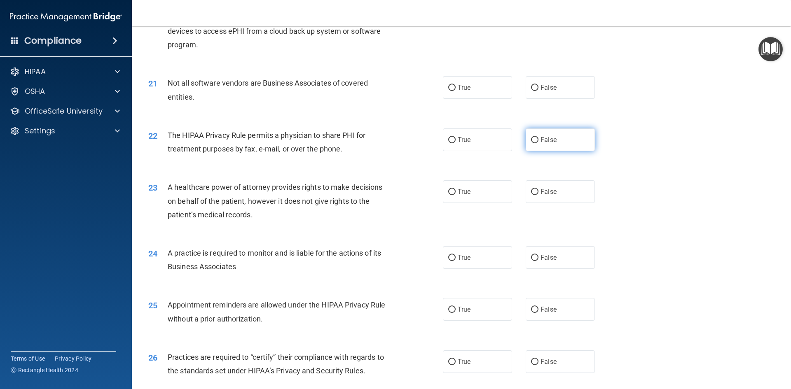
click at [554, 138] on label "False" at bounding box center [559, 139] width 69 height 23
click at [538, 138] on input "False" at bounding box center [534, 140] width 7 height 6
radio input "true"
click at [449, 91] on input "True" at bounding box center [451, 88] width 7 height 6
radio input "true"
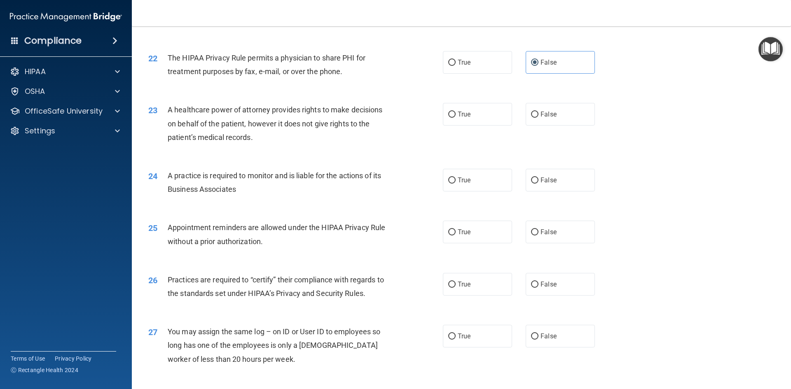
scroll to position [1318, 0]
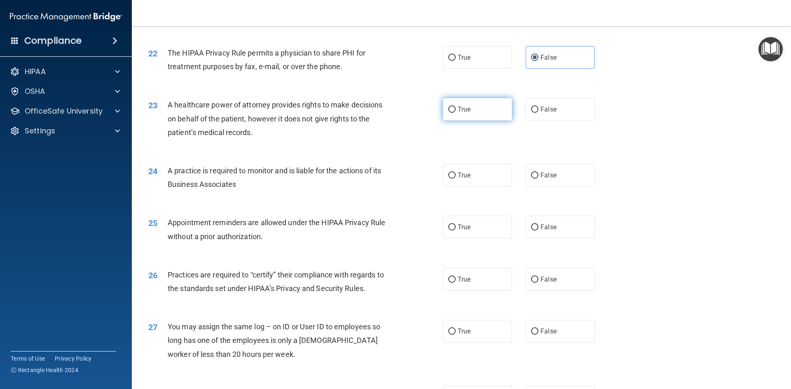
click at [457, 112] on span "True" at bounding box center [463, 109] width 13 height 8
click at [455, 112] on input "True" at bounding box center [451, 110] width 7 height 6
radio input "true"
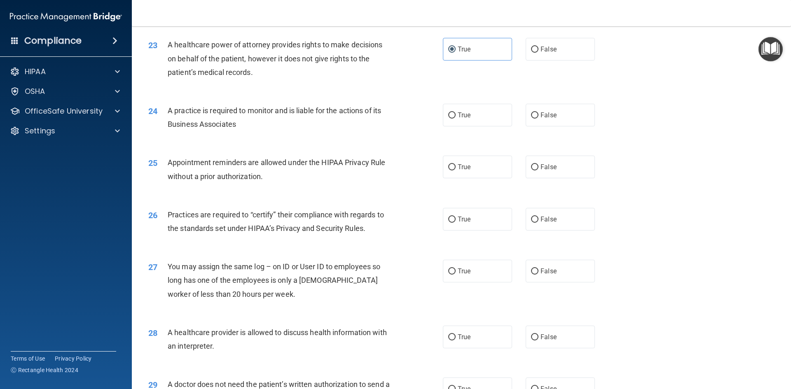
scroll to position [1400, 0]
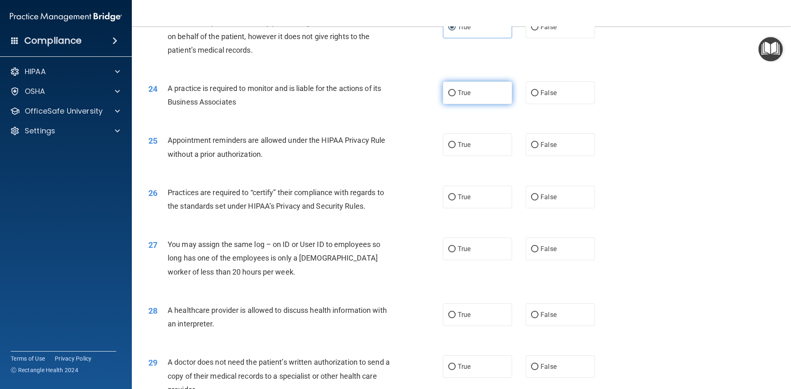
click at [461, 100] on label "True" at bounding box center [477, 93] width 69 height 23
click at [455, 96] on input "True" at bounding box center [451, 93] width 7 height 6
radio input "true"
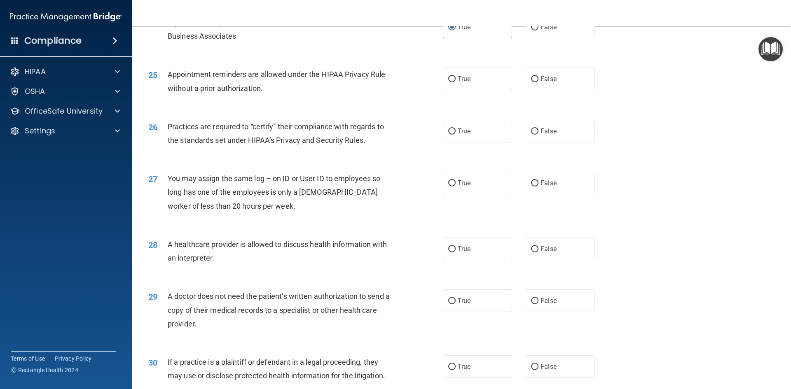
scroll to position [1482, 0]
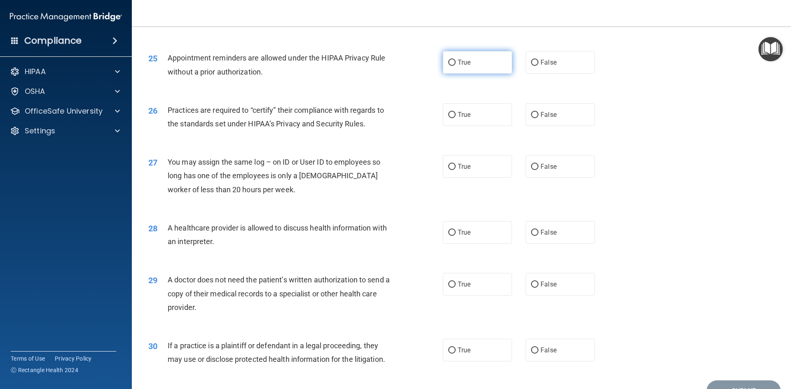
click at [474, 71] on label "True" at bounding box center [477, 62] width 69 height 23
click at [455, 66] on input "True" at bounding box center [451, 63] width 7 height 6
radio input "true"
click at [454, 121] on label "True" at bounding box center [477, 114] width 69 height 23
click at [454, 118] on input "True" at bounding box center [451, 115] width 7 height 6
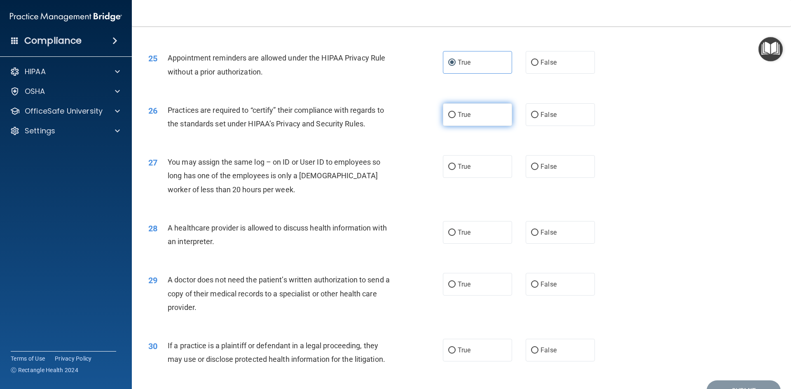
radio input "true"
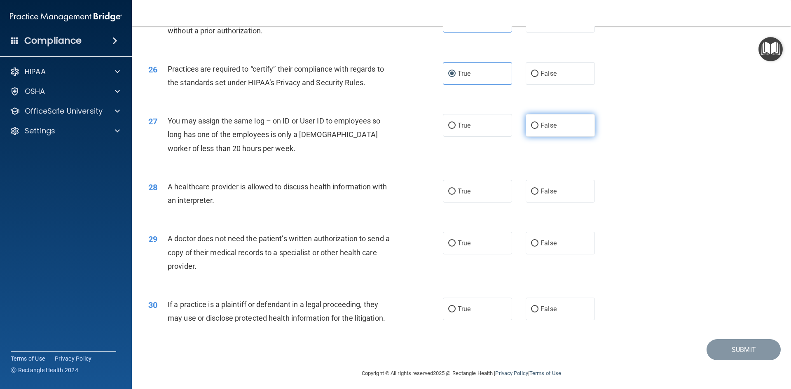
click at [541, 130] on label "False" at bounding box center [559, 125] width 69 height 23
click at [538, 129] on input "False" at bounding box center [534, 126] width 7 height 6
radio input "true"
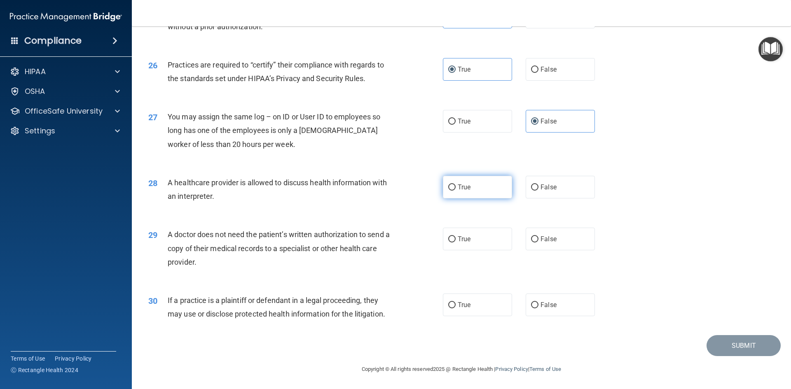
click at [453, 197] on label "True" at bounding box center [477, 187] width 69 height 23
click at [453, 191] on input "True" at bounding box center [451, 187] width 7 height 6
radio input "true"
click at [448, 244] on label "True" at bounding box center [477, 239] width 69 height 23
click at [448, 243] on input "True" at bounding box center [451, 239] width 7 height 6
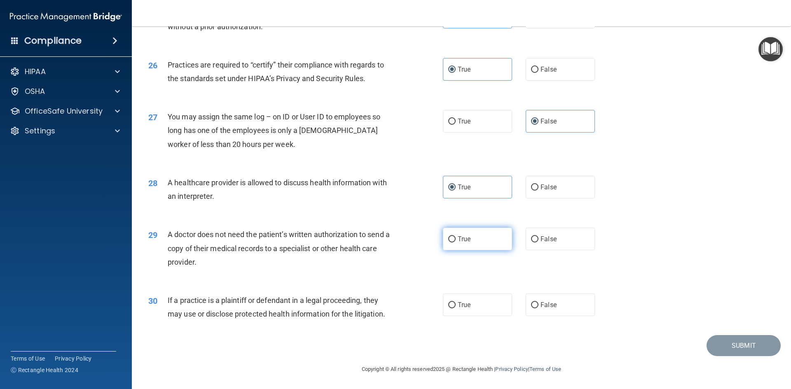
radio input "true"
click at [450, 304] on input "True" at bounding box center [451, 305] width 7 height 6
radio input "true"
click at [713, 350] on button "Submit" at bounding box center [743, 345] width 74 height 21
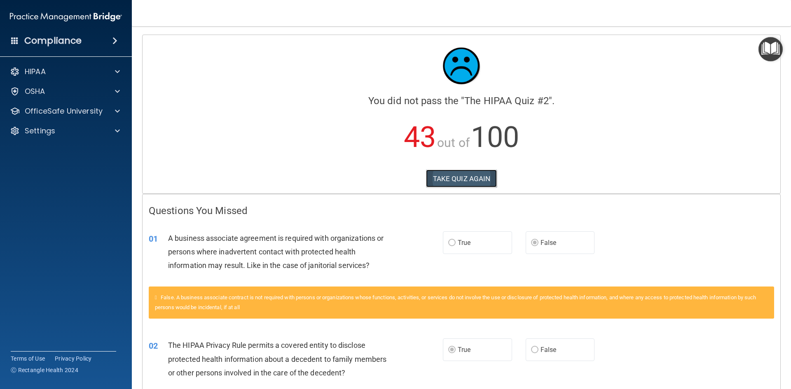
click at [460, 180] on button "TAKE QUIZ AGAIN" at bounding box center [461, 179] width 71 height 18
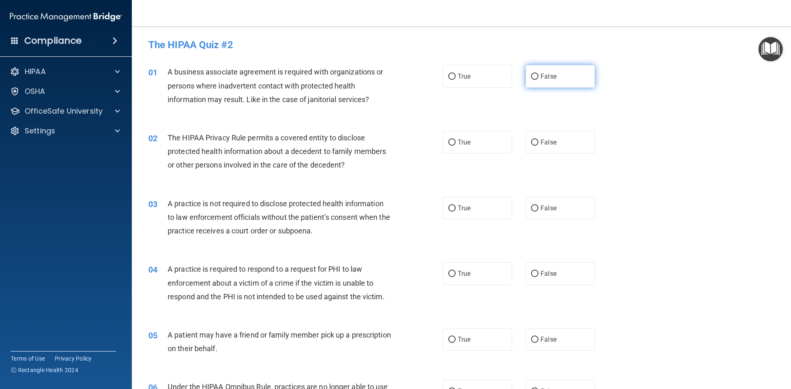
click at [546, 79] on span "False" at bounding box center [548, 76] width 16 height 8
click at [538, 79] on input "False" at bounding box center [534, 77] width 7 height 6
radio input "true"
click at [477, 148] on label "True" at bounding box center [477, 142] width 69 height 23
click at [455, 146] on input "True" at bounding box center [451, 143] width 7 height 6
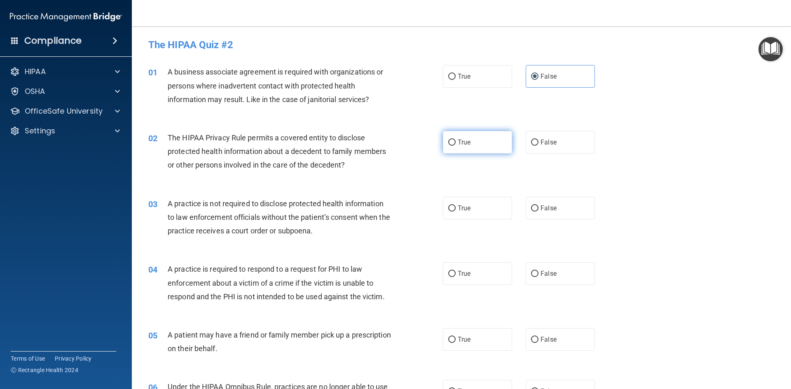
radio input "true"
click at [569, 224] on div "03 A practice is not required to disclose protected health information to law e…" at bounding box center [461, 220] width 638 height 66
click at [567, 217] on label "False" at bounding box center [559, 208] width 69 height 23
click at [538, 212] on input "False" at bounding box center [534, 208] width 7 height 6
radio input "true"
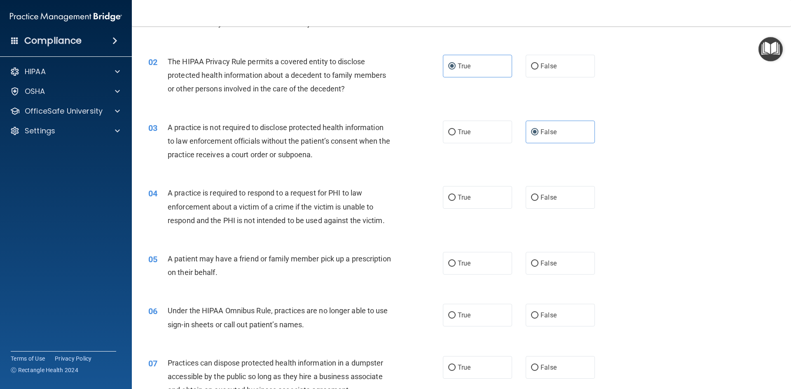
scroll to position [124, 0]
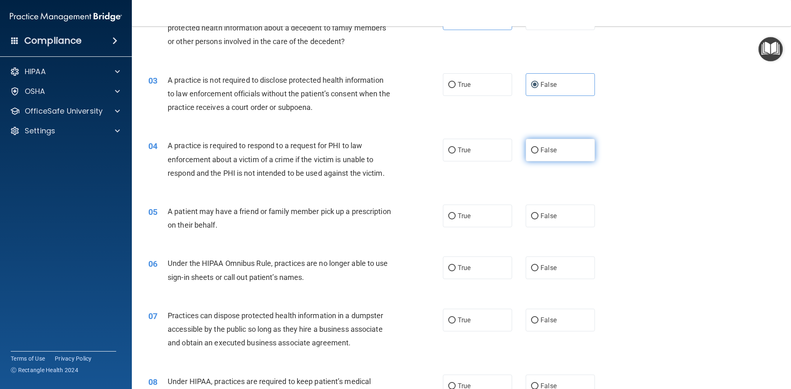
click at [536, 148] on label "False" at bounding box center [559, 150] width 69 height 23
click at [536, 148] on input "False" at bounding box center [534, 150] width 7 height 6
radio input "true"
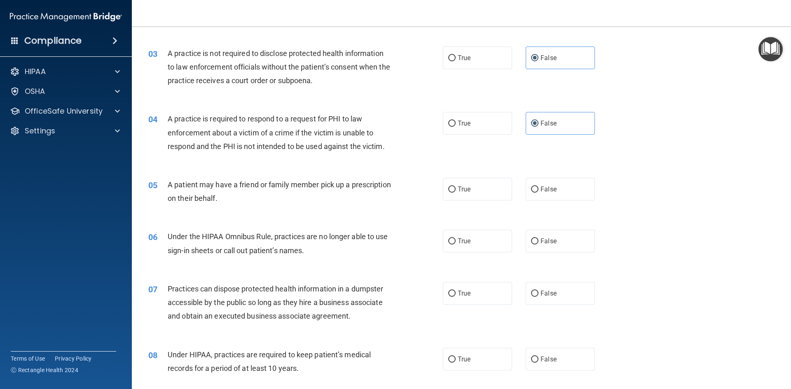
scroll to position [165, 0]
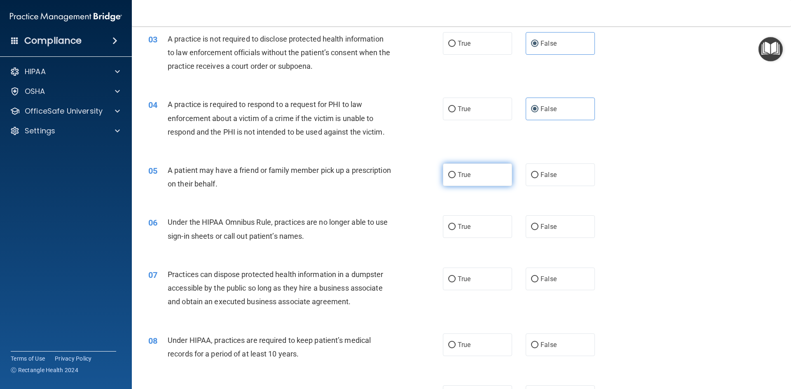
click at [492, 178] on label "True" at bounding box center [477, 174] width 69 height 23
click at [455, 178] on input "True" at bounding box center [451, 175] width 7 height 6
radio input "true"
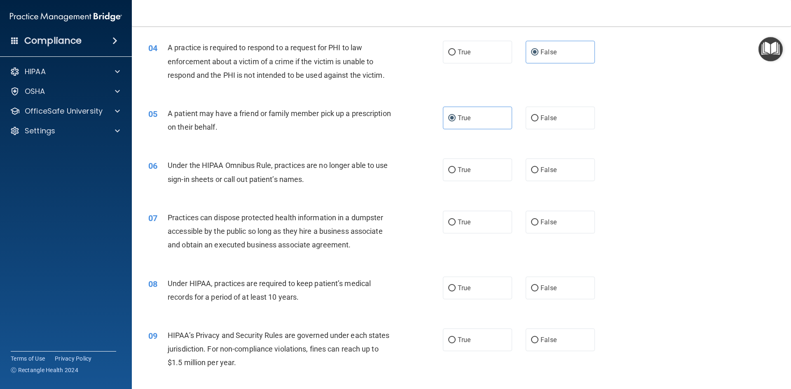
scroll to position [247, 0]
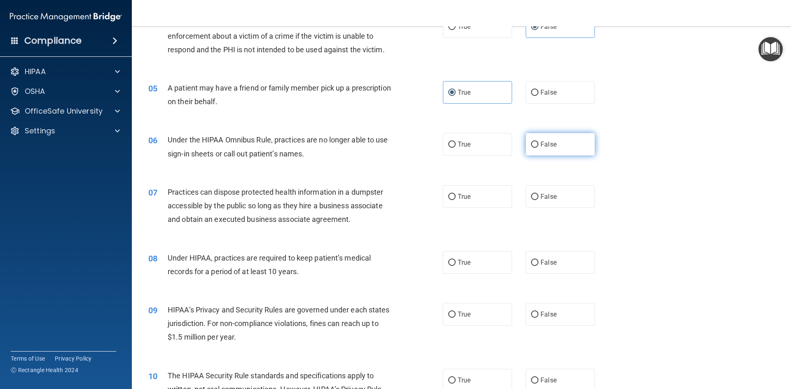
click at [536, 144] on label "False" at bounding box center [559, 144] width 69 height 23
click at [536, 144] on input "False" at bounding box center [534, 145] width 7 height 6
radio input "true"
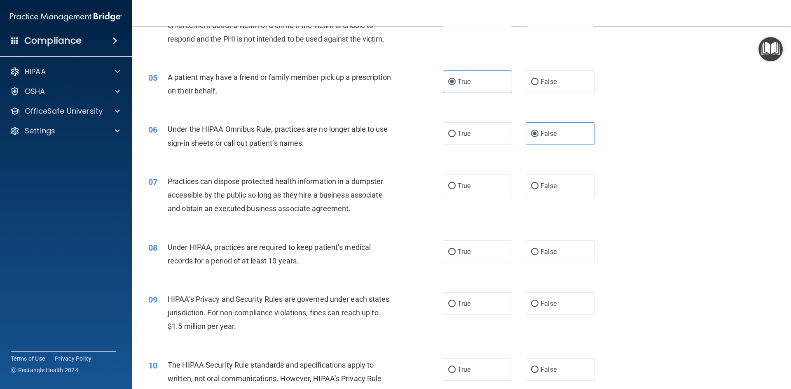
scroll to position [288, 0]
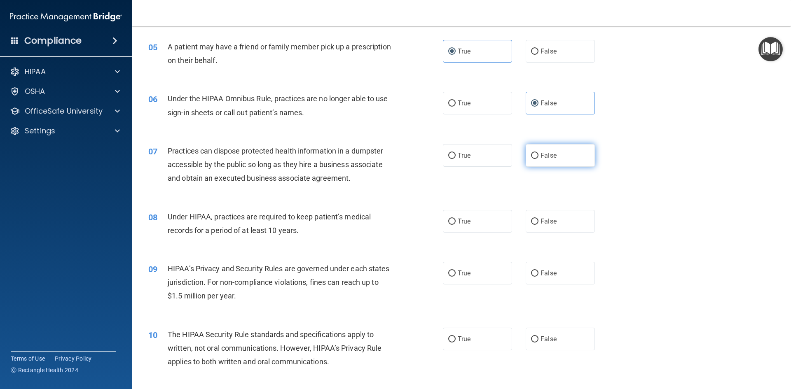
click at [540, 159] on span "False" at bounding box center [548, 156] width 16 height 8
click at [537, 159] on input "False" at bounding box center [534, 156] width 7 height 6
radio input "true"
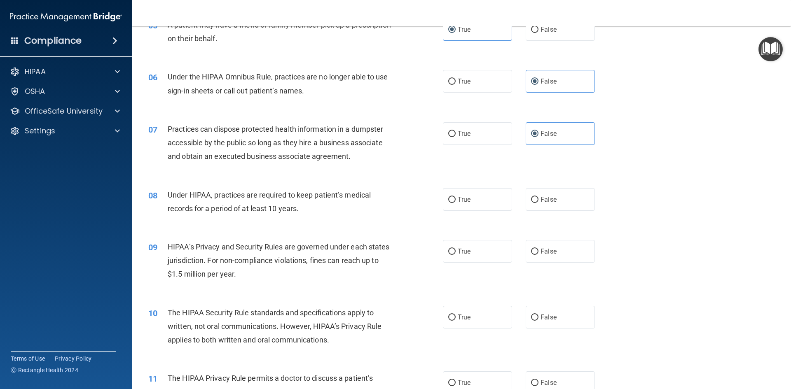
scroll to position [329, 0]
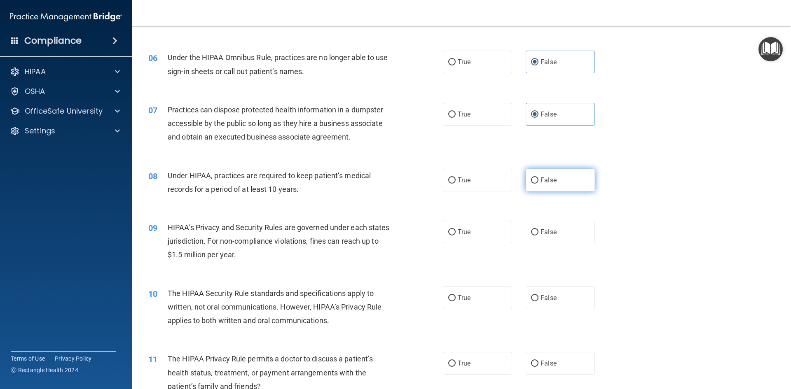
click at [562, 184] on label "False" at bounding box center [559, 180] width 69 height 23
click at [538, 184] on input "False" at bounding box center [534, 180] width 7 height 6
radio input "true"
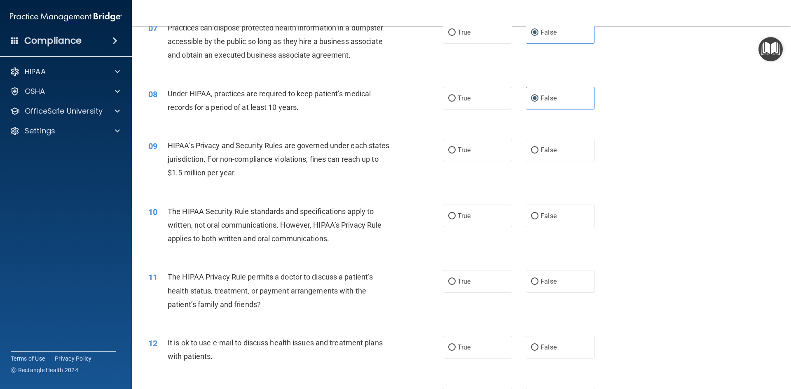
scroll to position [412, 0]
click at [548, 154] on label "False" at bounding box center [559, 149] width 69 height 23
click at [538, 153] on input "False" at bounding box center [534, 150] width 7 height 6
radio input "true"
click at [443, 219] on label "True" at bounding box center [477, 215] width 69 height 23
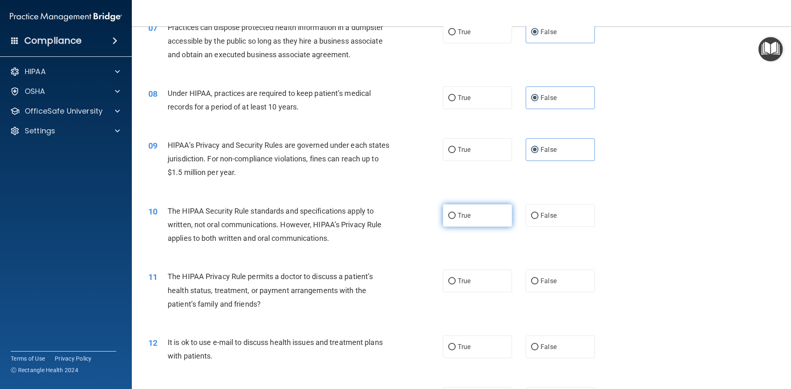
click at [448, 219] on input "True" at bounding box center [451, 216] width 7 height 6
radio input "true"
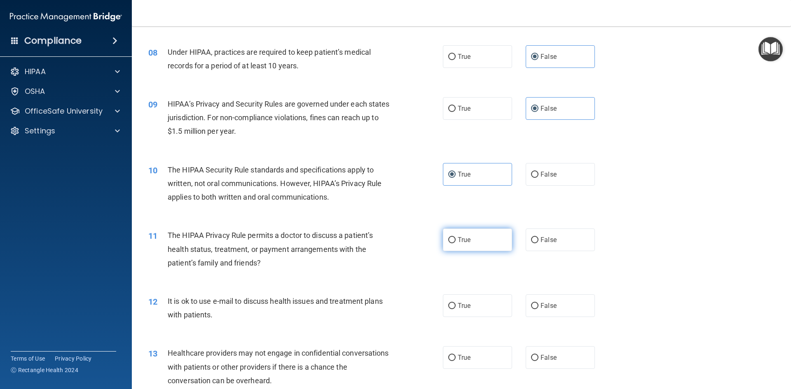
click at [473, 245] on label "True" at bounding box center [477, 240] width 69 height 23
click at [455, 243] on input "True" at bounding box center [451, 240] width 7 height 6
radio input "true"
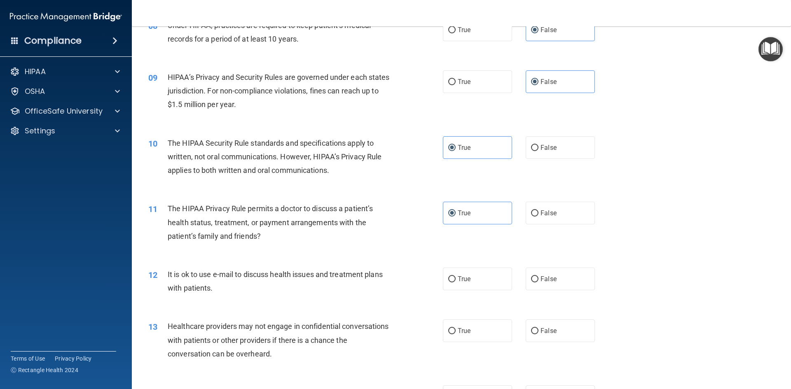
scroll to position [535, 0]
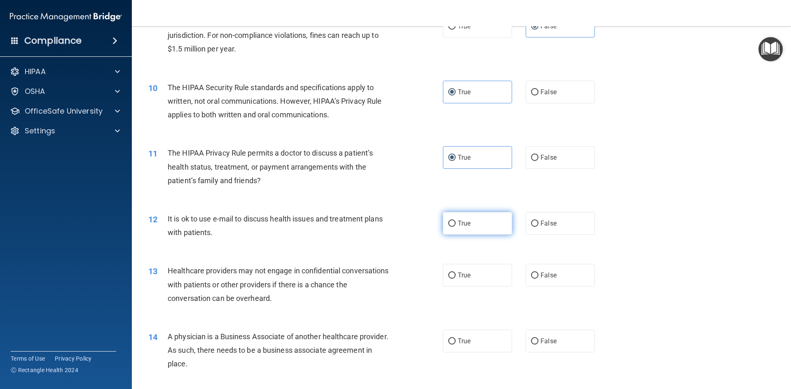
click at [469, 226] on label "True" at bounding box center [477, 223] width 69 height 23
click at [455, 226] on input "True" at bounding box center [451, 224] width 7 height 6
radio input "true"
click at [561, 270] on label "False" at bounding box center [559, 275] width 69 height 23
click at [538, 273] on input "False" at bounding box center [534, 276] width 7 height 6
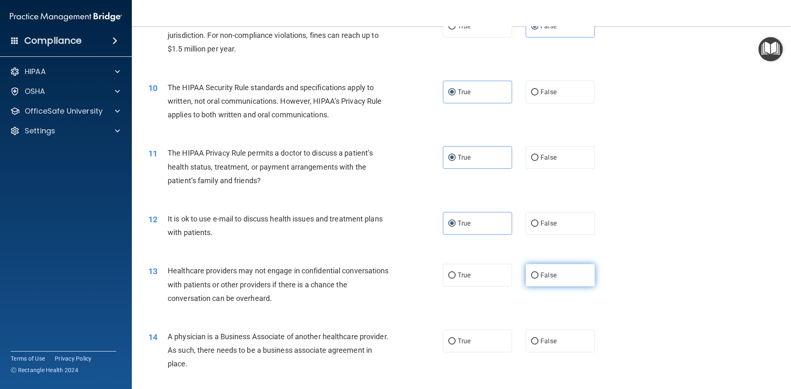
radio input "true"
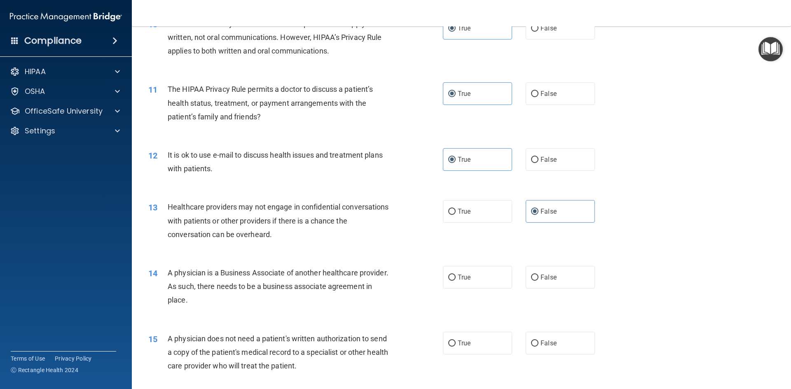
scroll to position [618, 0]
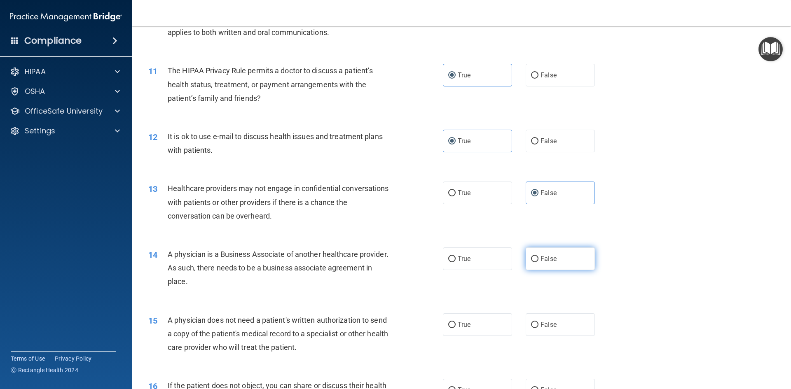
click at [539, 266] on label "False" at bounding box center [559, 258] width 69 height 23
click at [538, 262] on input "False" at bounding box center [534, 259] width 7 height 6
radio input "true"
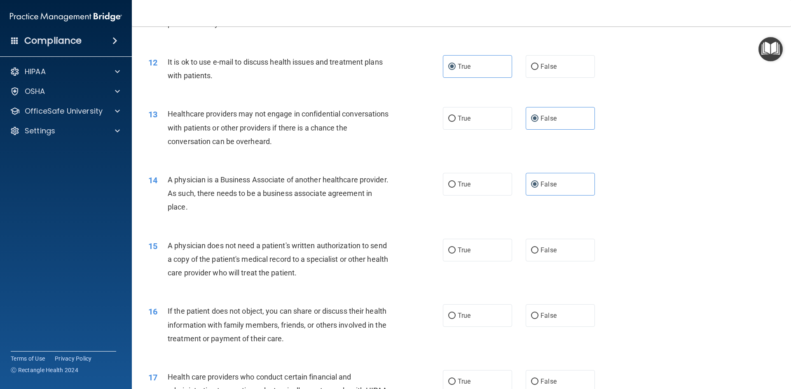
scroll to position [700, 0]
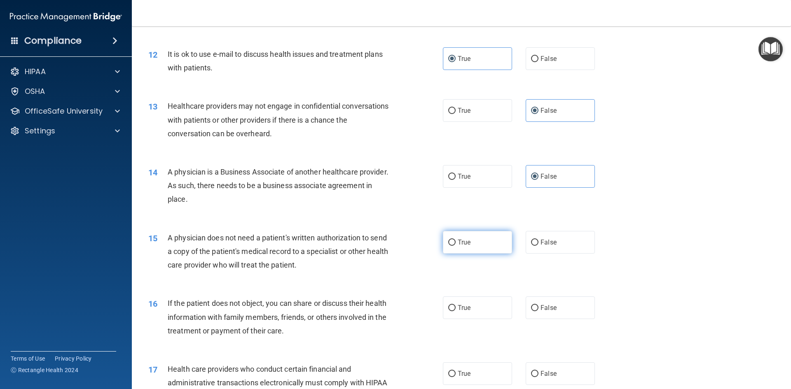
click at [473, 243] on label "True" at bounding box center [477, 242] width 69 height 23
click at [455, 243] on input "True" at bounding box center [451, 243] width 7 height 6
radio input "true"
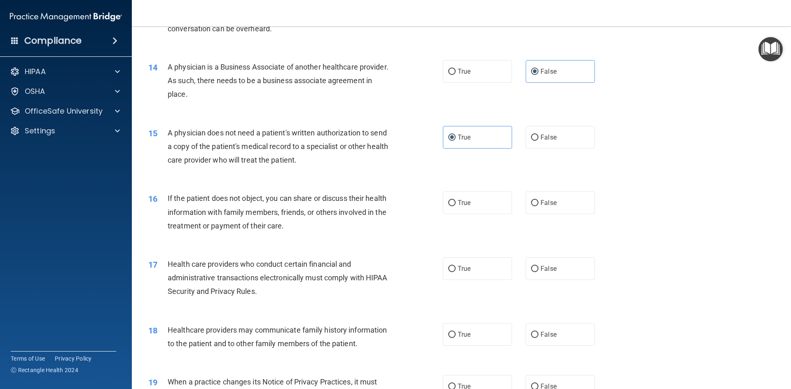
scroll to position [823, 0]
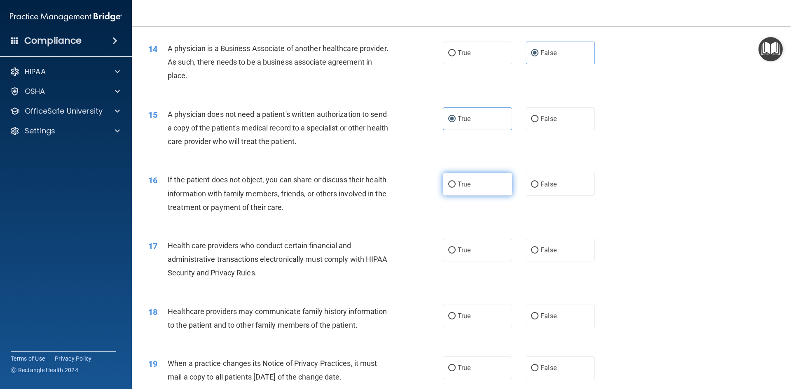
click at [443, 187] on label "True" at bounding box center [477, 184] width 69 height 23
click at [448, 187] on input "True" at bounding box center [451, 185] width 7 height 6
radio input "true"
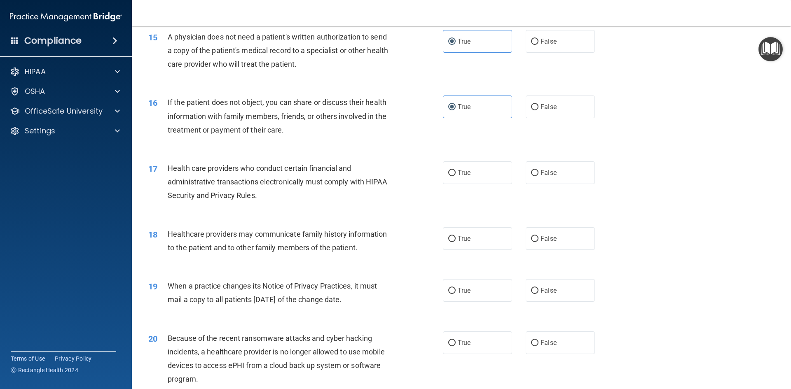
scroll to position [906, 0]
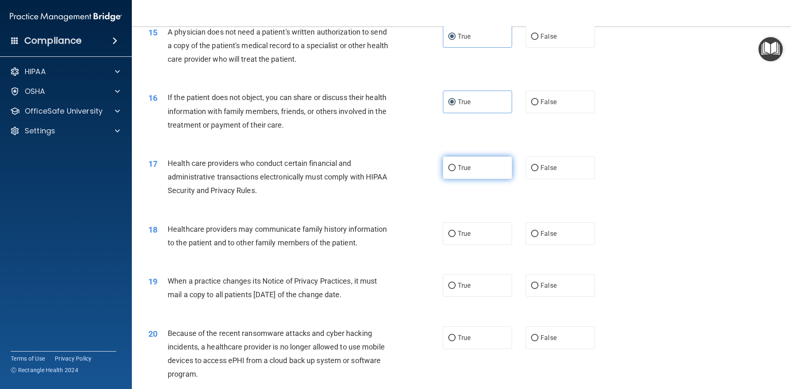
click at [466, 169] on span "True" at bounding box center [463, 168] width 13 height 8
click at [455, 169] on input "True" at bounding box center [451, 168] width 7 height 6
radio input "true"
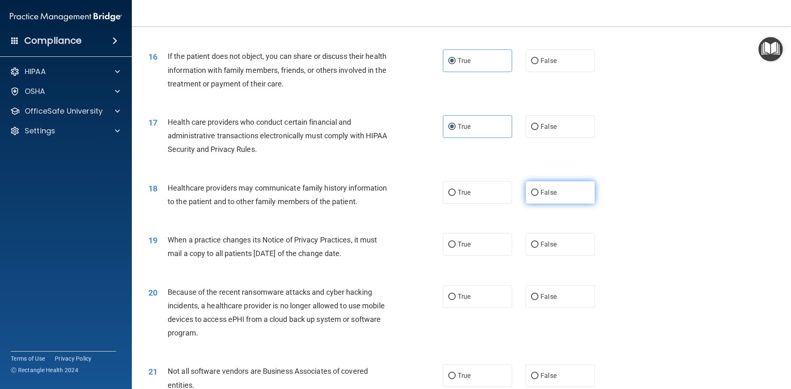
click at [555, 193] on label "False" at bounding box center [559, 192] width 69 height 23
click at [538, 193] on input "False" at bounding box center [534, 193] width 7 height 6
radio input "true"
click at [540, 241] on span "False" at bounding box center [548, 244] width 16 height 8
click at [537, 242] on input "False" at bounding box center [534, 245] width 7 height 6
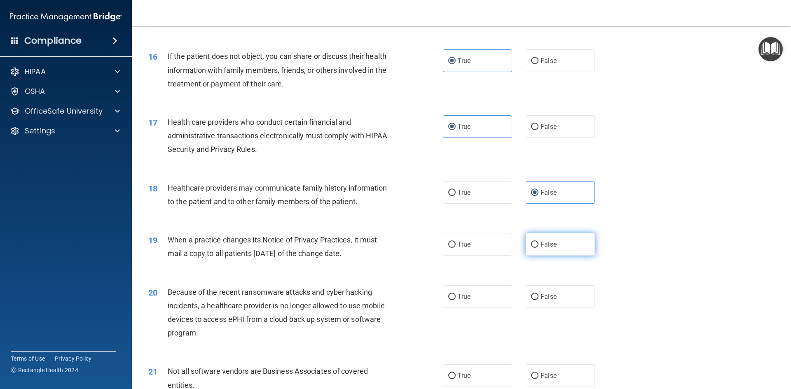
radio input "true"
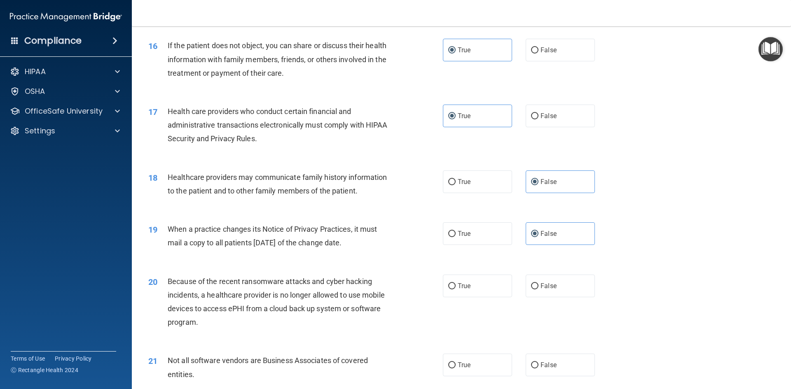
scroll to position [988, 0]
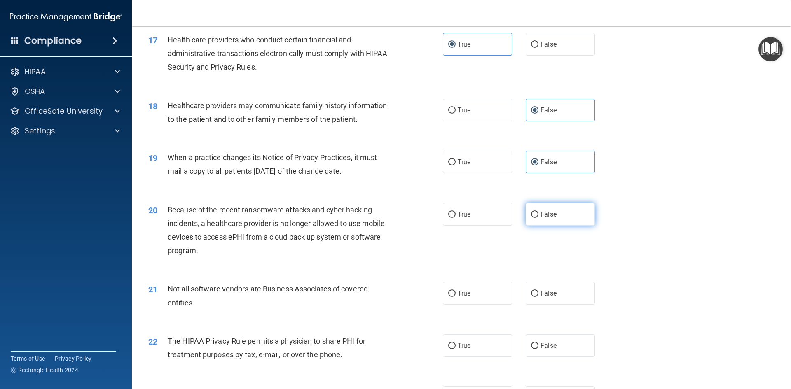
click at [564, 211] on label "False" at bounding box center [559, 214] width 69 height 23
click at [538, 212] on input "False" at bounding box center [534, 215] width 7 height 6
radio input "true"
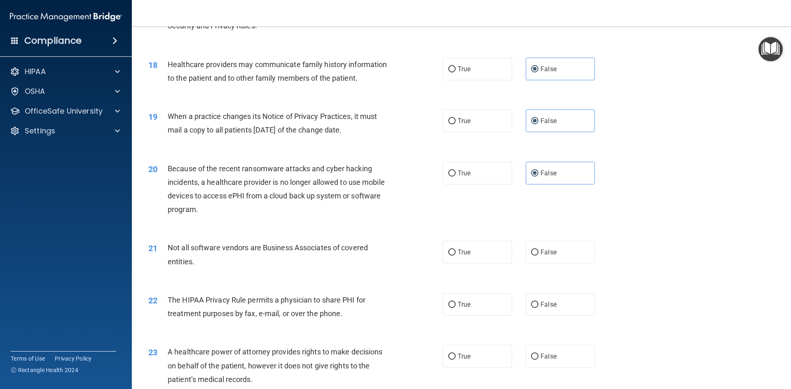
scroll to position [1112, 0]
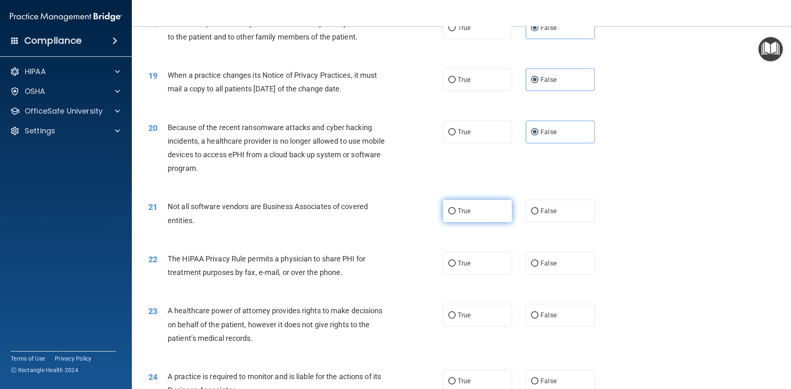
click at [464, 217] on label "True" at bounding box center [477, 211] width 69 height 23
click at [455, 215] on input "True" at bounding box center [451, 211] width 7 height 6
radio input "true"
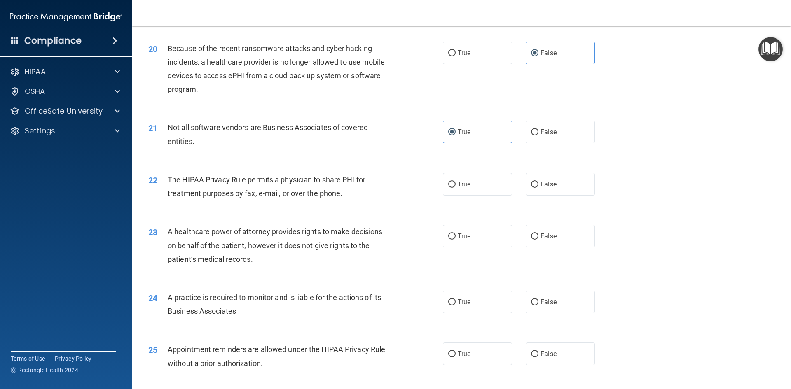
scroll to position [1194, 0]
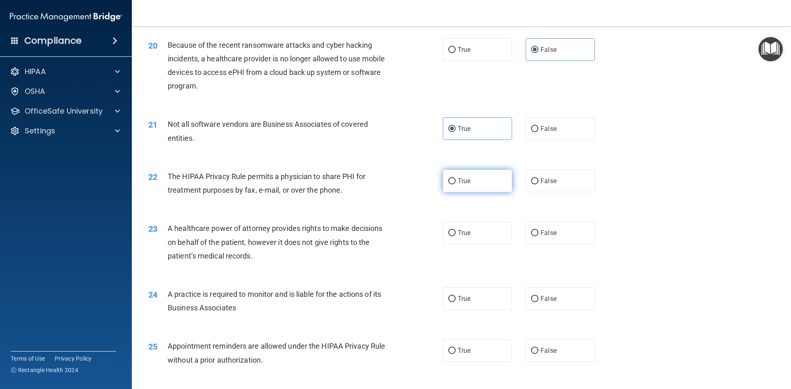
click at [465, 183] on span "True" at bounding box center [463, 181] width 13 height 8
click at [455, 183] on input "True" at bounding box center [451, 181] width 7 height 6
radio input "true"
click at [525, 230] on label "False" at bounding box center [559, 233] width 69 height 23
click at [531, 230] on input "False" at bounding box center [534, 233] width 7 height 6
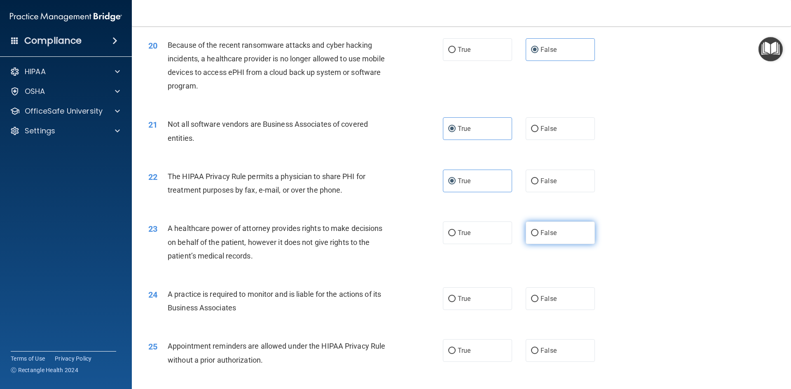
radio input "true"
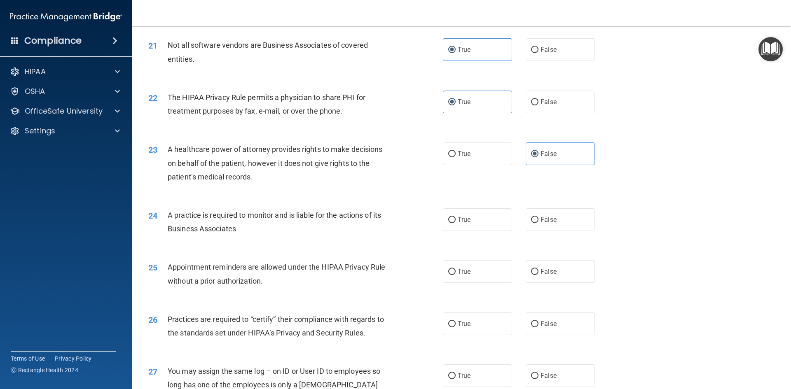
scroll to position [1276, 0]
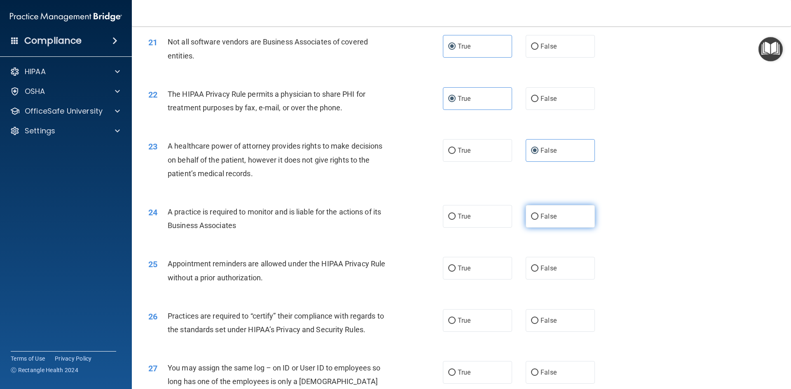
click at [549, 219] on span "False" at bounding box center [548, 216] width 16 height 8
click at [538, 219] on input "False" at bounding box center [534, 217] width 7 height 6
radio input "true"
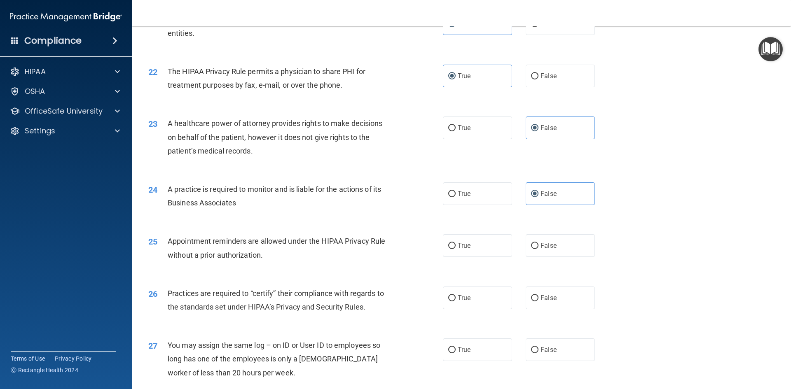
scroll to position [1318, 0]
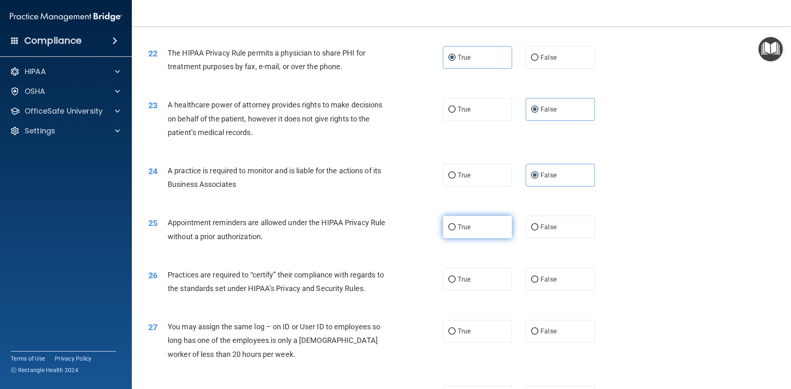
click at [466, 235] on label "True" at bounding box center [477, 227] width 69 height 23
click at [455, 231] on input "True" at bounding box center [451, 227] width 7 height 6
radio input "true"
click at [531, 281] on input "False" at bounding box center [534, 280] width 7 height 6
radio input "true"
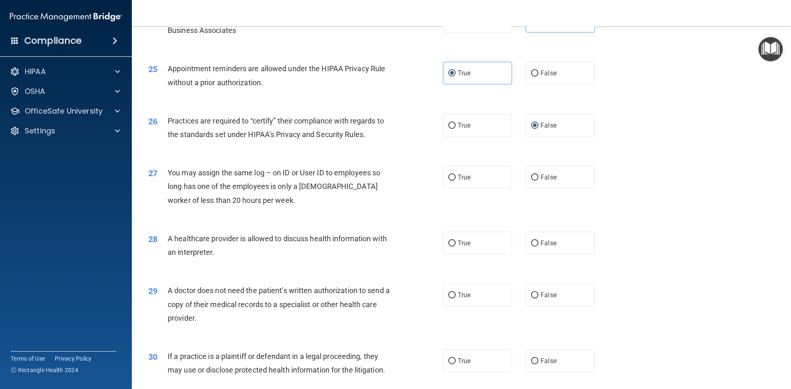
scroll to position [1482, 0]
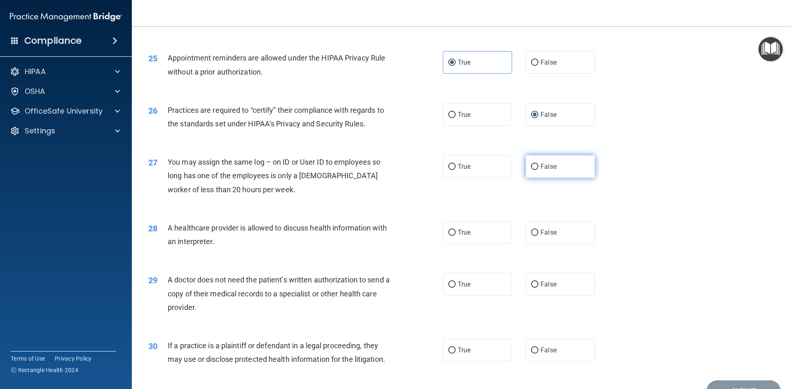
drag, startPoint x: 561, startPoint y: 182, endPoint x: 560, endPoint y: 174, distance: 7.5
click at [561, 182] on div "27 You may assign the same log – on ID or User ID to employees so long has one …" at bounding box center [461, 178] width 638 height 66
click at [560, 174] on label "False" at bounding box center [559, 166] width 69 height 23
click at [538, 170] on input "False" at bounding box center [534, 167] width 7 height 6
radio input "true"
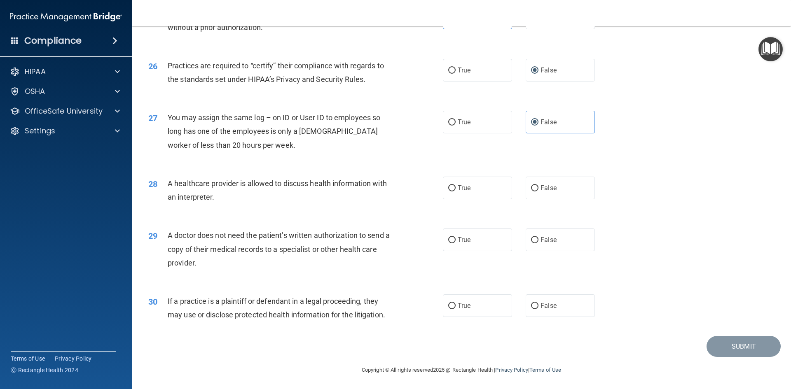
scroll to position [1528, 0]
click at [470, 194] on label "True" at bounding box center [477, 187] width 69 height 23
click at [455, 191] on input "True" at bounding box center [451, 187] width 7 height 6
radio input "true"
click at [491, 230] on label "True" at bounding box center [477, 239] width 69 height 23
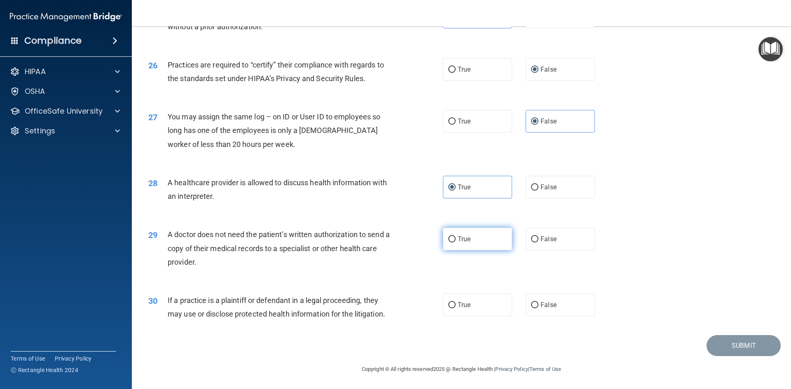
click at [455, 236] on input "True" at bounding box center [451, 239] width 7 height 6
radio input "true"
click at [454, 313] on label "True" at bounding box center [477, 305] width 69 height 23
click at [454, 308] on input "True" at bounding box center [451, 305] width 7 height 6
radio input "true"
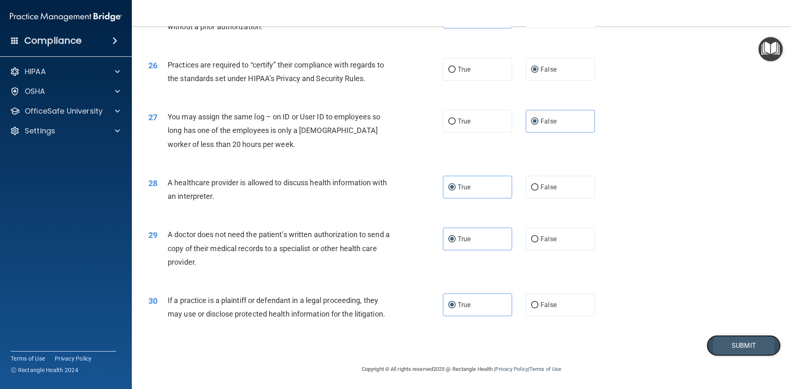
click at [736, 345] on button "Submit" at bounding box center [743, 345] width 74 height 21
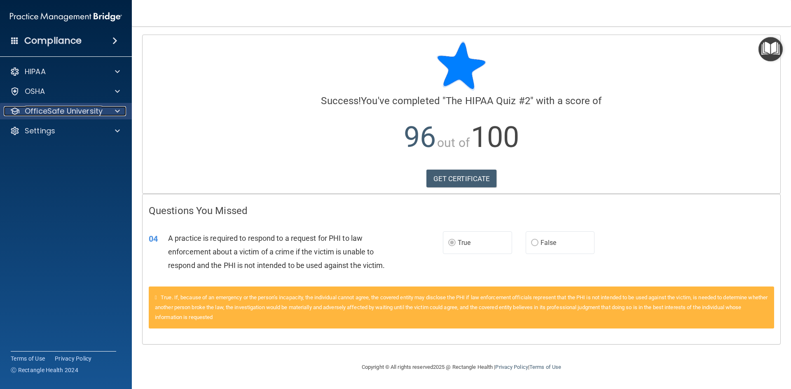
click at [110, 114] on div at bounding box center [116, 111] width 21 height 10
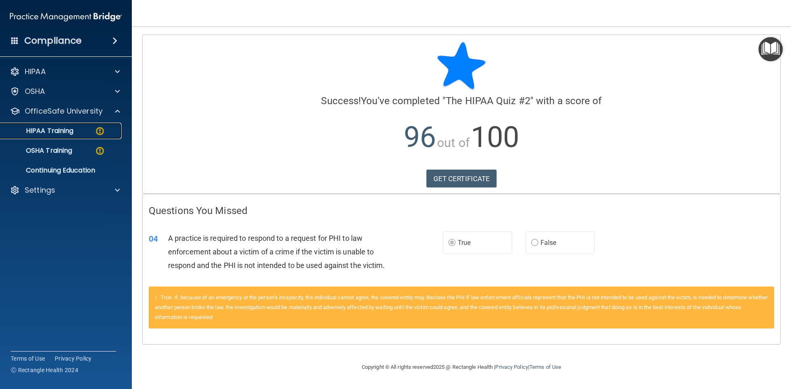
click at [98, 137] on link "HIPAA Training" at bounding box center [57, 131] width 130 height 16
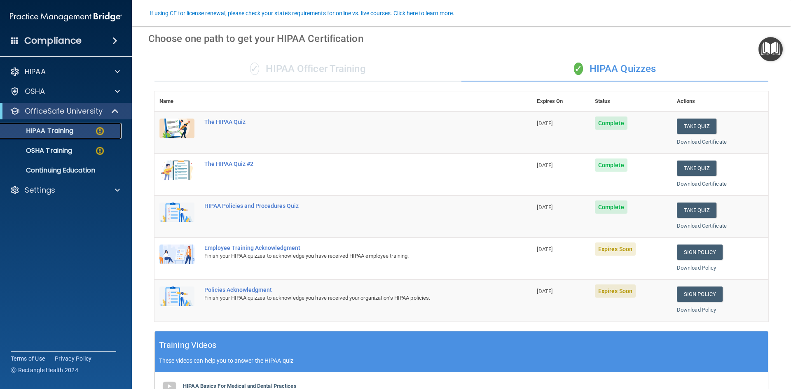
scroll to position [82, 0]
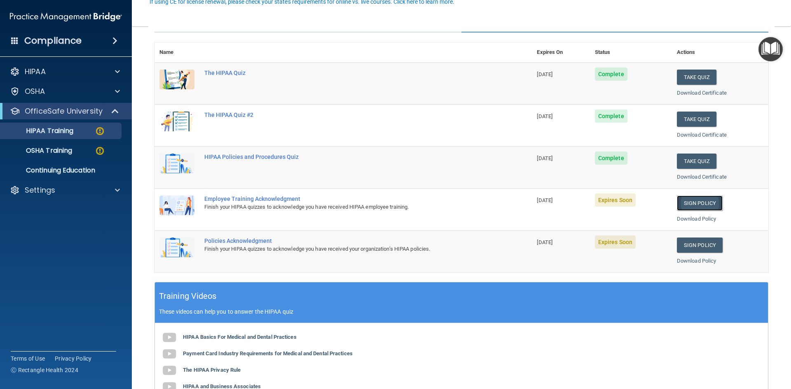
click at [697, 203] on link "Sign Policy" at bounding box center [699, 203] width 46 height 15
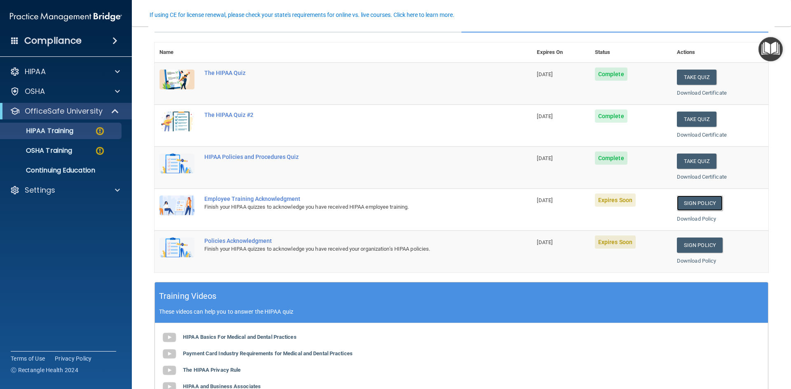
scroll to position [0, 0]
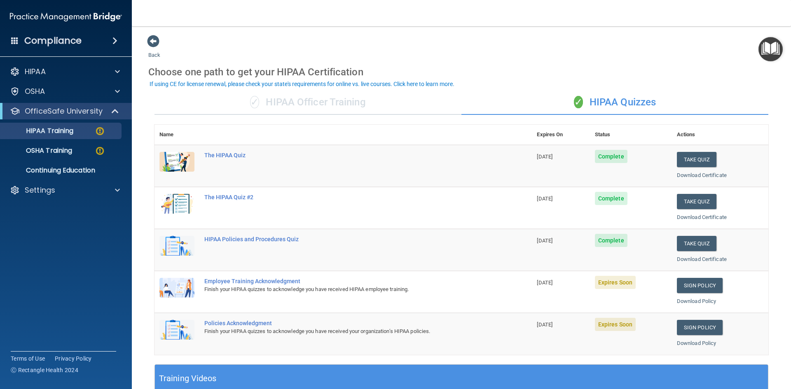
click at [68, 198] on div "HIPAA Documents and Policies Report an Incident Business Associates Emergency P…" at bounding box center [66, 132] width 132 height 145
click at [68, 194] on div "Settings" at bounding box center [55, 190] width 102 height 10
click at [61, 231] on p "Sign Out" at bounding box center [61, 230] width 112 height 8
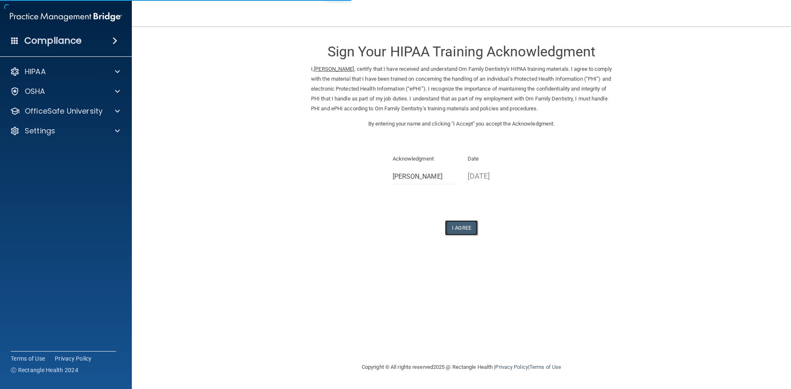
click at [459, 228] on button "I Agree" at bounding box center [461, 227] width 33 height 15
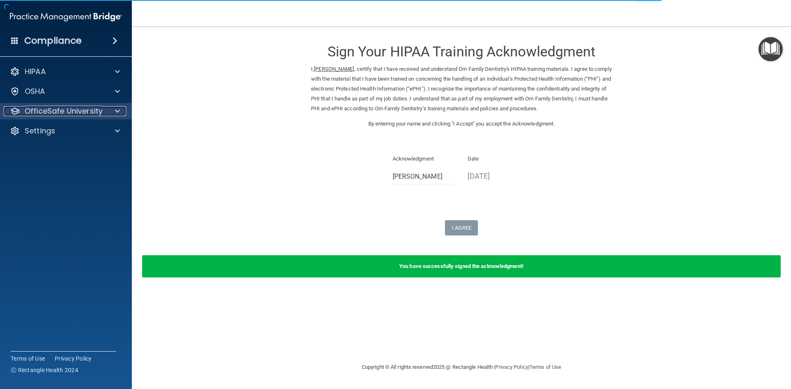
click at [110, 108] on div at bounding box center [116, 111] width 21 height 10
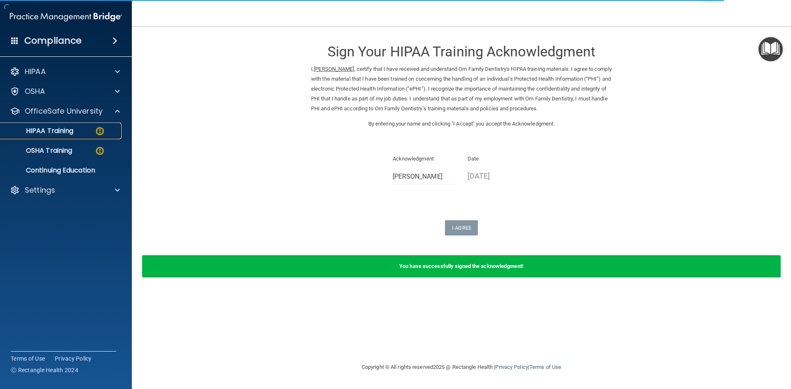
click at [101, 131] on img at bounding box center [100, 131] width 10 height 10
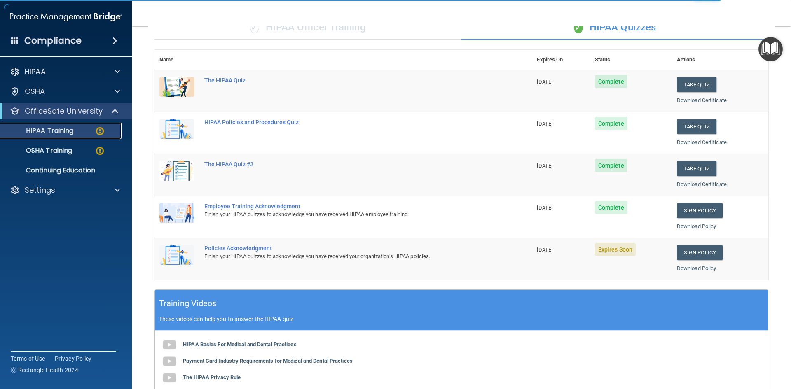
scroll to position [165, 0]
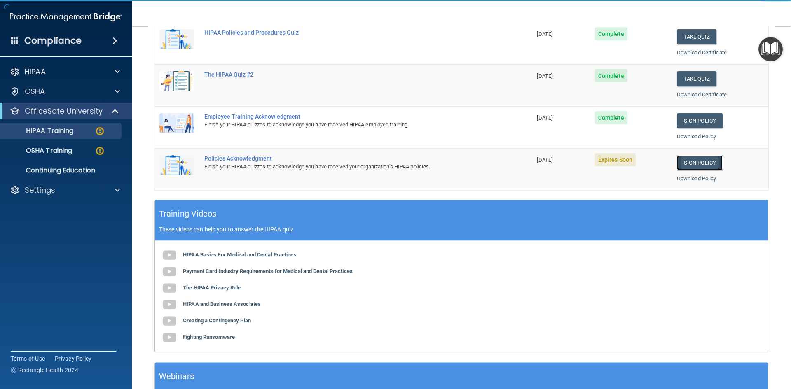
click at [693, 162] on link "Sign Policy" at bounding box center [699, 162] width 46 height 15
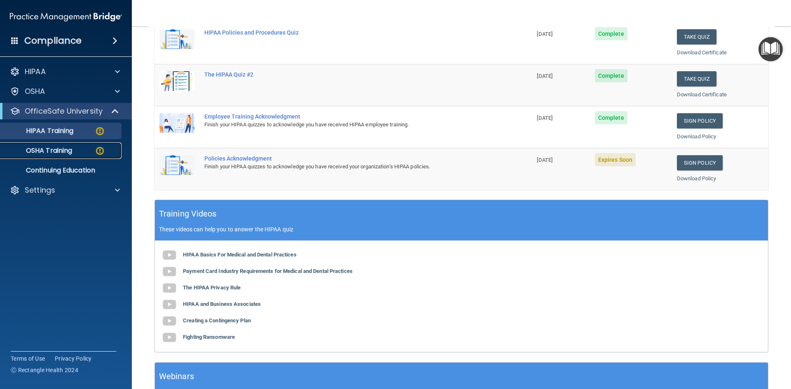
click at [79, 152] on div "OSHA Training" at bounding box center [61, 151] width 112 height 8
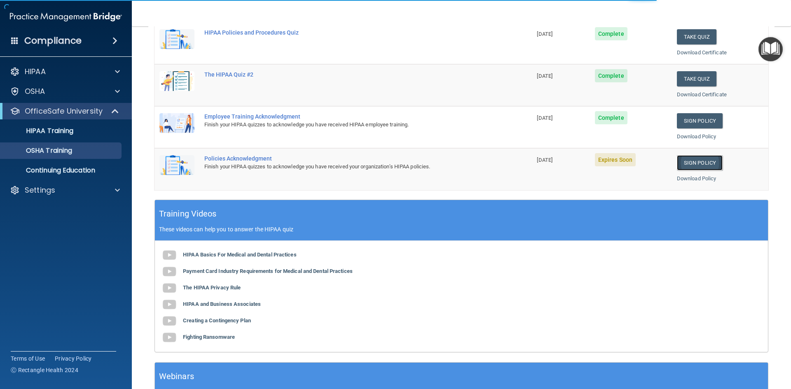
click at [684, 163] on link "Sign Policy" at bounding box center [699, 162] width 46 height 15
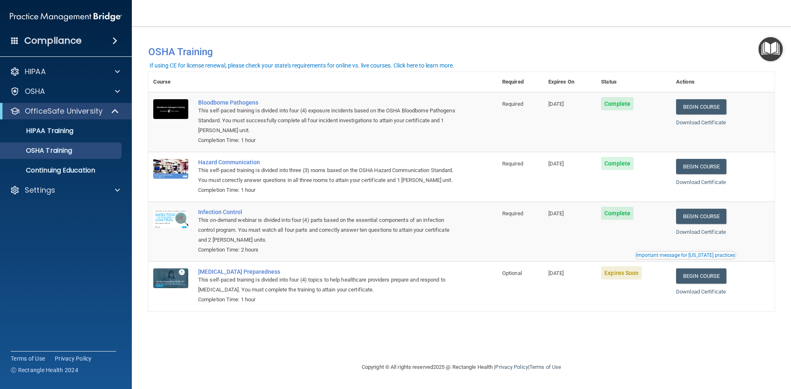
click at [548, 37] on div "You have a course that has expired or is incomplete. Please complete the course…" at bounding box center [461, 49] width 638 height 28
click at [65, 40] on h4 "Compliance" at bounding box center [52, 41] width 57 height 12
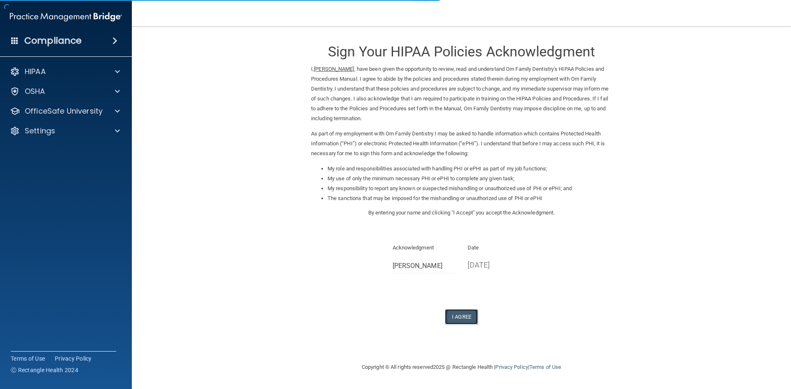
click at [471, 317] on button "I Agree" at bounding box center [461, 316] width 33 height 15
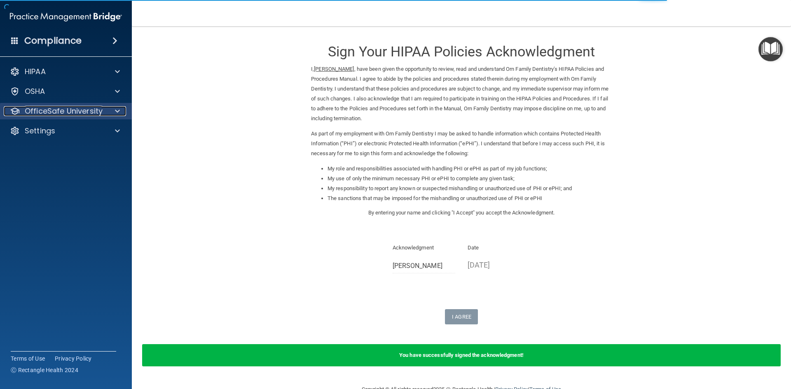
click at [104, 114] on div "OfficeSafe University" at bounding box center [55, 111] width 102 height 10
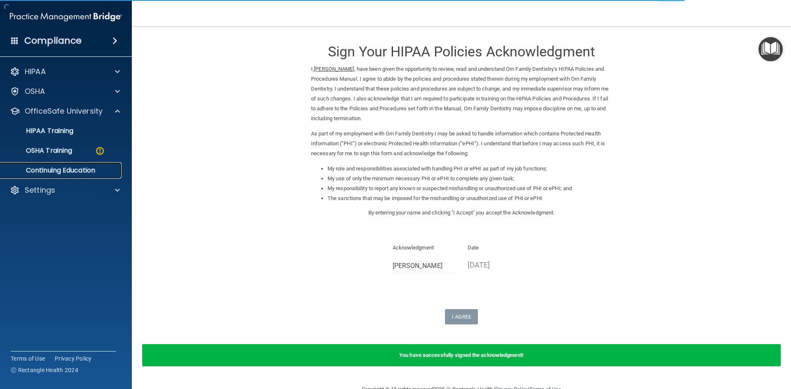
click at [92, 173] on p "Continuing Education" at bounding box center [61, 170] width 112 height 8
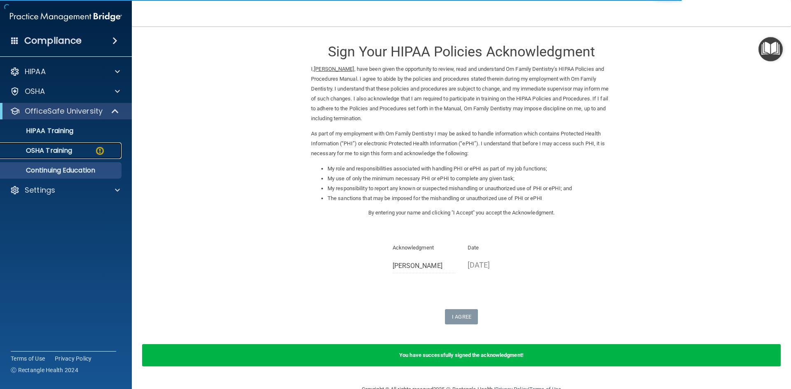
click at [90, 154] on div "OSHA Training" at bounding box center [61, 151] width 112 height 8
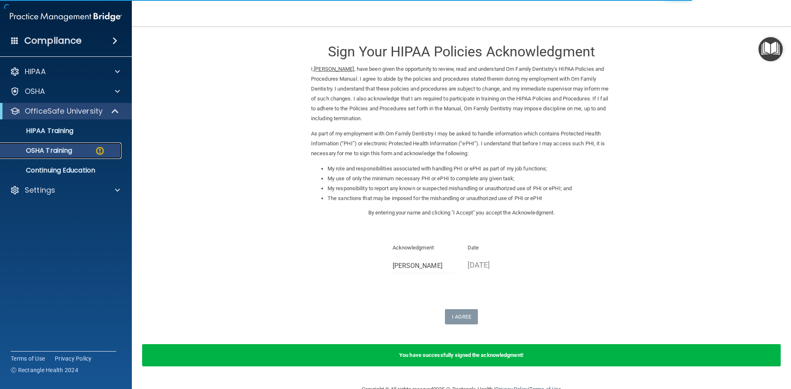
click at [85, 152] on div "OSHA Training" at bounding box center [61, 151] width 112 height 8
click at [84, 154] on div "OSHA Training" at bounding box center [61, 151] width 112 height 8
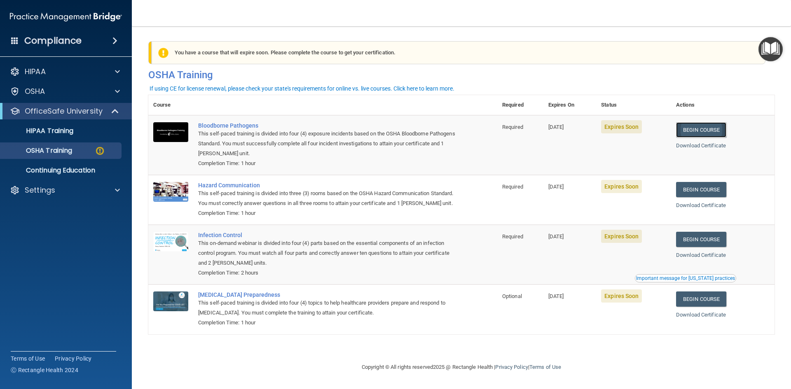
click at [725, 126] on link "Begin Course" at bounding box center [701, 129] width 50 height 15
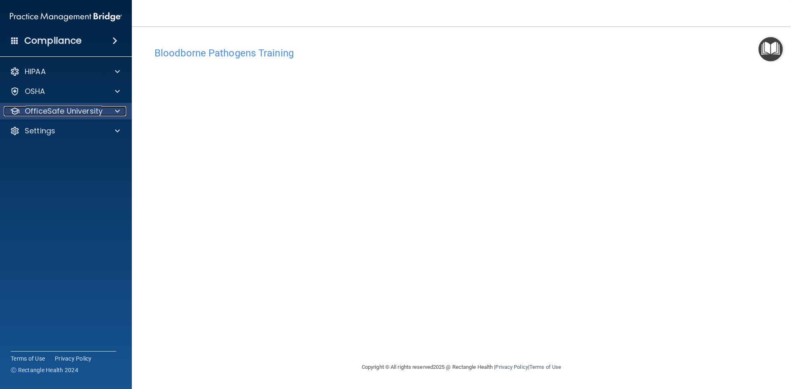
click at [54, 112] on p "OfficeSafe University" at bounding box center [64, 111] width 78 height 10
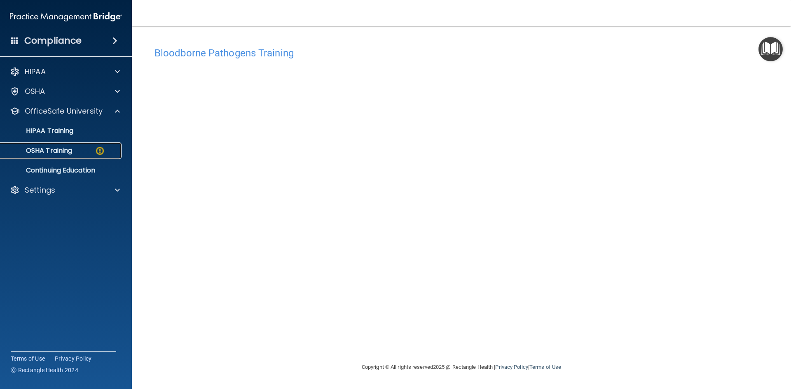
click at [64, 154] on p "OSHA Training" at bounding box center [38, 151] width 67 height 8
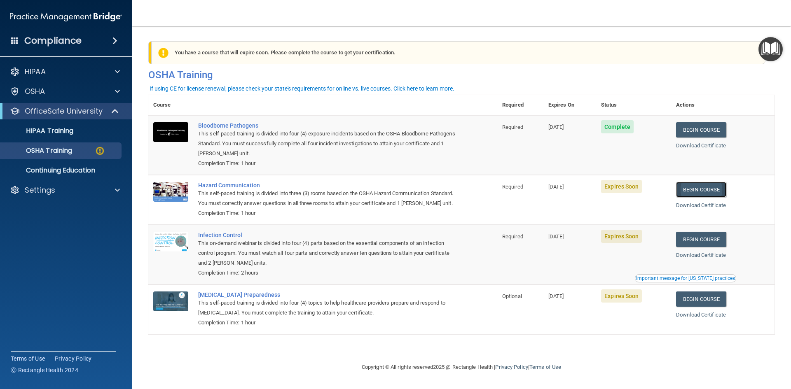
click at [714, 193] on link "Begin Course" at bounding box center [701, 189] width 50 height 15
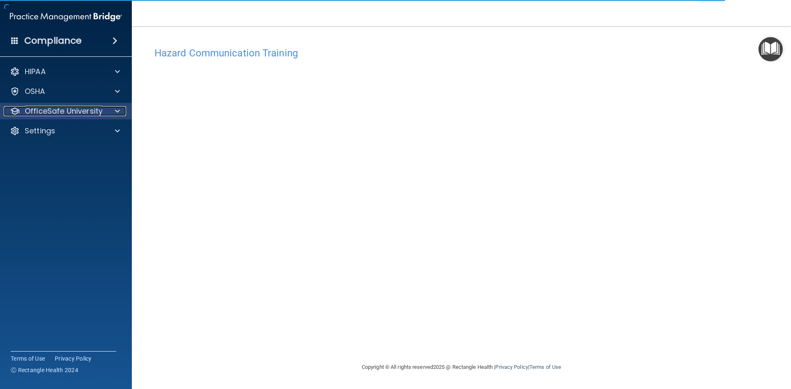
drag, startPoint x: 109, startPoint y: 108, endPoint x: 111, endPoint y: 112, distance: 4.4
click at [109, 108] on div at bounding box center [116, 111] width 21 height 10
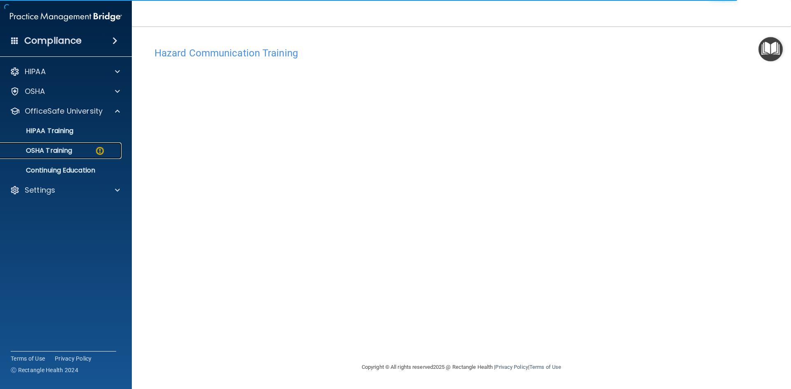
click at [101, 155] on img at bounding box center [100, 151] width 10 height 10
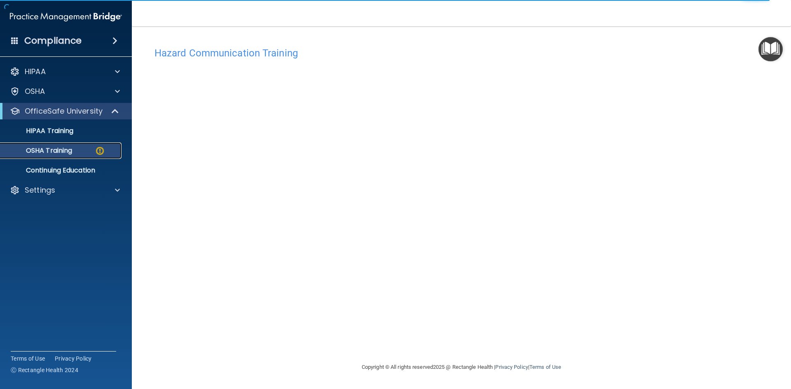
click at [67, 147] on p "OSHA Training" at bounding box center [38, 151] width 67 height 8
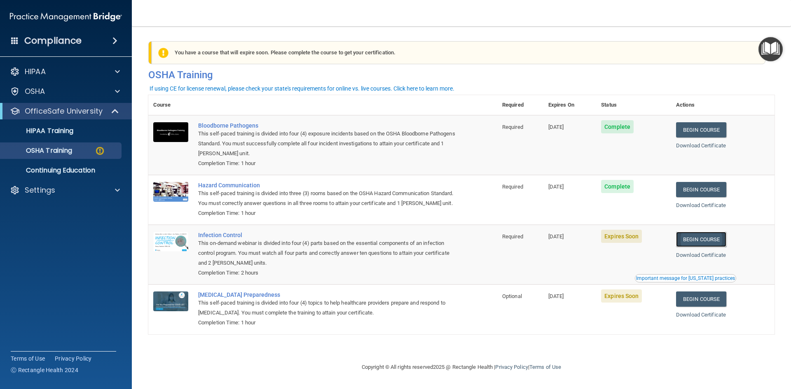
click at [707, 247] on link "Begin Course" at bounding box center [701, 239] width 50 height 15
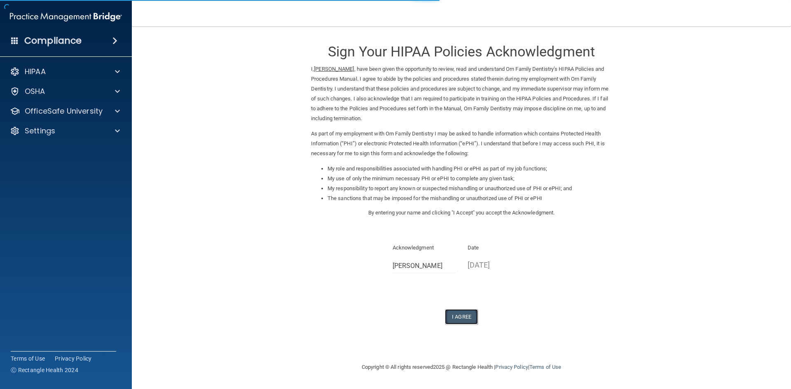
click at [466, 312] on button "I Agree" at bounding box center [461, 316] width 33 height 15
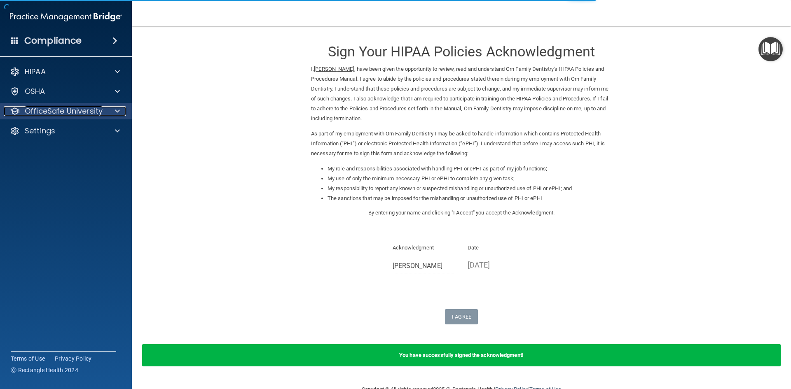
click at [60, 116] on p "OfficeSafe University" at bounding box center [64, 111] width 78 height 10
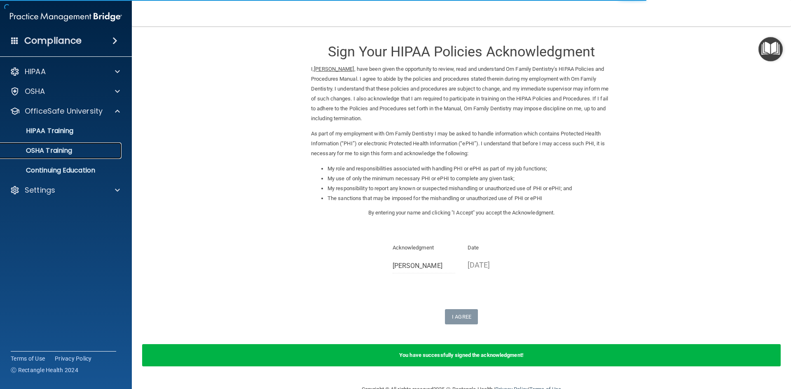
click at [59, 152] on p "OSHA Training" at bounding box center [38, 151] width 67 height 8
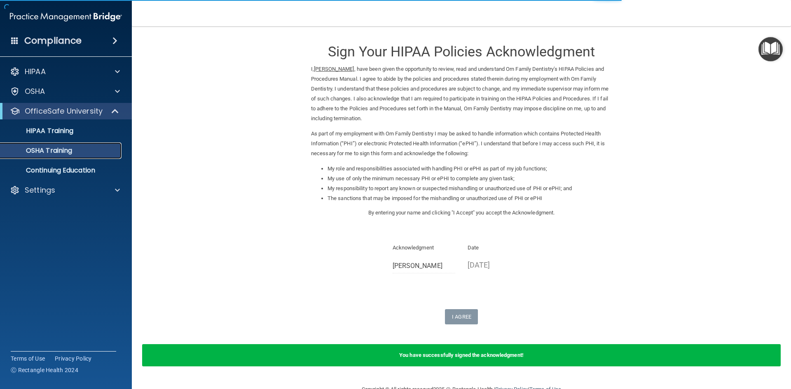
click at [58, 151] on p "OSHA Training" at bounding box center [38, 151] width 67 height 8
click at [108, 133] on div "HIPAA Training" at bounding box center [61, 131] width 112 height 8
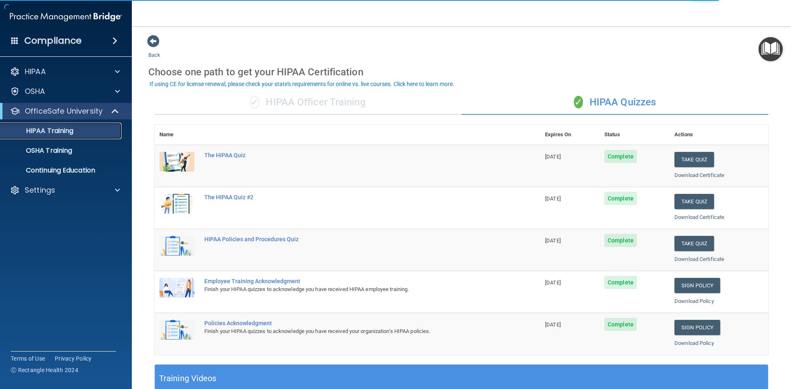
click at [103, 135] on div "HIPAA Training" at bounding box center [61, 131] width 112 height 8
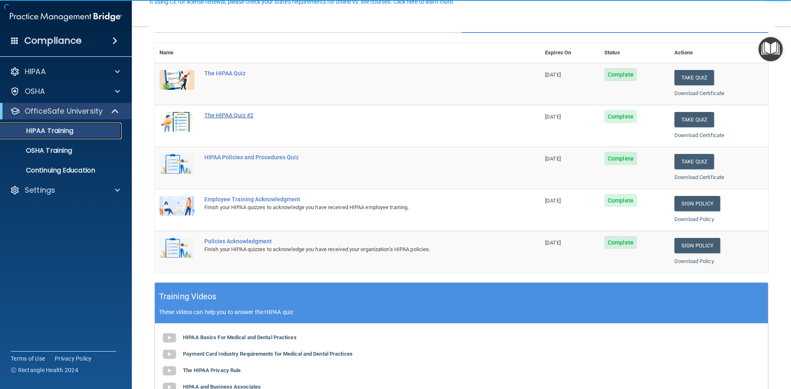
scroll to position [82, 0]
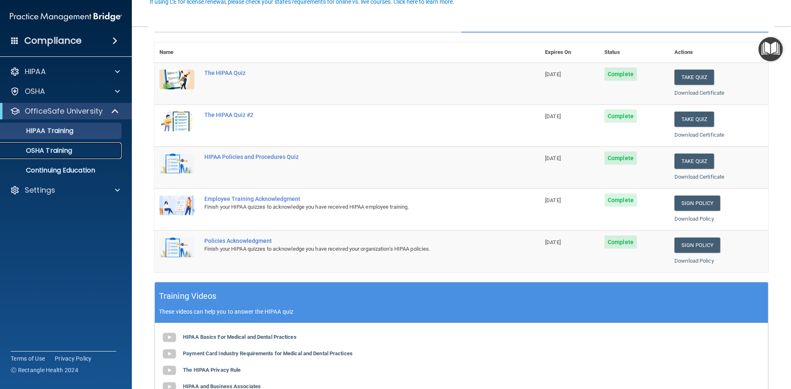
click at [84, 156] on link "OSHA Training" at bounding box center [57, 150] width 130 height 16
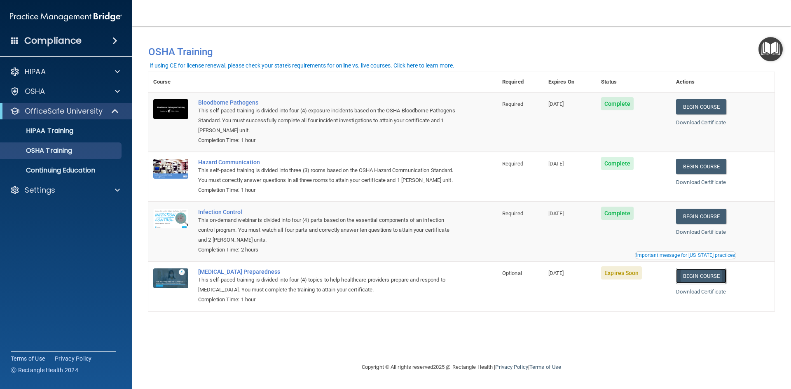
click at [715, 284] on link "Begin Course" at bounding box center [701, 275] width 50 height 15
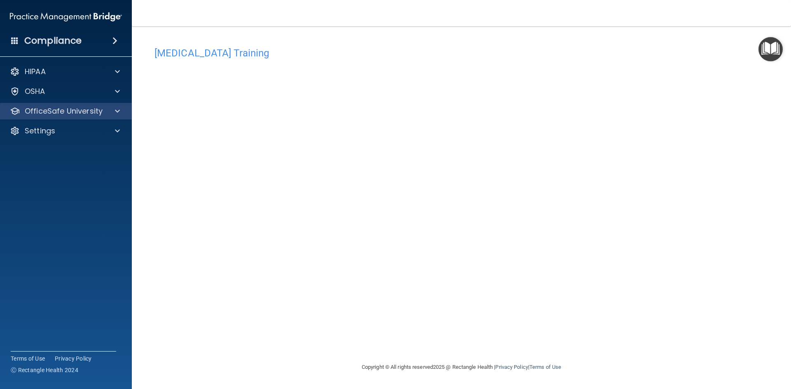
click at [63, 105] on div "OfficeSafe University" at bounding box center [66, 111] width 132 height 16
click at [67, 111] on p "OfficeSafe University" at bounding box center [64, 111] width 78 height 10
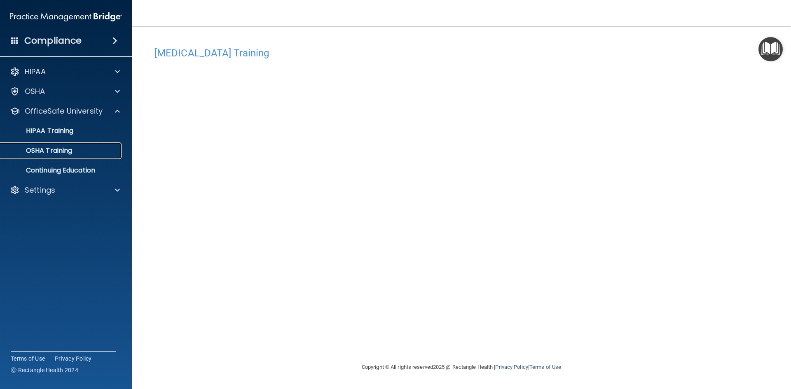
click at [63, 153] on p "OSHA Training" at bounding box center [38, 151] width 67 height 8
